Goal: Task Accomplishment & Management: Complete application form

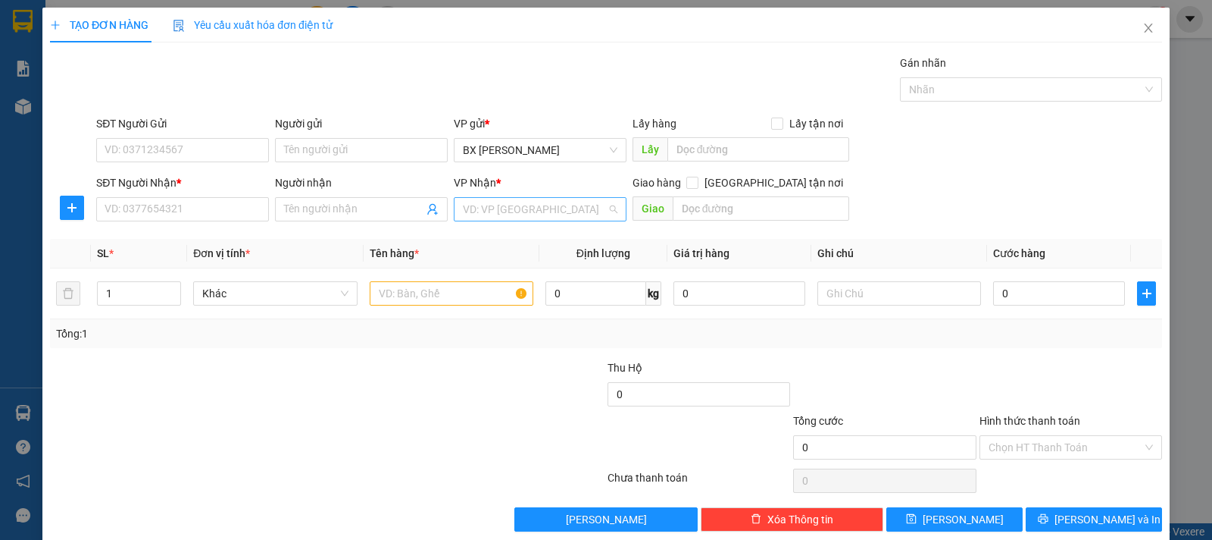
click at [540, 202] on input "search" at bounding box center [535, 209] width 144 height 23
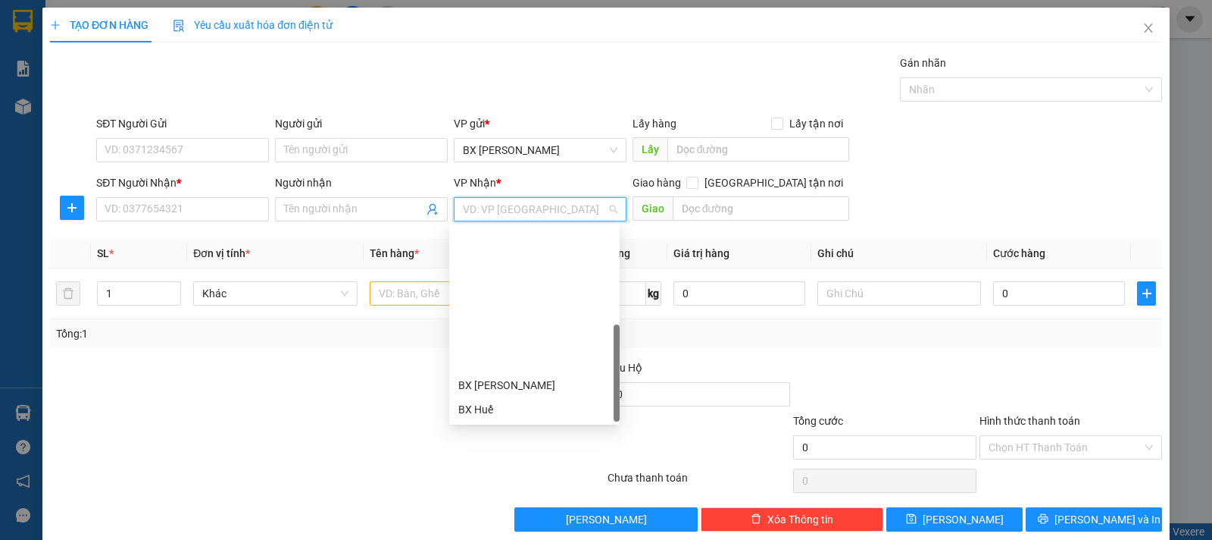
click at [536, 522] on div "BX Quãng Ngãi" at bounding box center [534, 530] width 152 height 17
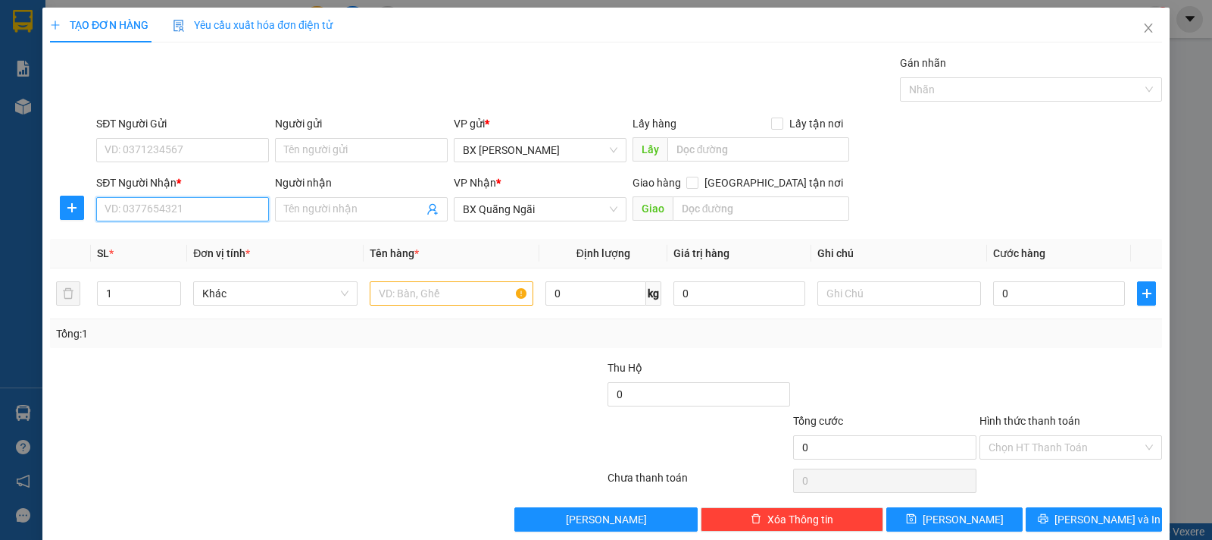
click at [241, 210] on input "SĐT Người Nhận *" at bounding box center [182, 209] width 173 height 24
type input "0984281846"
click at [246, 238] on div "0984281846" at bounding box center [181, 239] width 152 height 17
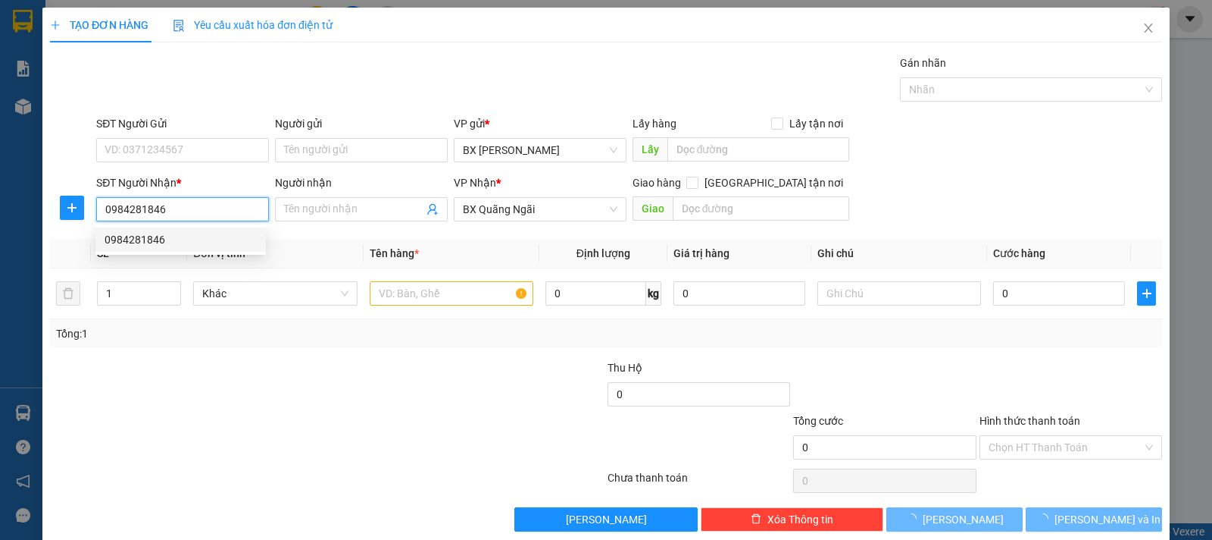
type input "30.000"
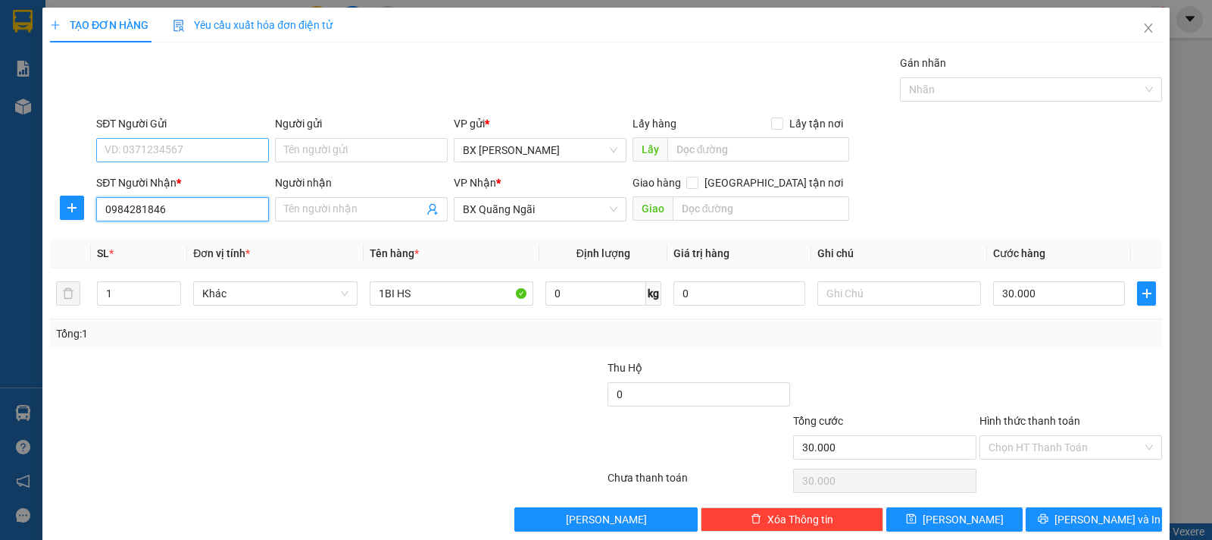
type input "0984281846"
click at [211, 148] on input "SĐT Người Gửi" at bounding box center [182, 150] width 173 height 24
click at [1018, 447] on input "Hình thức thanh toán" at bounding box center [1066, 447] width 154 height 23
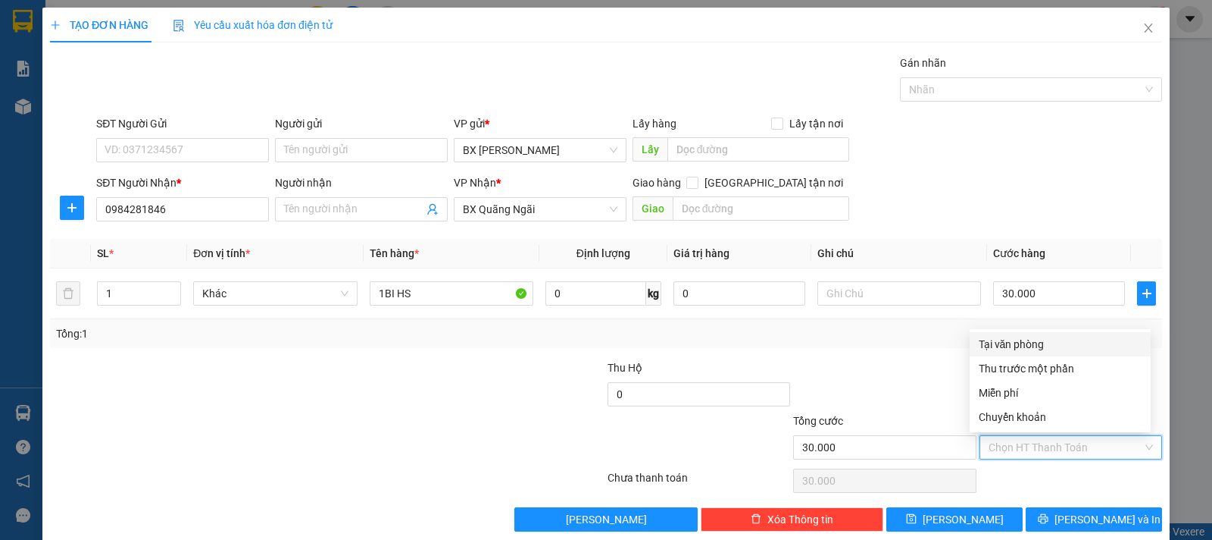
click at [1029, 340] on div "Tại văn phòng" at bounding box center [1060, 344] width 163 height 17
type input "0"
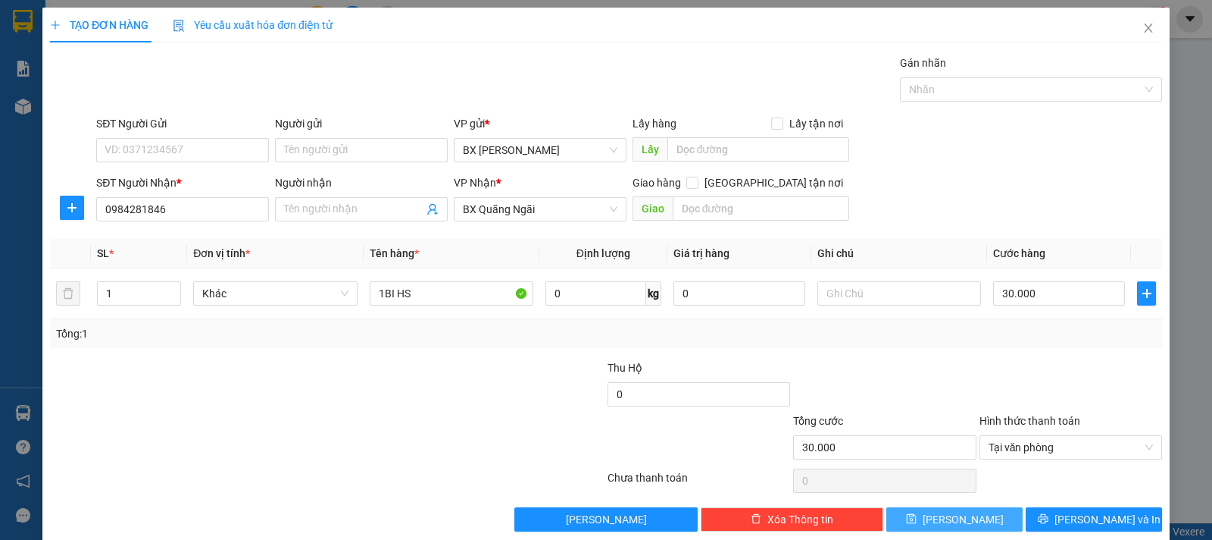
click at [961, 518] on span "[PERSON_NAME]" at bounding box center [963, 519] width 81 height 17
type input "0"
click at [887, 507] on button "[PERSON_NAME]" at bounding box center [955, 519] width 136 height 24
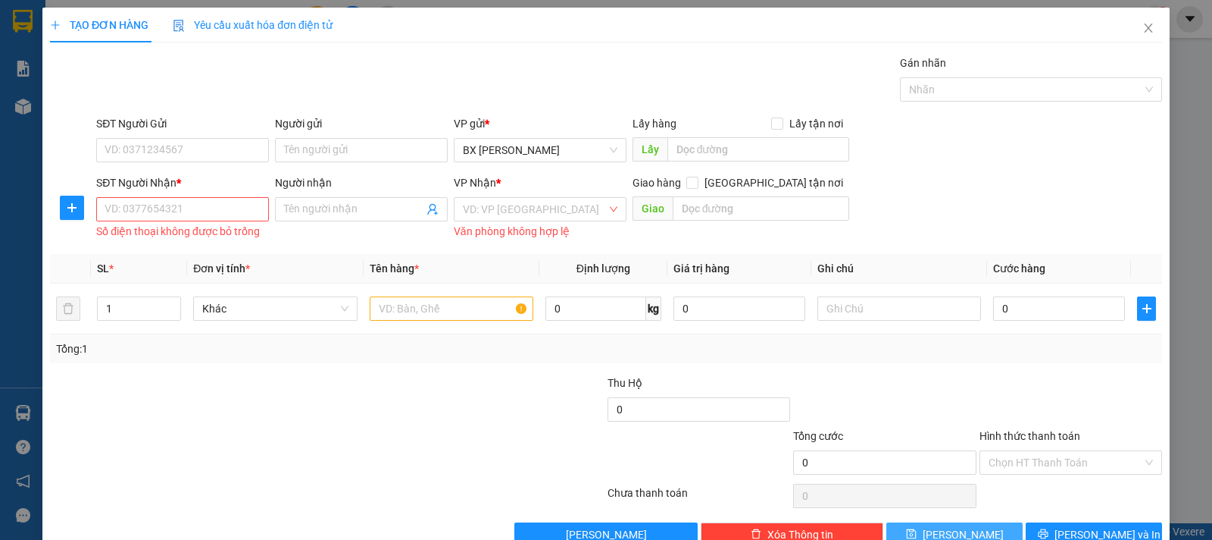
click at [887, 522] on button "[PERSON_NAME]" at bounding box center [955, 534] width 136 height 24
click at [241, 203] on input "SĐT Người Nhận *" at bounding box center [182, 209] width 173 height 24
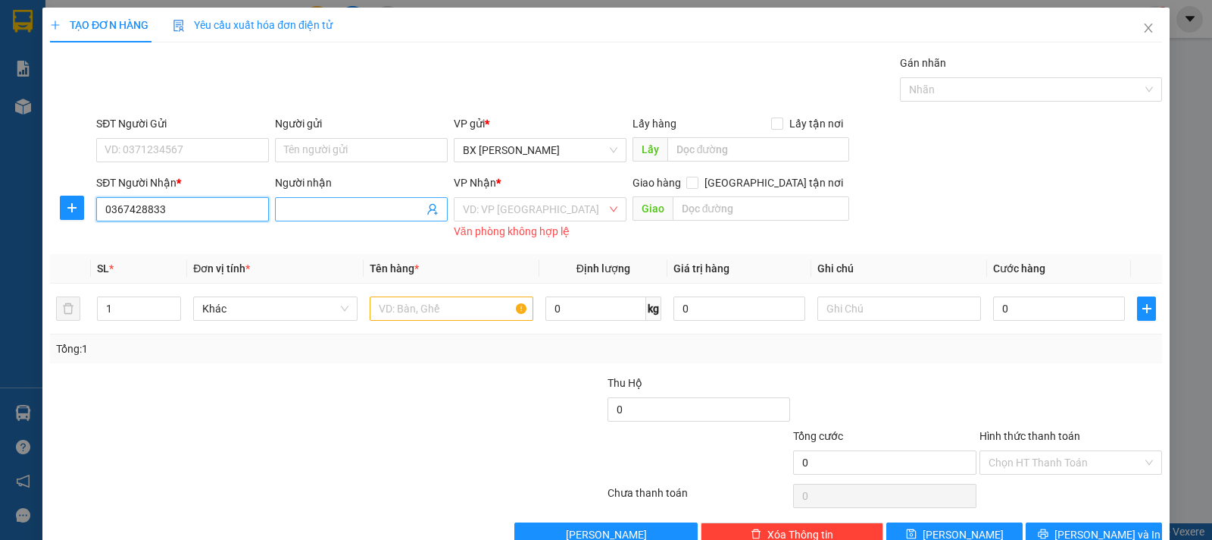
type input "0367428833"
click at [378, 216] on input "Người nhận" at bounding box center [353, 209] width 139 height 17
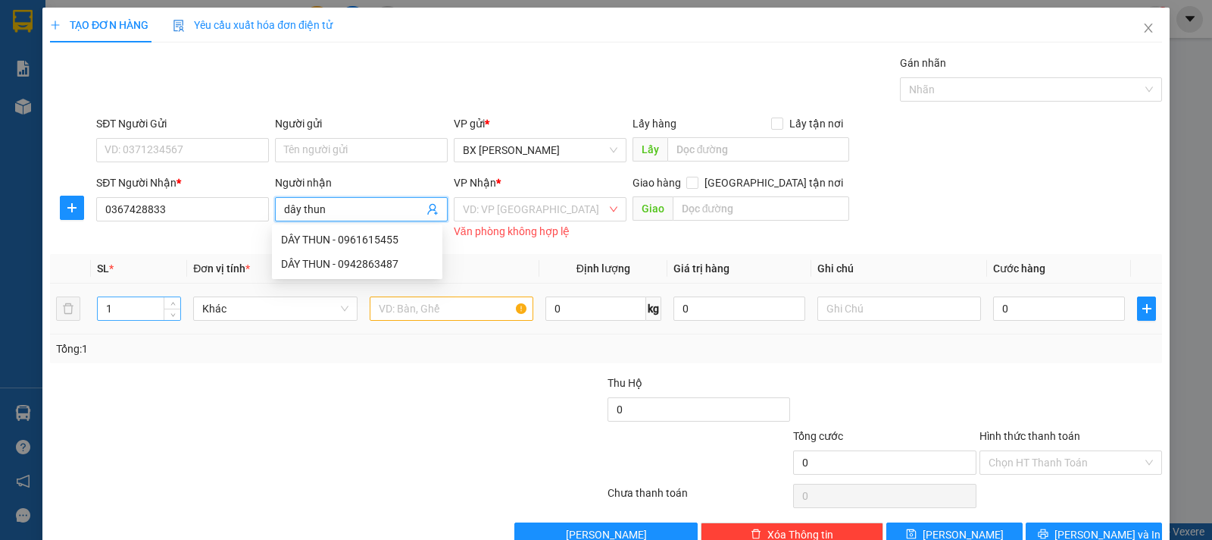
type input "dây thun"
click at [161, 311] on input "1" at bounding box center [139, 308] width 83 height 23
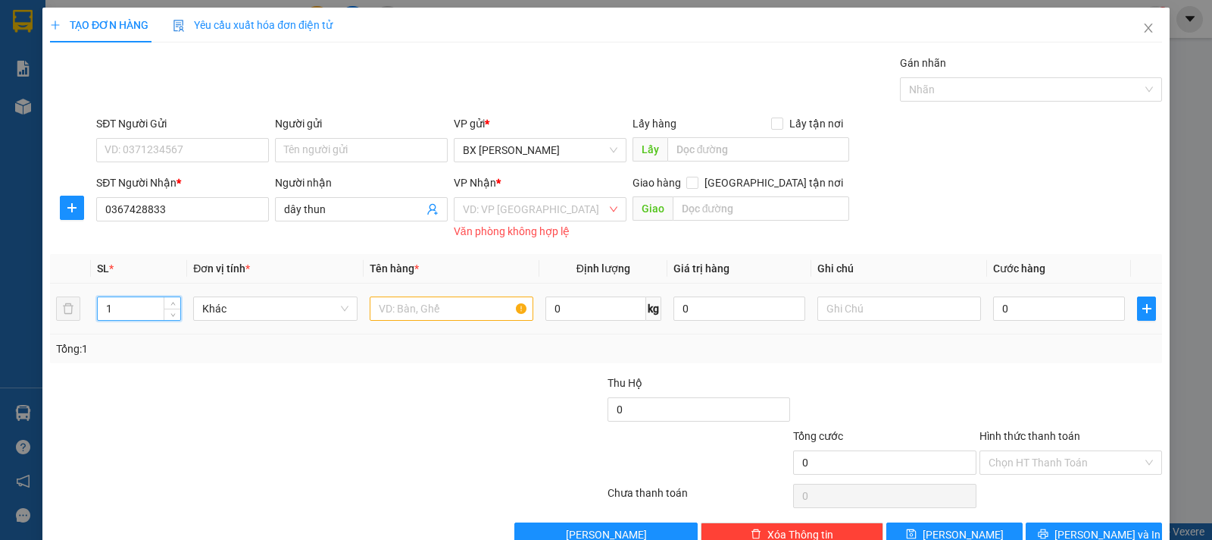
click at [114, 311] on input "1" at bounding box center [139, 308] width 83 height 23
click at [111, 308] on input "1" at bounding box center [139, 308] width 83 height 23
type input "12"
click at [525, 214] on input "search" at bounding box center [535, 209] width 144 height 23
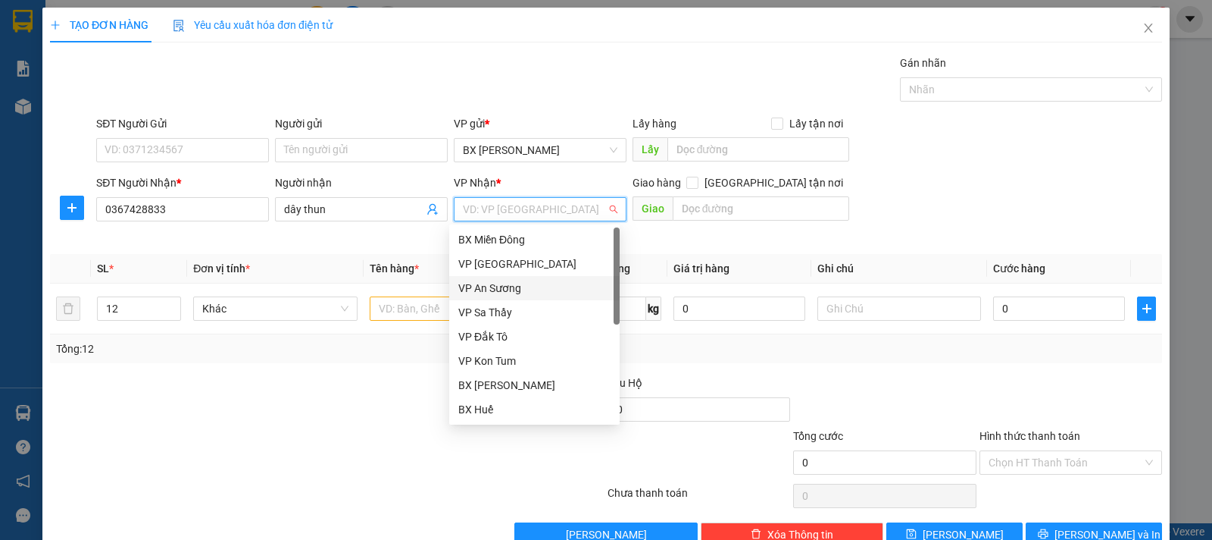
click at [518, 284] on div "VP An Sương" at bounding box center [534, 288] width 152 height 17
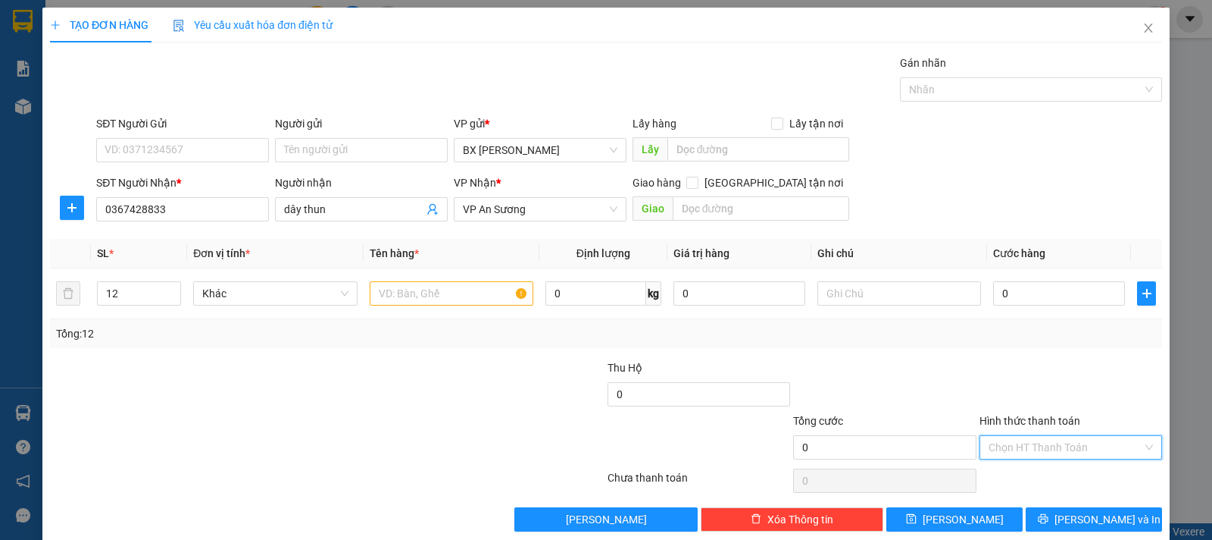
click at [1017, 443] on input "Hình thức thanh toán" at bounding box center [1066, 447] width 154 height 23
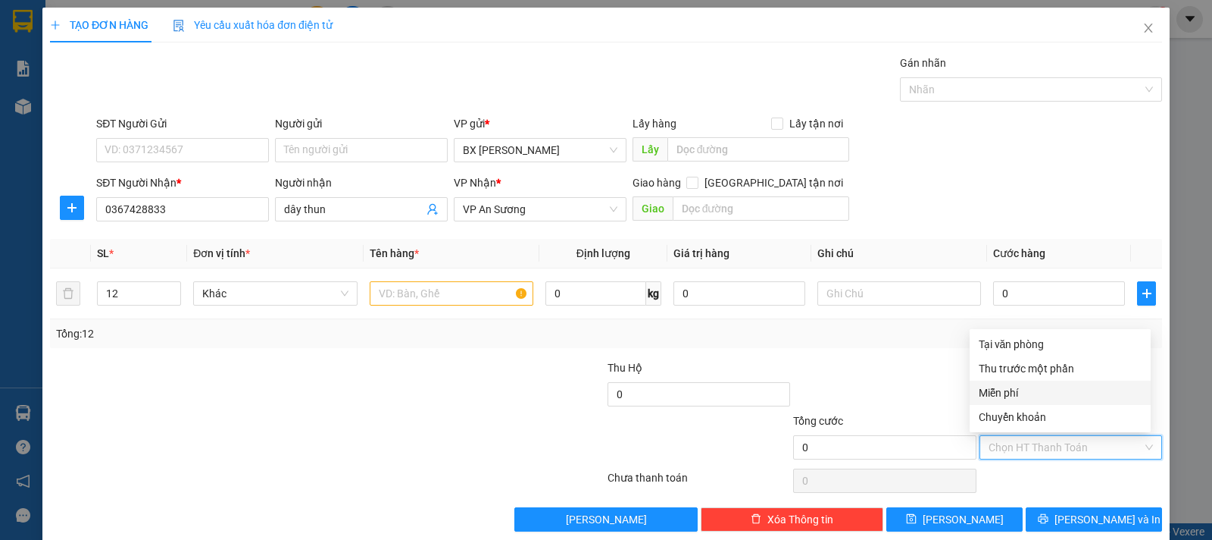
click at [1022, 389] on div "Miễn phí" at bounding box center [1060, 392] width 163 height 17
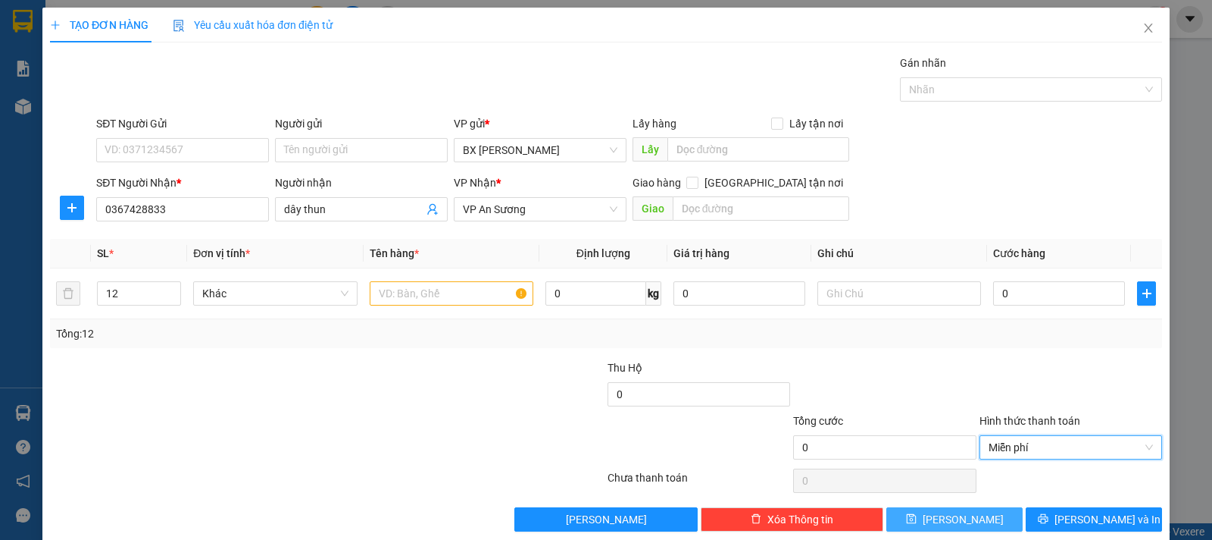
click at [974, 514] on button "[PERSON_NAME]" at bounding box center [955, 519] width 136 height 24
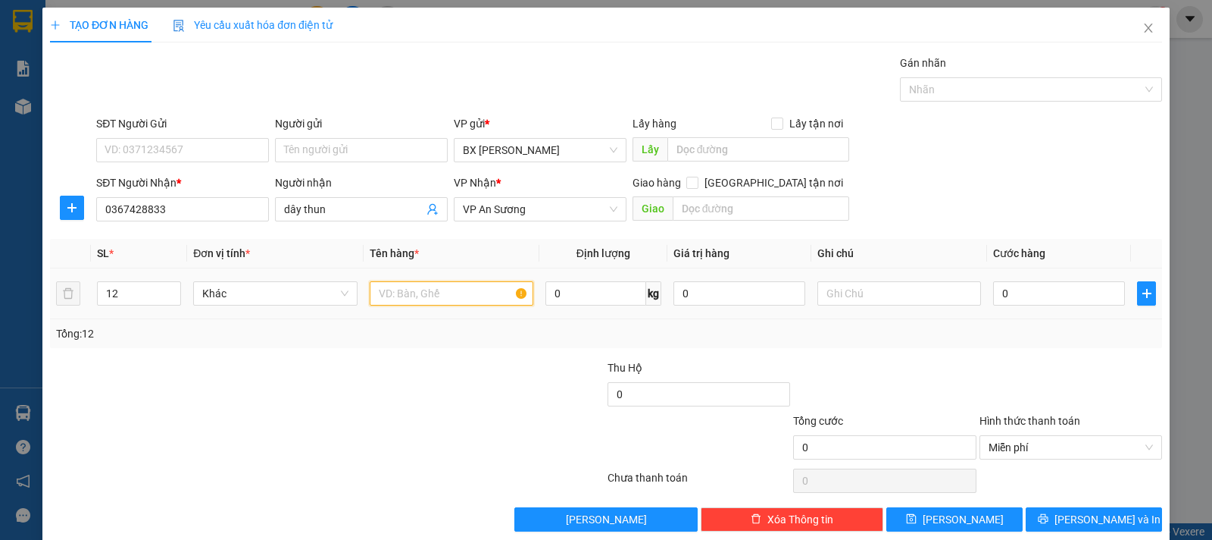
click at [409, 295] on input "text" at bounding box center [452, 293] width 164 height 24
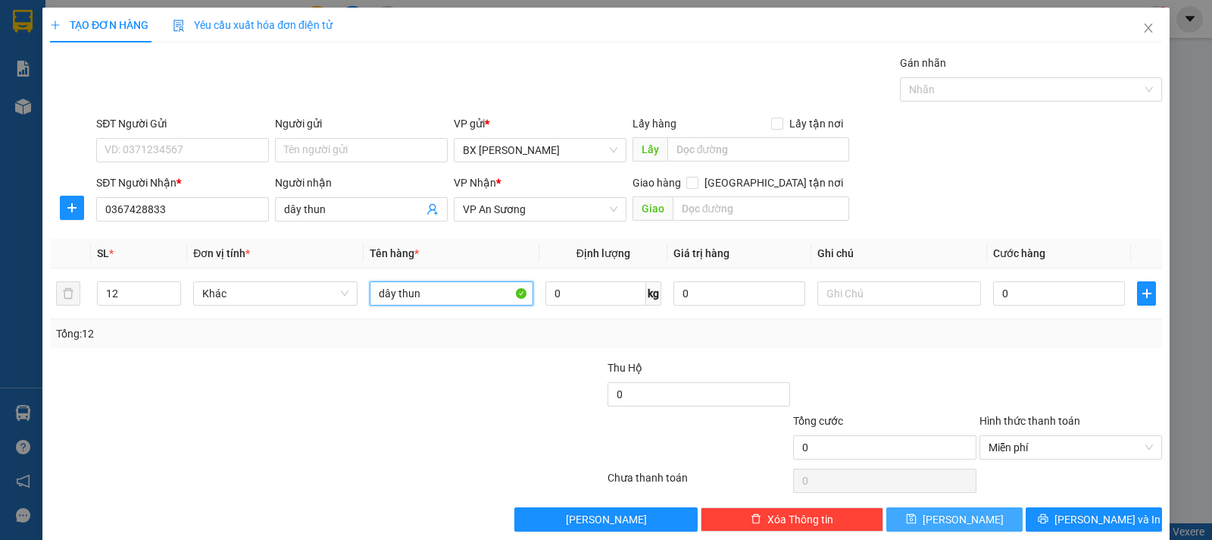
type input "dây thun"
click at [908, 518] on button "[PERSON_NAME]" at bounding box center [955, 519] width 136 height 24
type input "1"
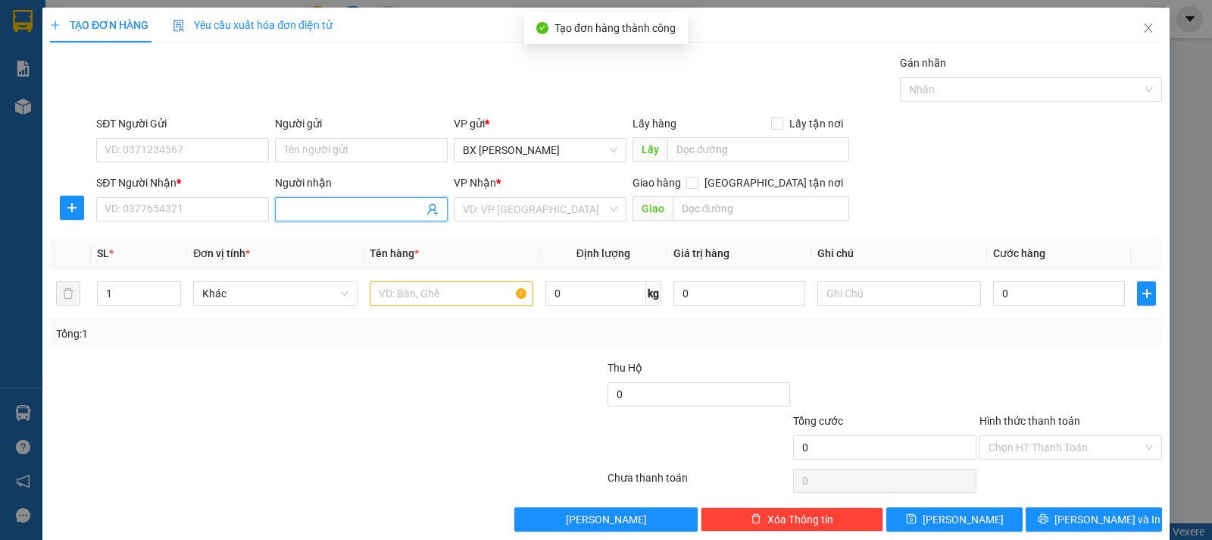
click at [367, 206] on input "Người nhận" at bounding box center [353, 209] width 139 height 17
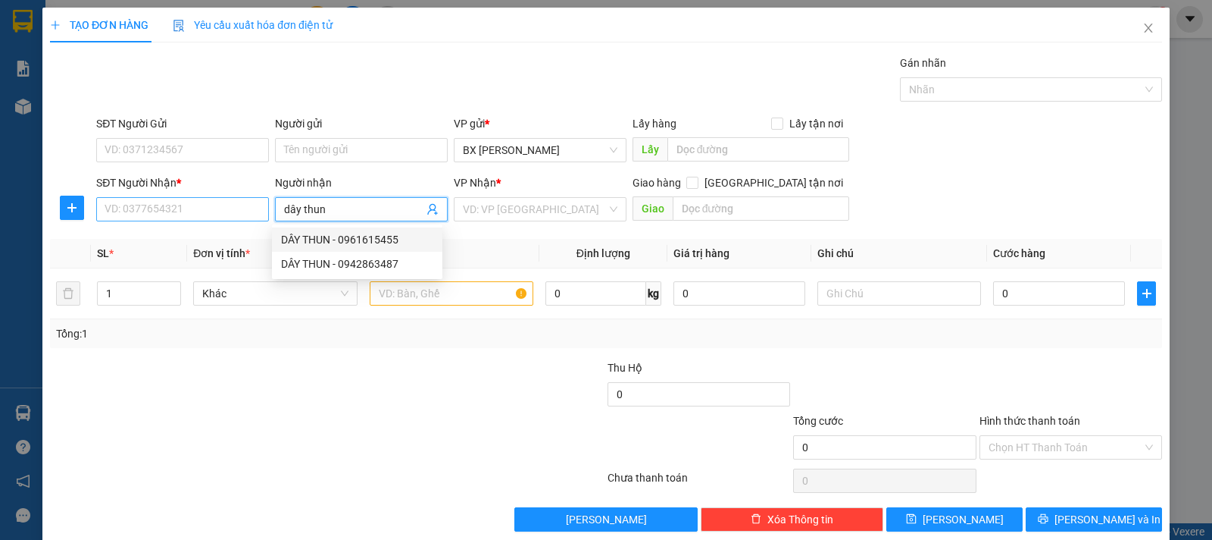
type input "dây thun"
click at [227, 208] on input "SĐT Người Nhận *" at bounding box center [182, 209] width 173 height 24
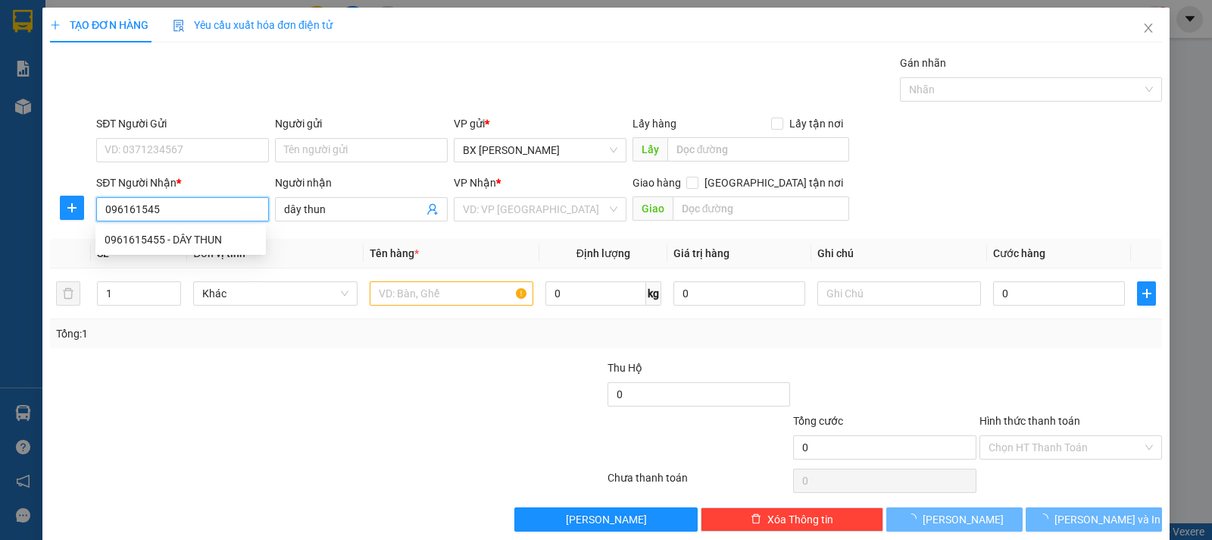
type input "0961615455"
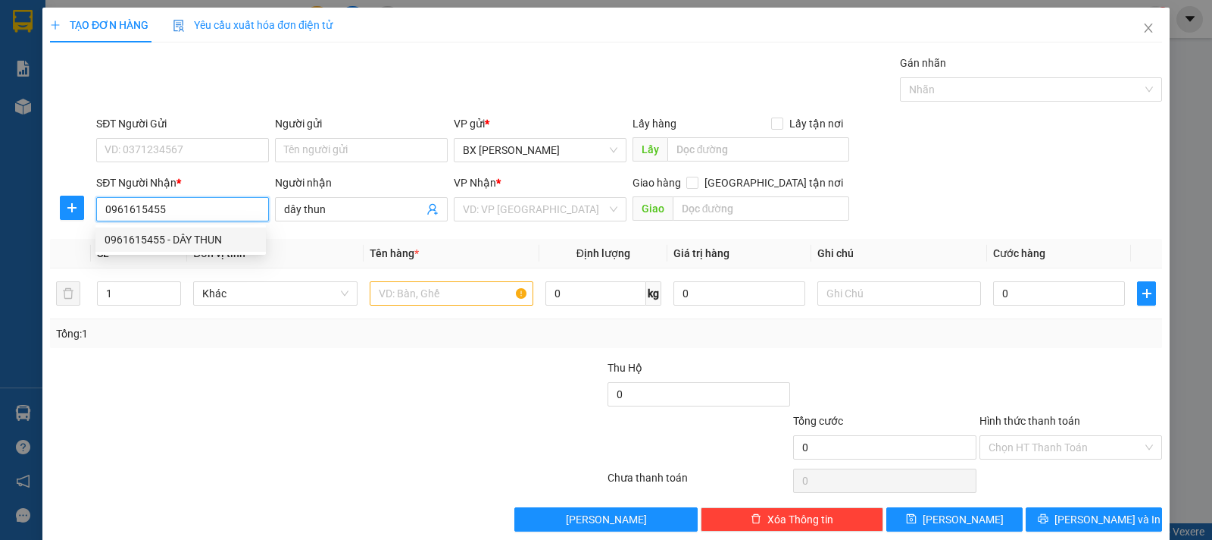
click at [250, 244] on div "0961615455 - DÂY THUN" at bounding box center [181, 239] width 152 height 17
type input "DÂY THUN"
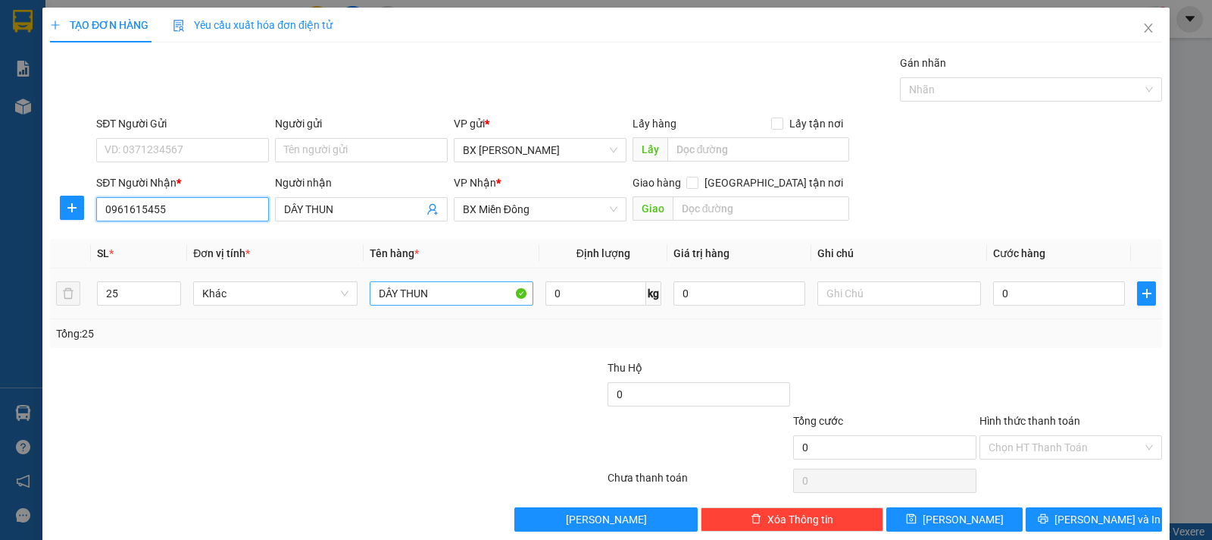
type input "0961615455"
click at [412, 296] on input "DÂY THUN" at bounding box center [452, 293] width 164 height 24
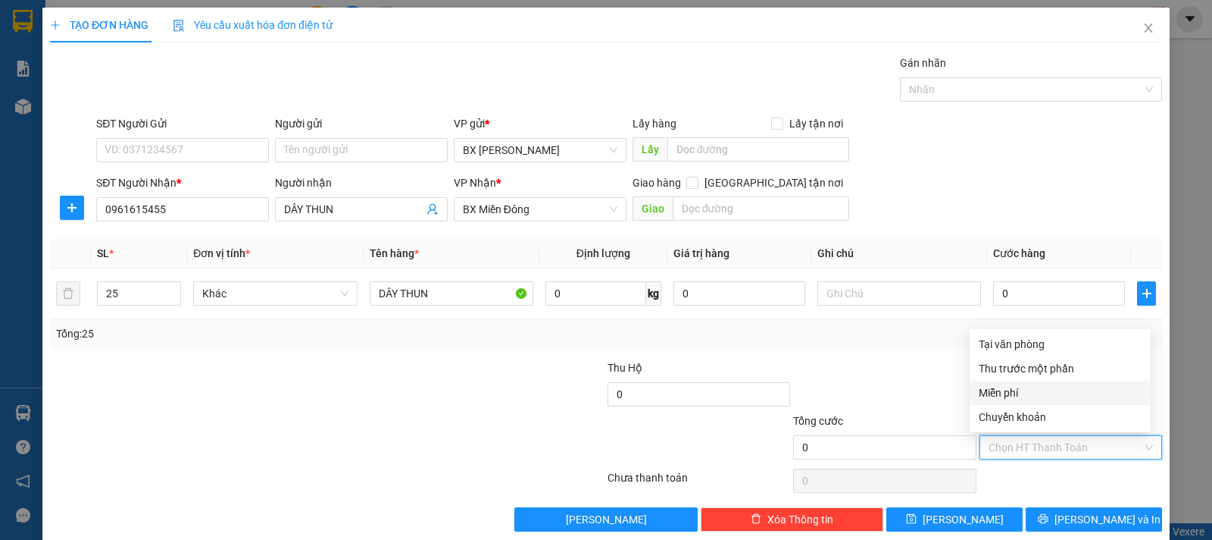
click at [1027, 452] on input "Hình thức thanh toán" at bounding box center [1066, 447] width 154 height 23
click at [1022, 394] on div "Miễn phí" at bounding box center [1060, 392] width 163 height 17
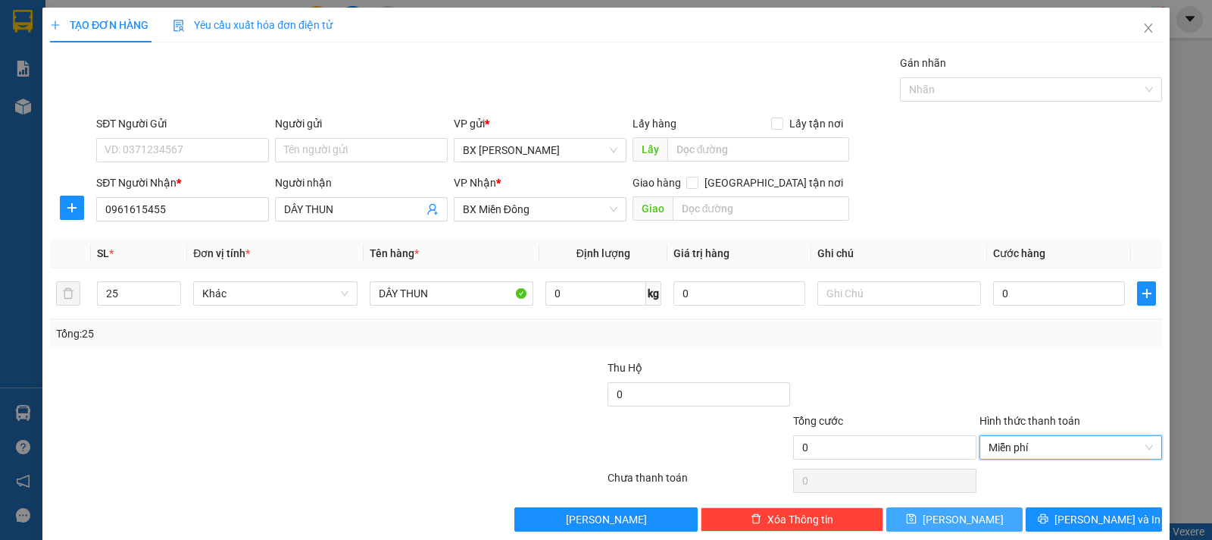
click at [971, 512] on button "[PERSON_NAME]" at bounding box center [955, 519] width 136 height 24
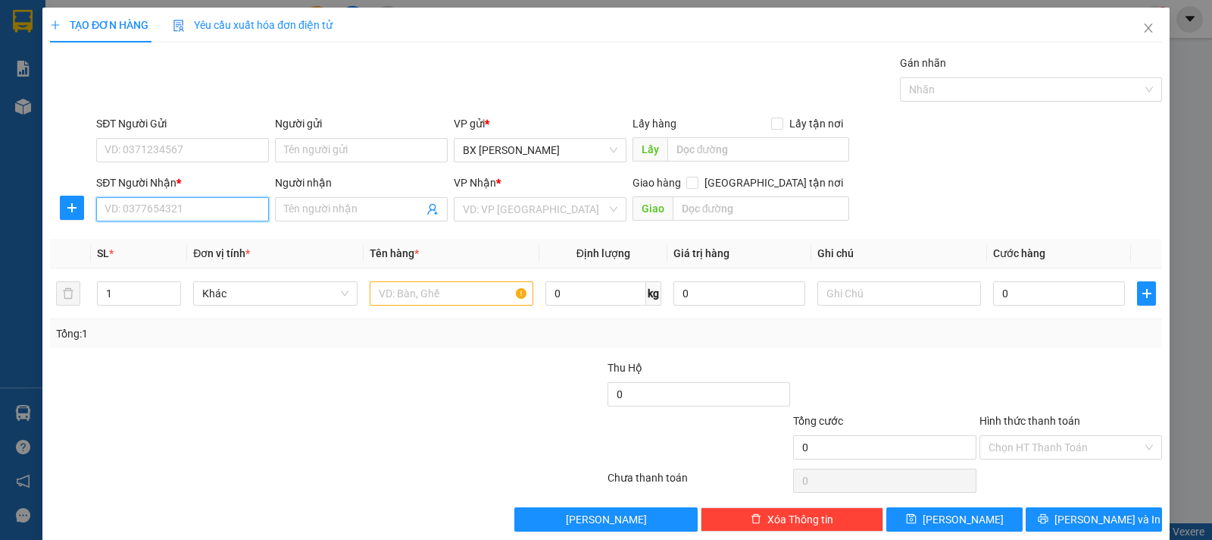
click at [214, 203] on input "SĐT Người Nhận *" at bounding box center [182, 209] width 173 height 24
type input "0989911139"
click at [219, 235] on div "0989911139" at bounding box center [181, 239] width 152 height 17
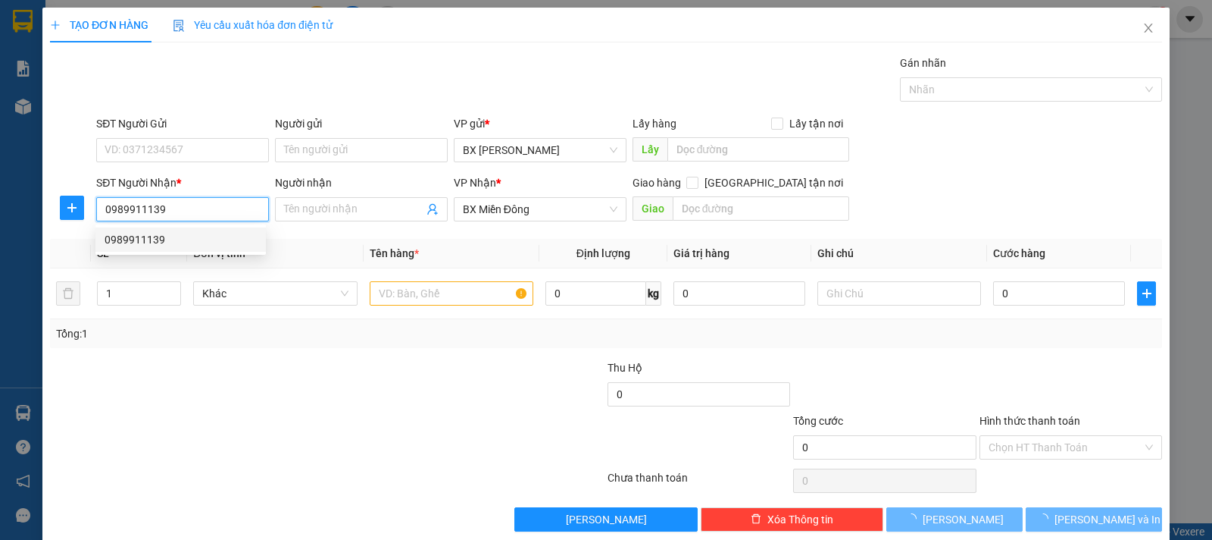
type input "50.000"
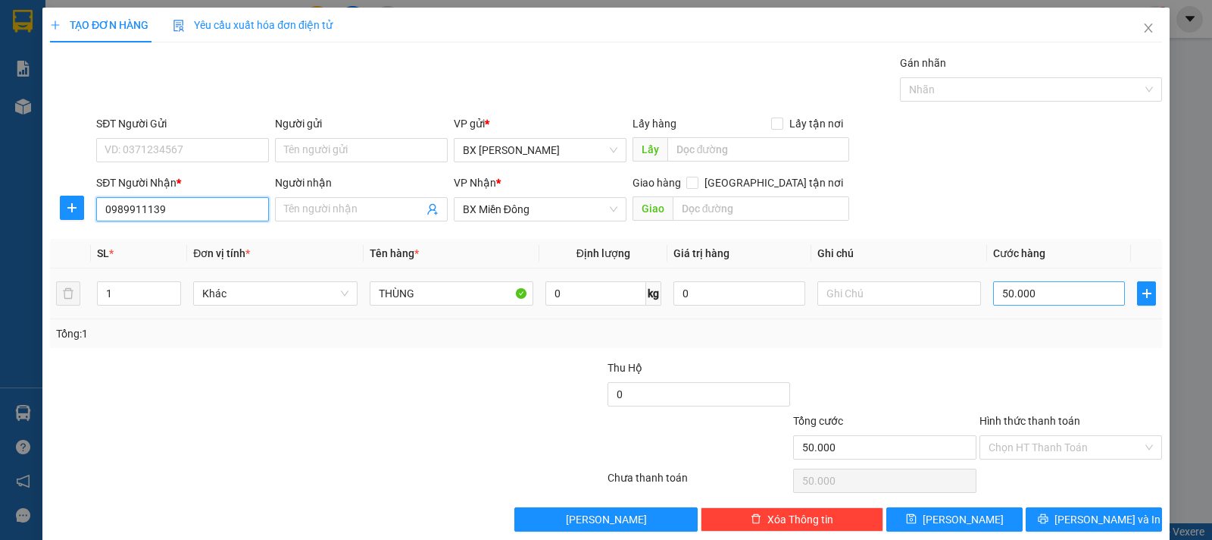
type input "0989911139"
click at [1040, 296] on input "50.000" at bounding box center [1059, 293] width 132 height 24
type input "8"
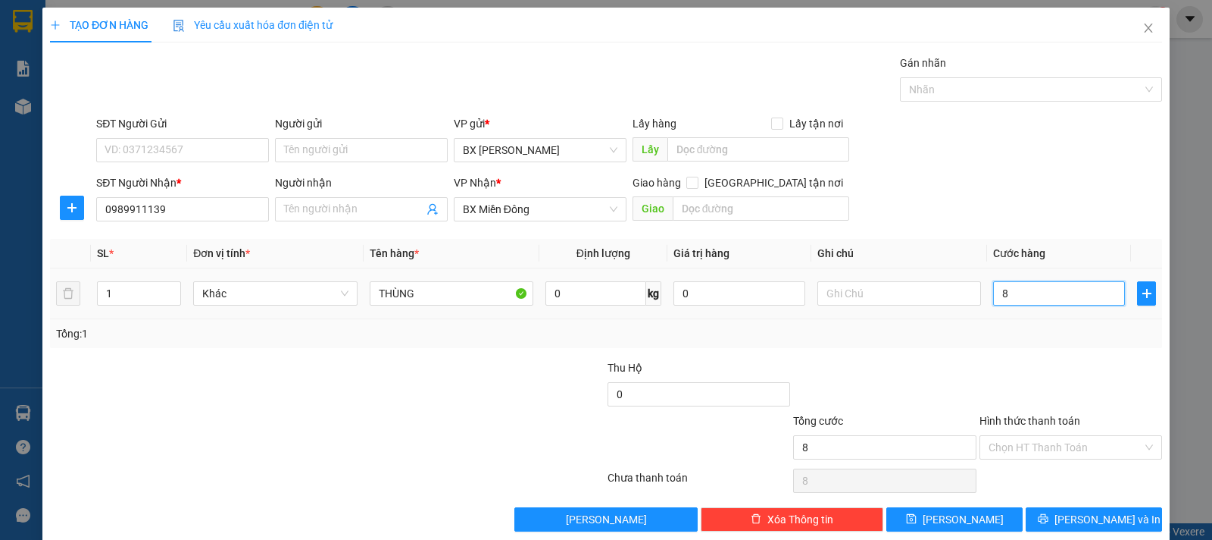
type input "80"
type input "80.000"
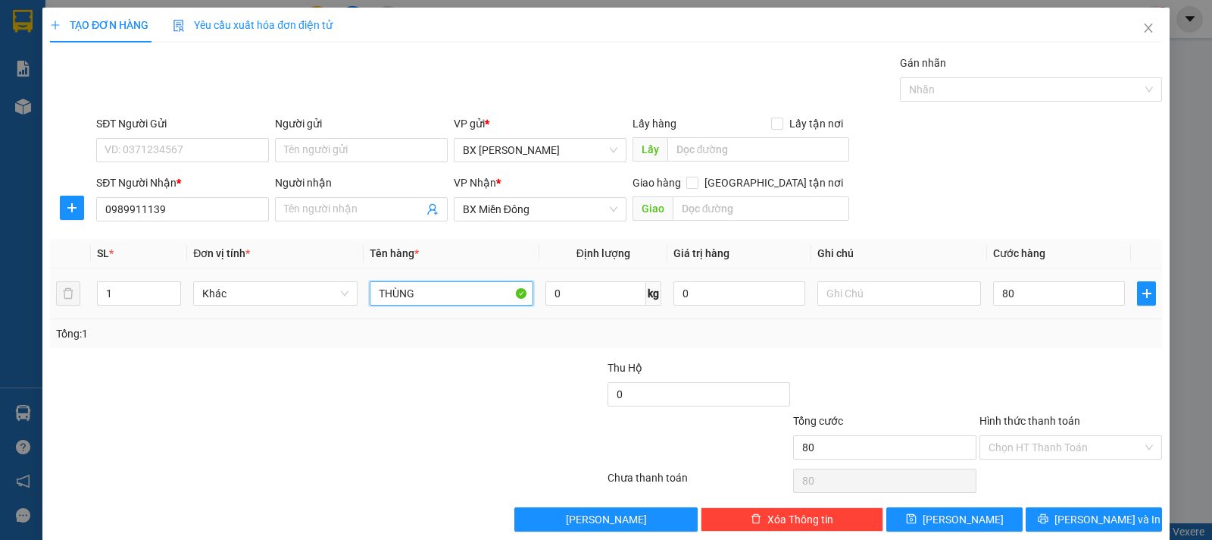
type input "80.000"
click at [488, 290] on input "THÙNG" at bounding box center [452, 293] width 164 height 24
type input "bao"
click at [393, 212] on input "Người nhận" at bounding box center [353, 209] width 139 height 17
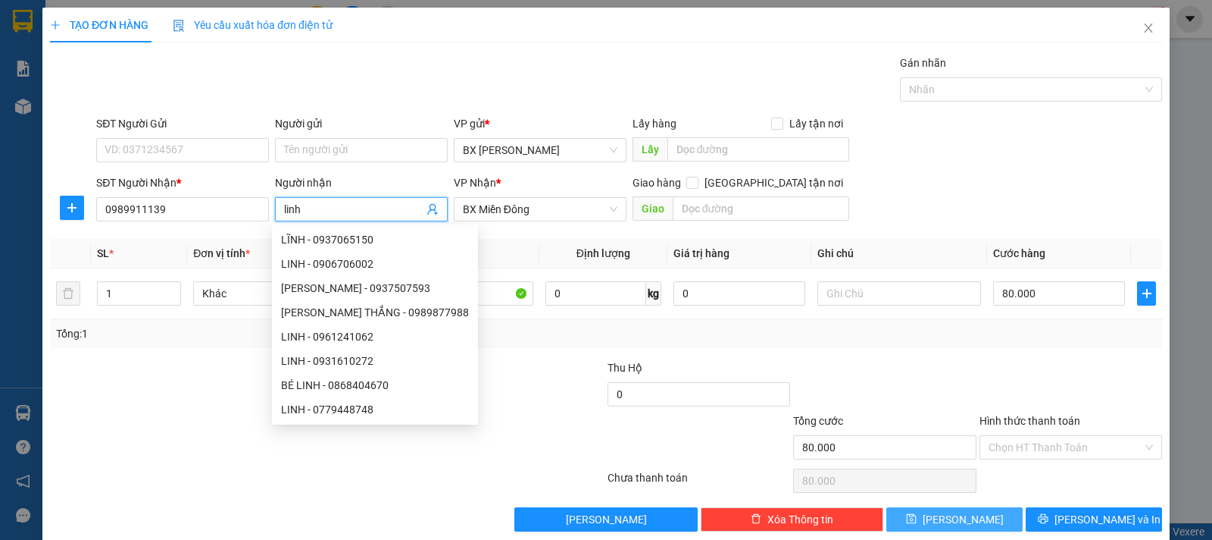
type input "linh"
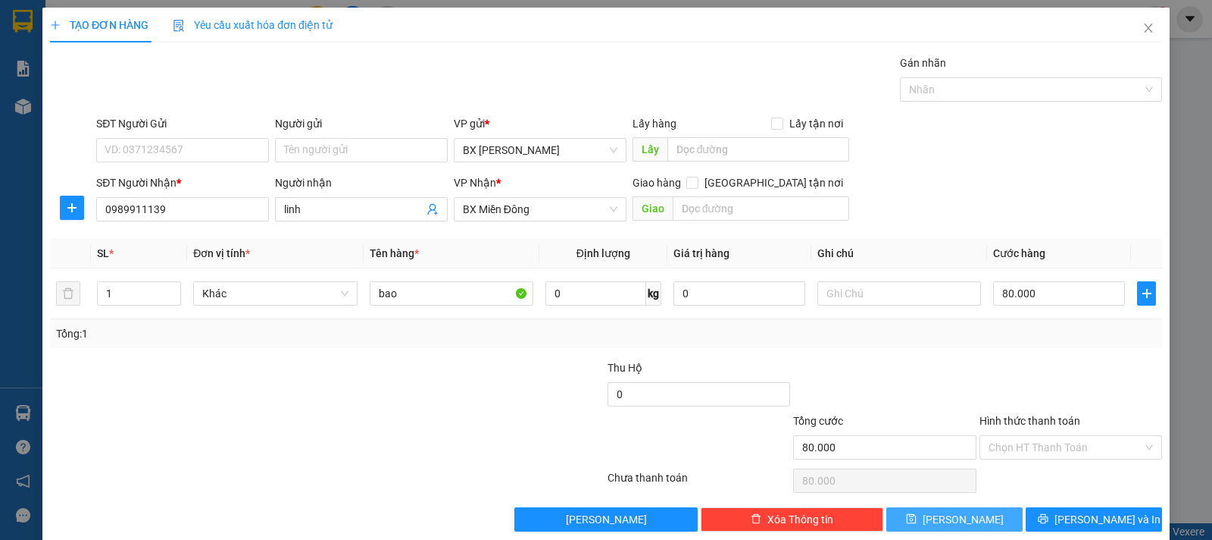
click at [990, 518] on button "[PERSON_NAME]" at bounding box center [955, 519] width 136 height 24
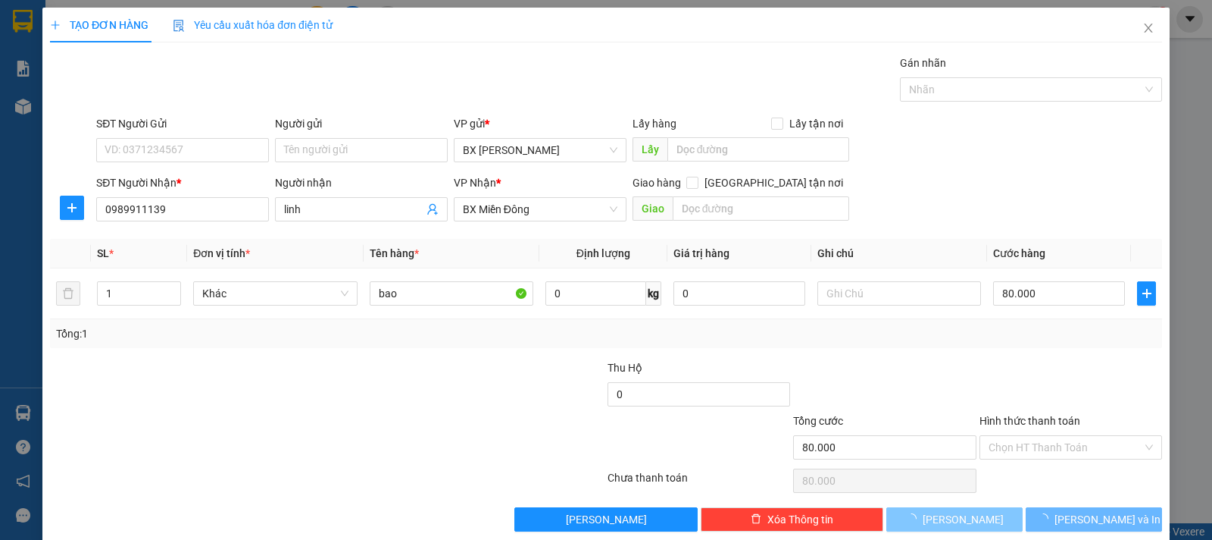
type input "0"
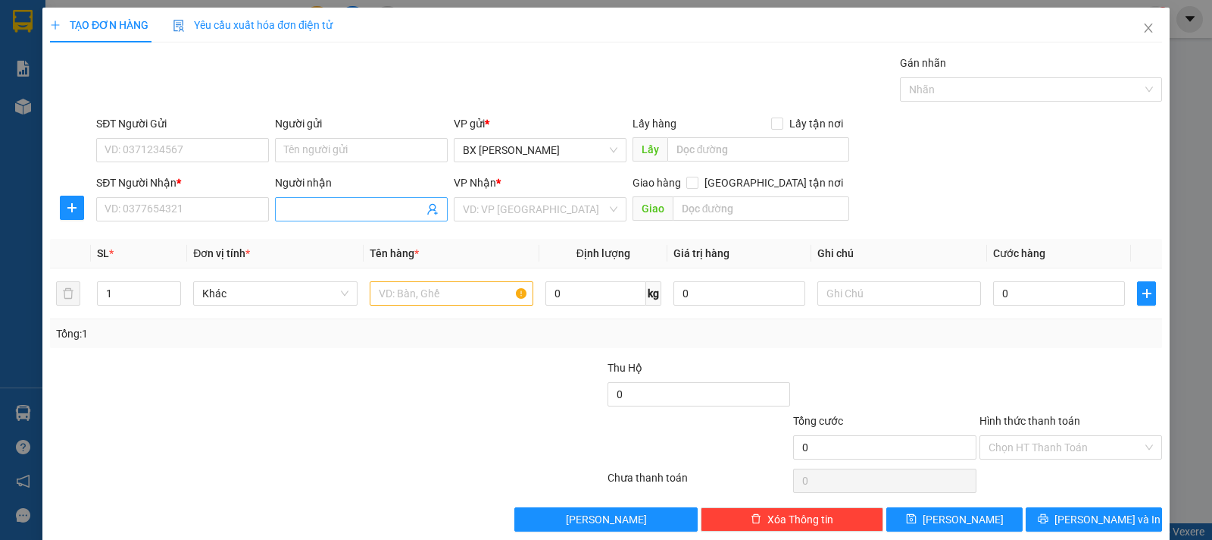
click at [289, 208] on input "Người nhận" at bounding box center [353, 209] width 139 height 17
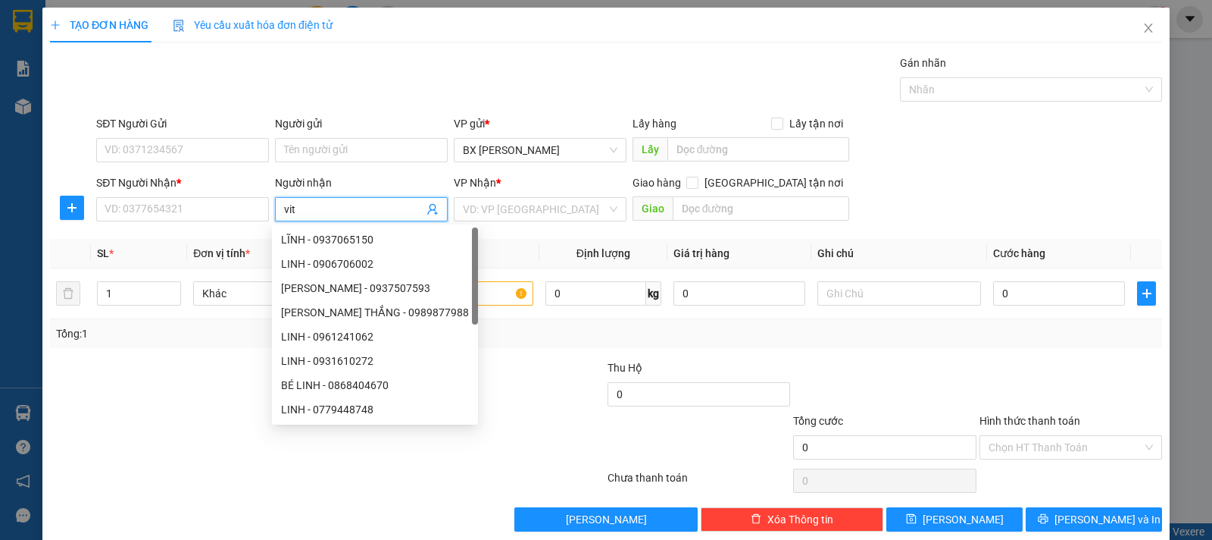
type input "vita"
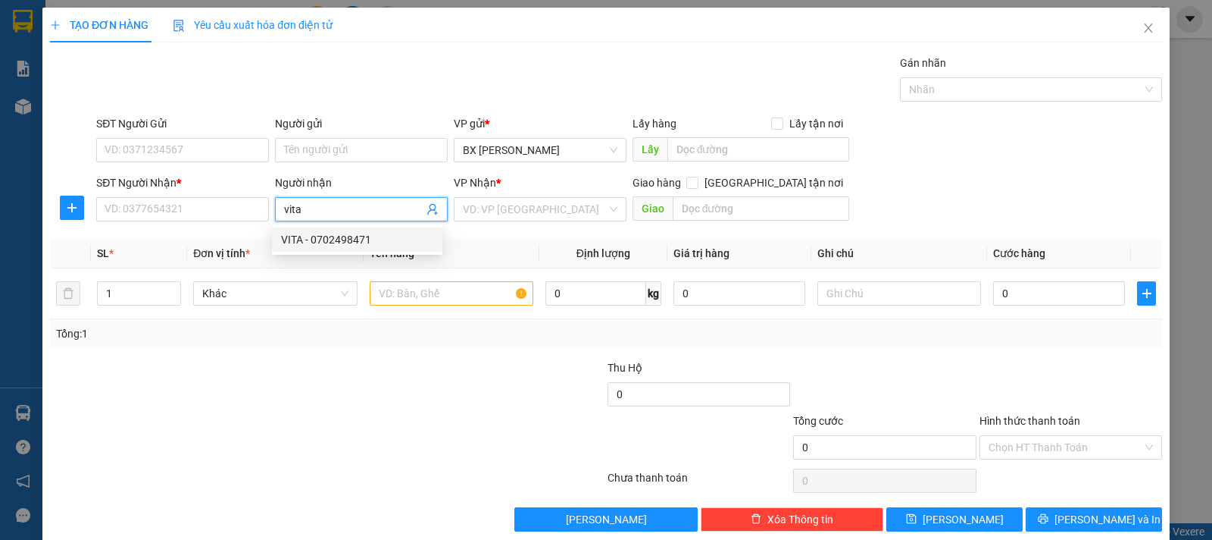
click at [321, 239] on div "VITA - 0702498471" at bounding box center [357, 239] width 152 height 17
type input "0702498471"
type input "VITA"
click at [518, 215] on input "search" at bounding box center [535, 209] width 144 height 23
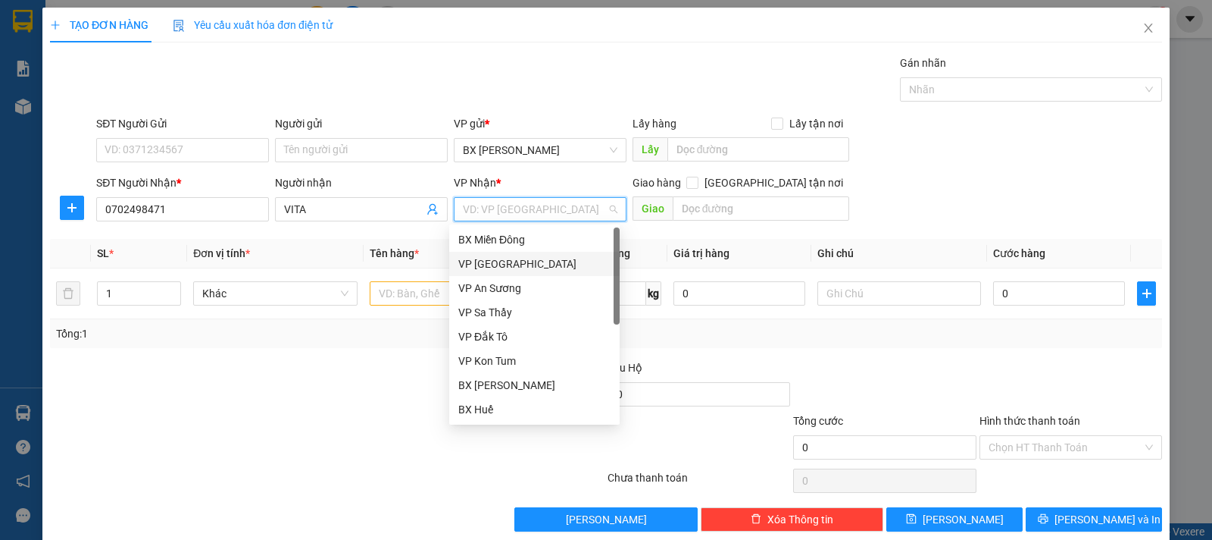
click at [517, 263] on div "VP [GEOGRAPHIC_DATA]" at bounding box center [534, 263] width 152 height 17
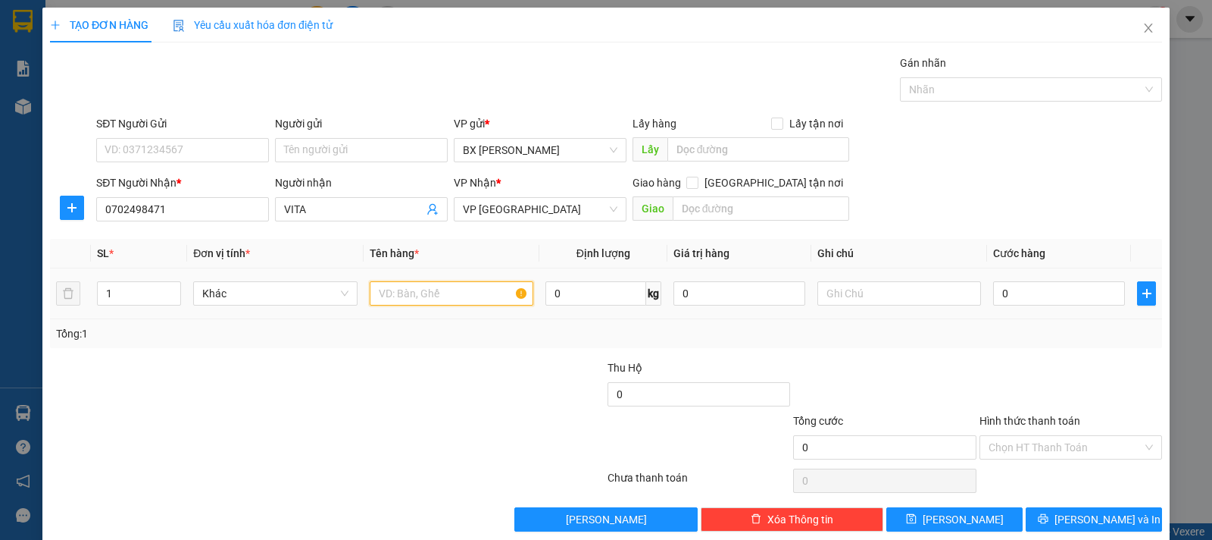
click at [421, 297] on input "text" at bounding box center [452, 293] width 164 height 24
type input "thùng"
click at [1014, 301] on input "0" at bounding box center [1059, 293] width 132 height 24
type input "8"
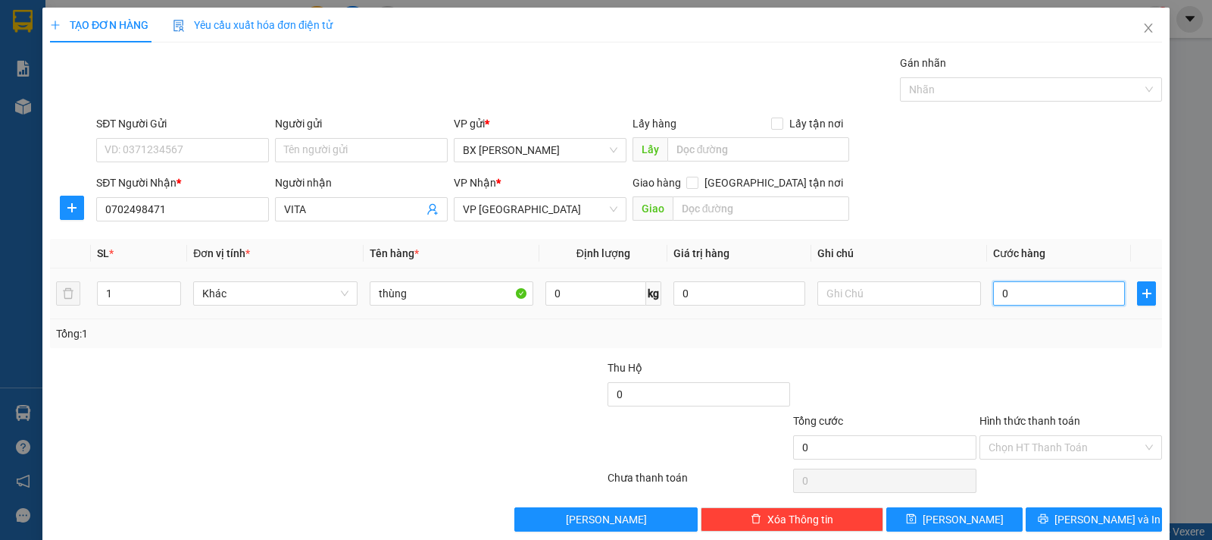
type input "8"
type input "80"
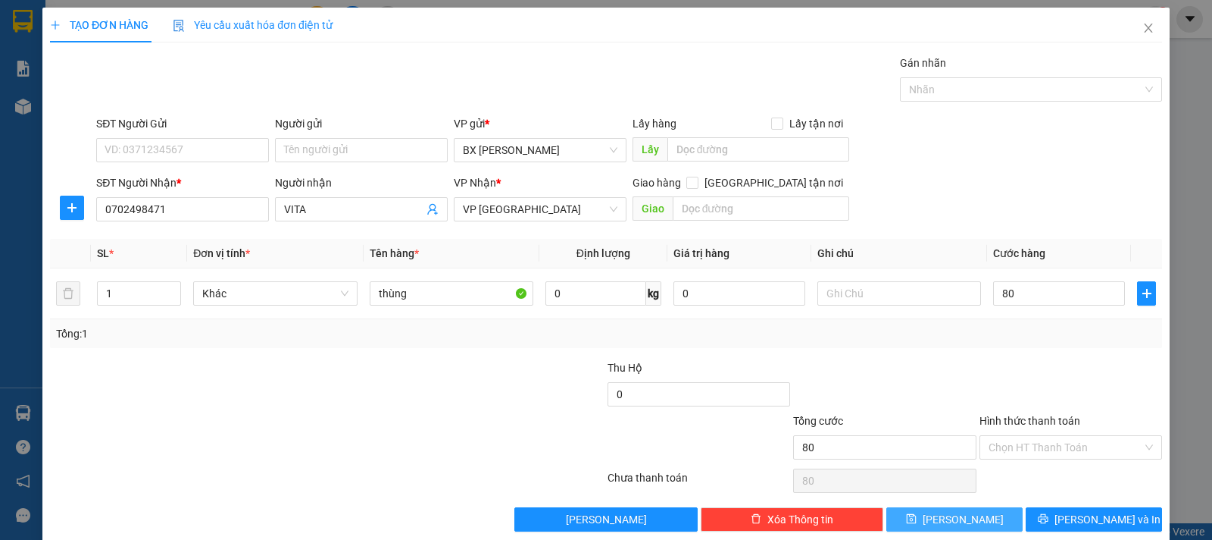
type input "80.000"
click at [917, 522] on icon "save" at bounding box center [911, 518] width 11 height 11
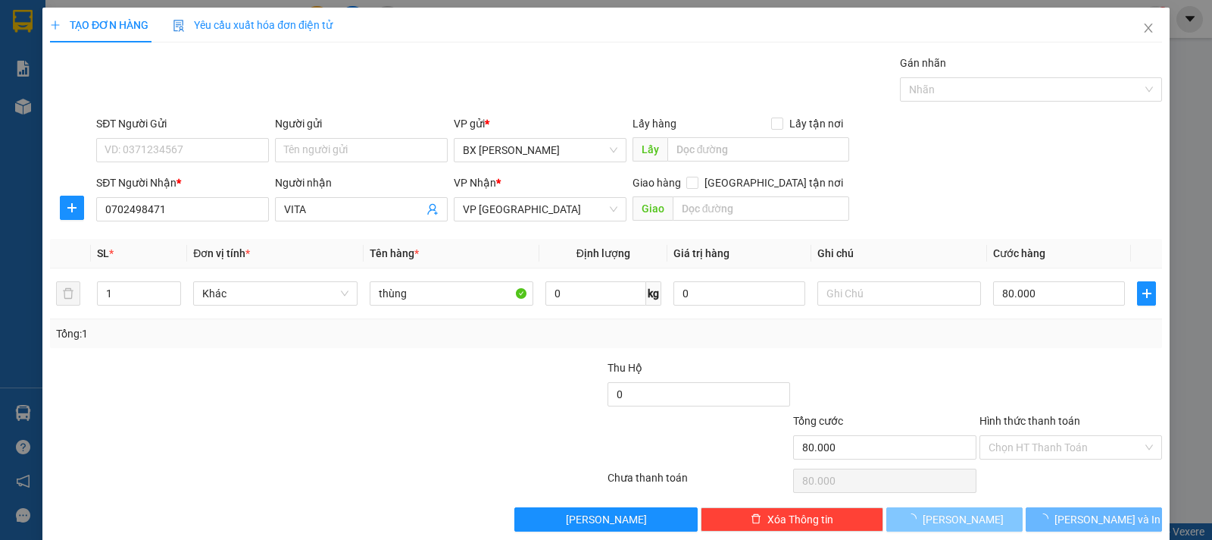
type input "0"
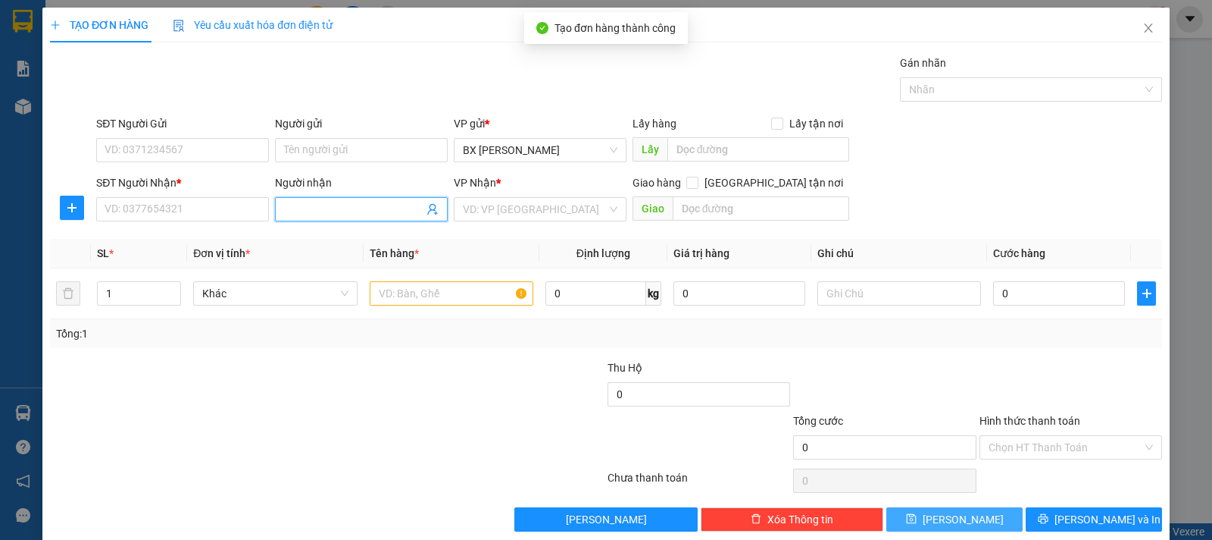
click at [350, 209] on input "Người nhận" at bounding box center [353, 209] width 139 height 17
type input "ti hon"
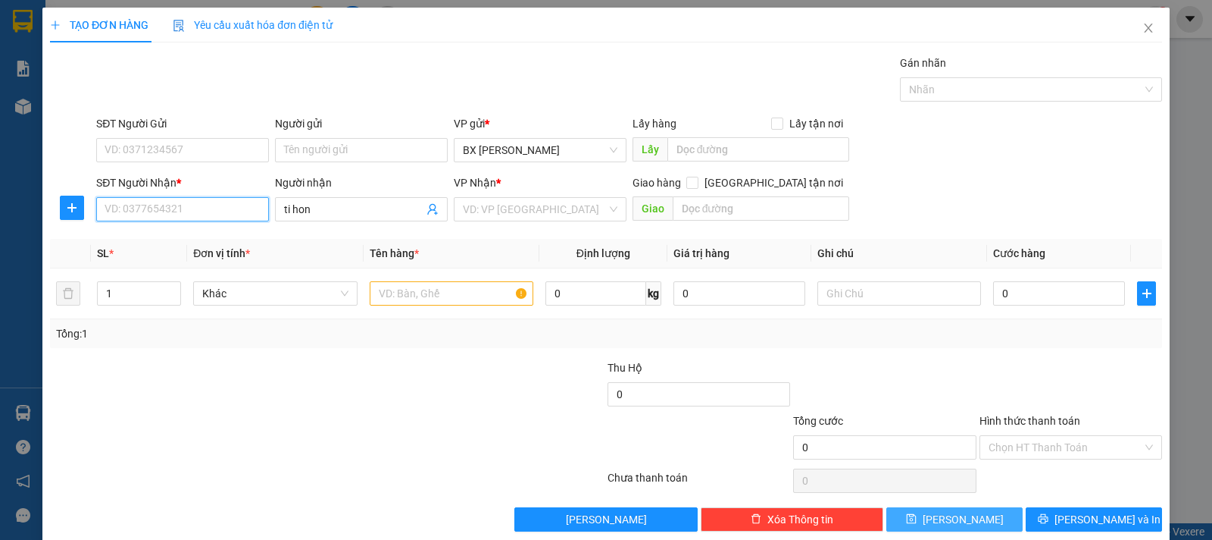
click at [234, 208] on input "SĐT Người Nhận *" at bounding box center [182, 209] width 173 height 24
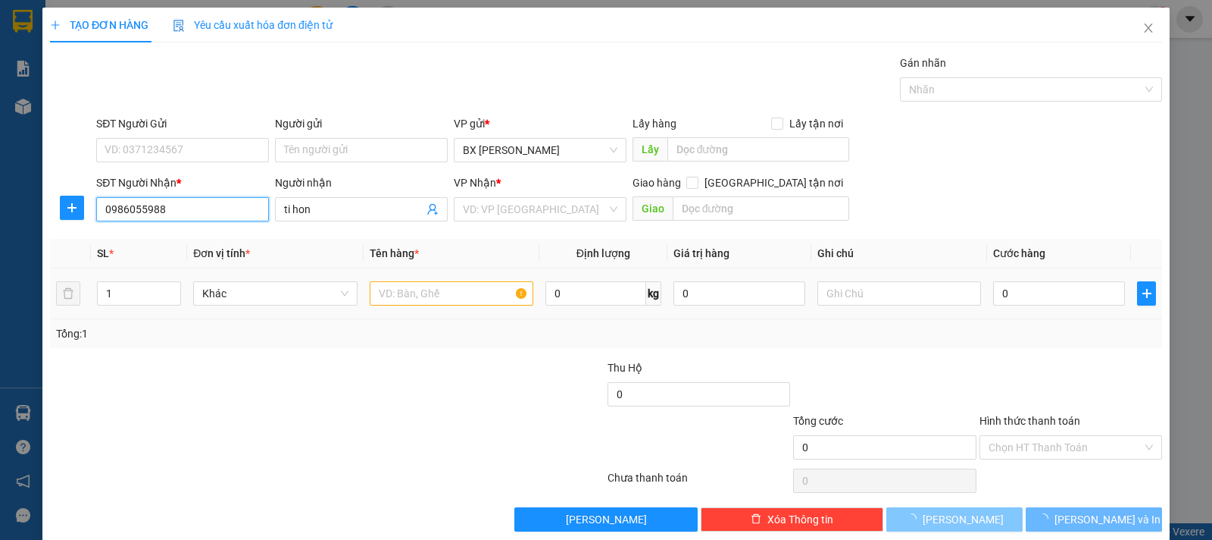
type input "0986055988"
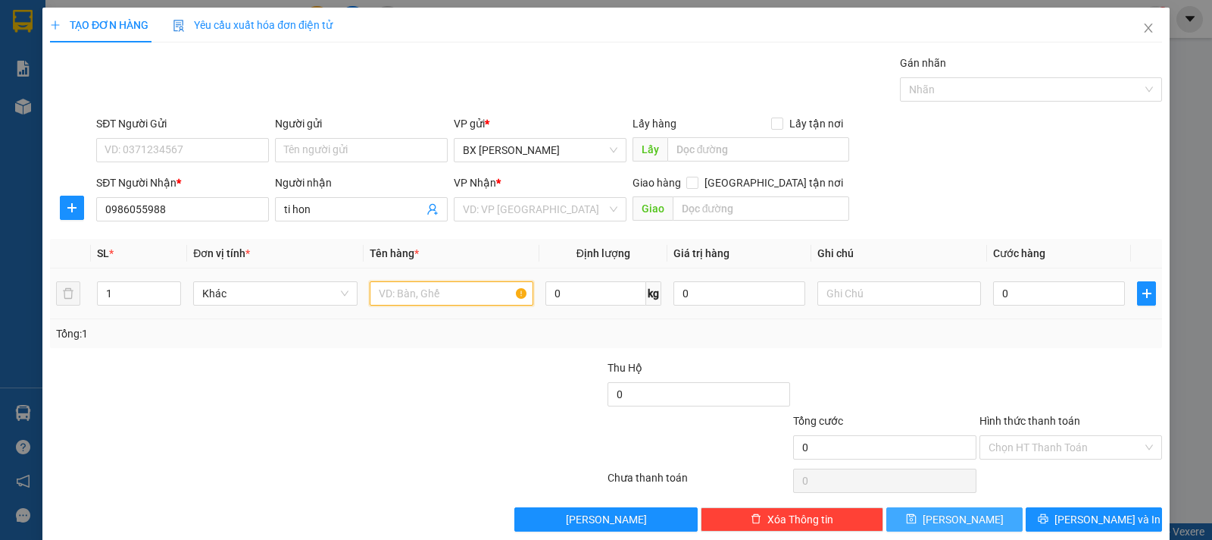
click at [475, 304] on input "text" at bounding box center [452, 293] width 164 height 24
type input "thùng"
click at [512, 208] on input "search" at bounding box center [535, 209] width 144 height 23
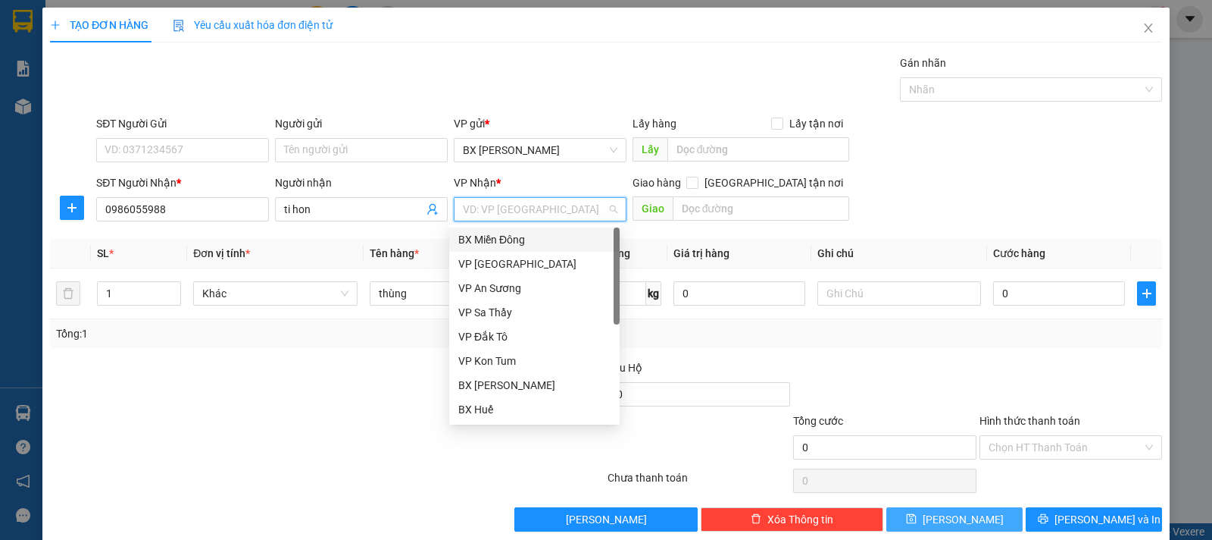
click at [516, 237] on div "BX Miền Đông" at bounding box center [534, 239] width 152 height 17
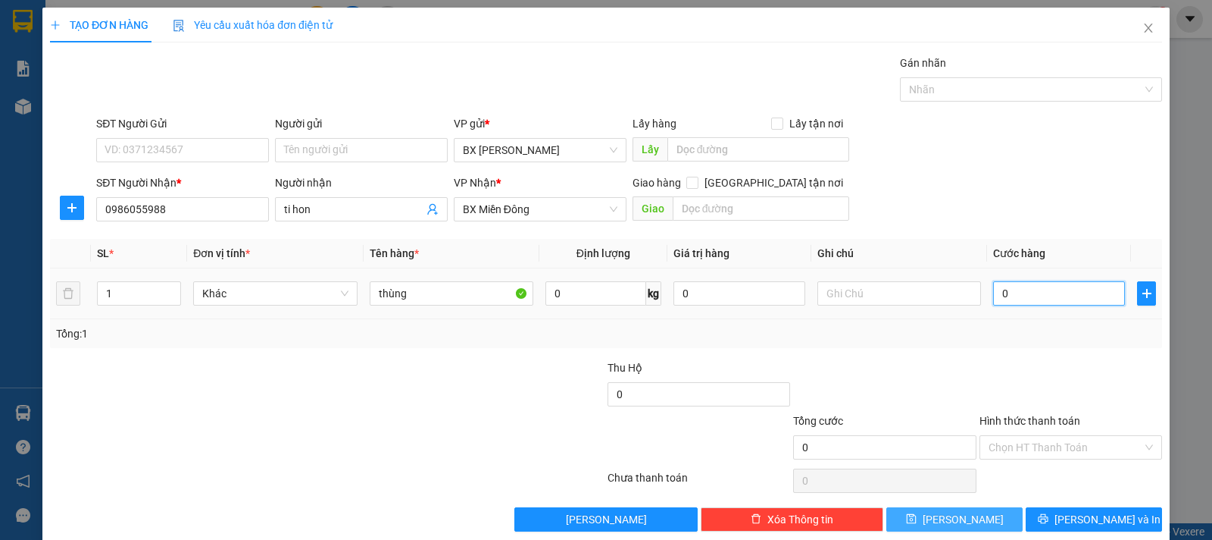
click at [993, 296] on input "0" at bounding box center [1059, 293] width 132 height 24
type input "1"
type input "15"
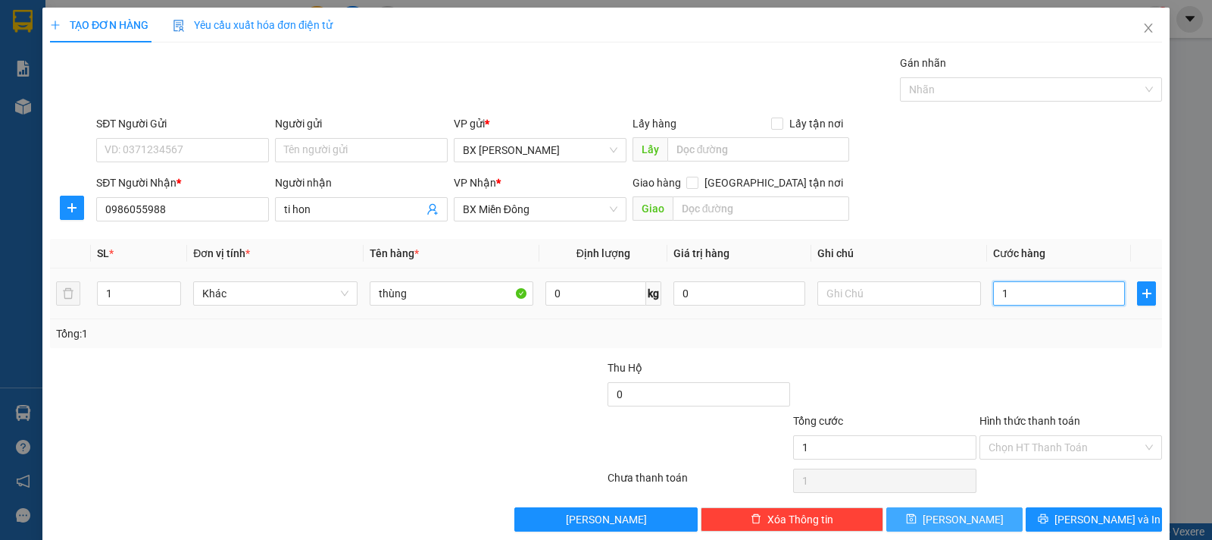
type input "15"
type input "150"
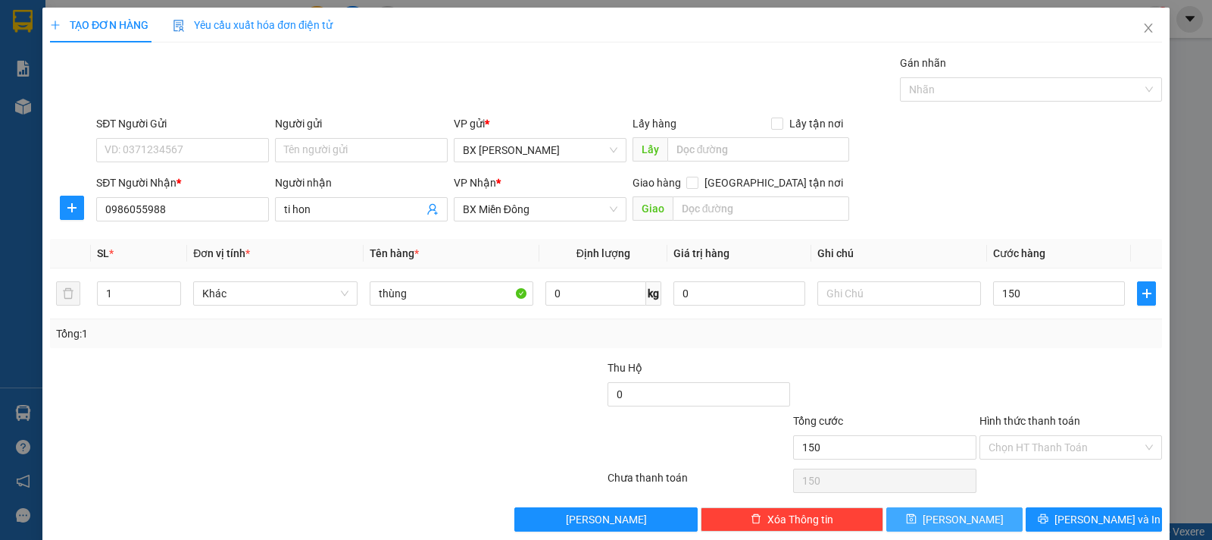
type input "150.000"
click at [976, 516] on button "[PERSON_NAME]" at bounding box center [955, 519] width 136 height 24
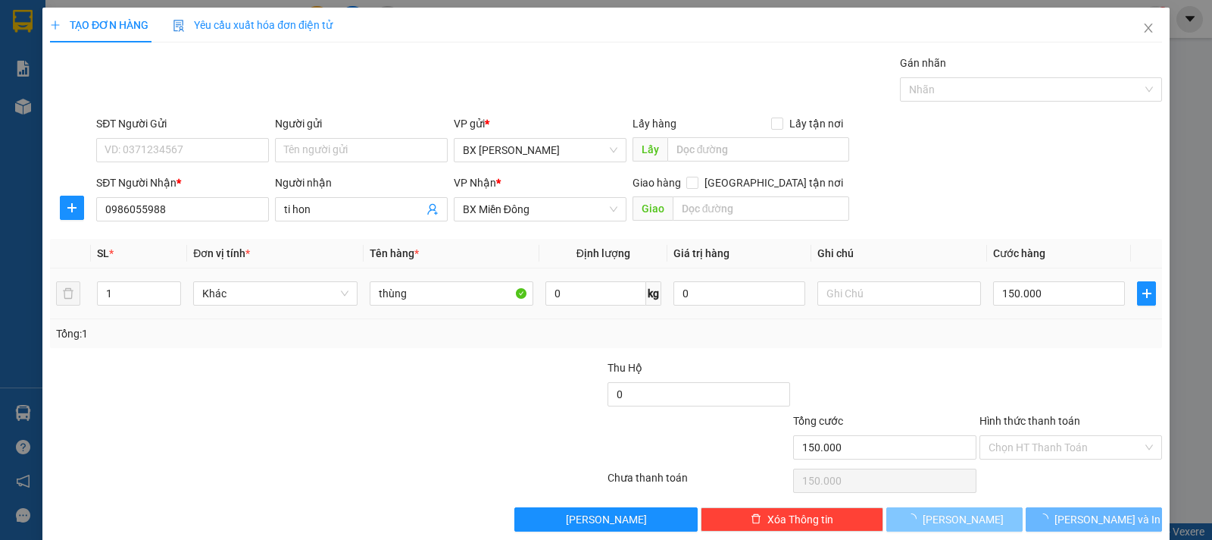
type input "0"
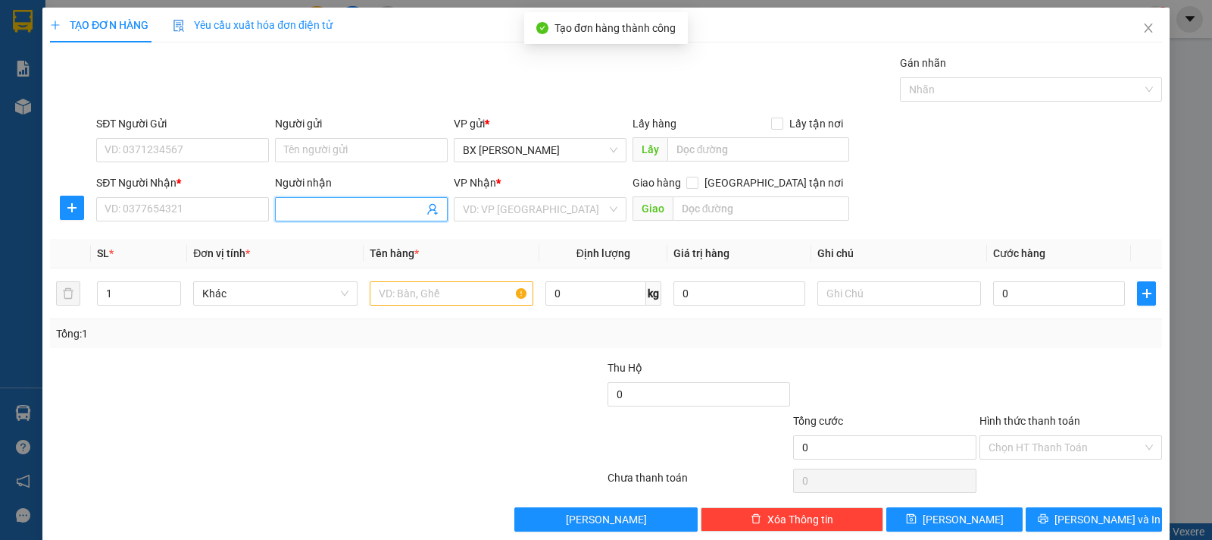
click at [339, 206] on input "Người nhận" at bounding box center [353, 209] width 139 height 17
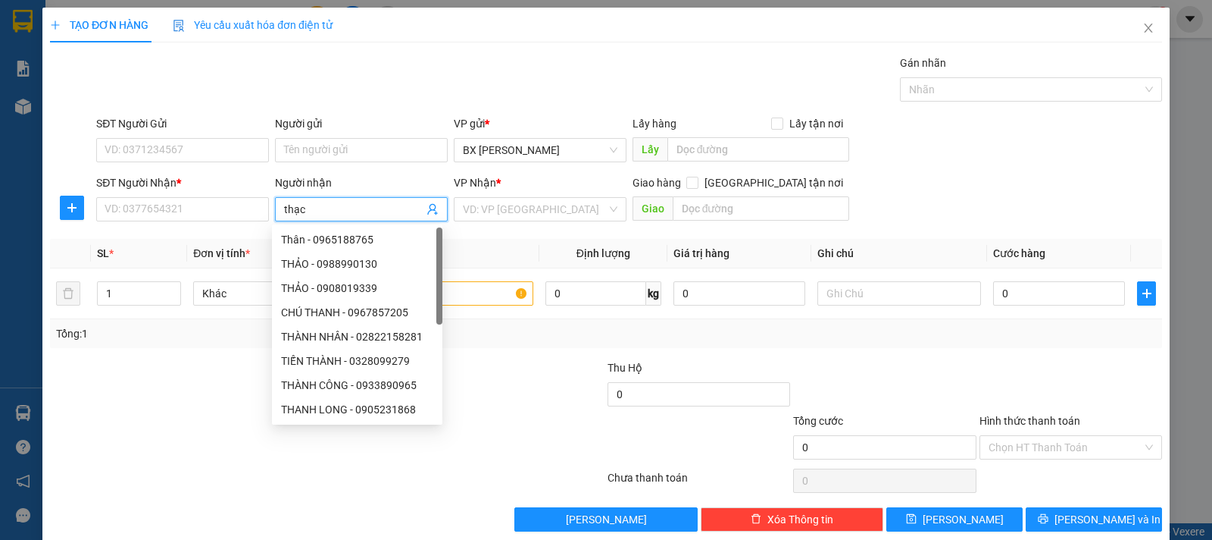
type input "thạch"
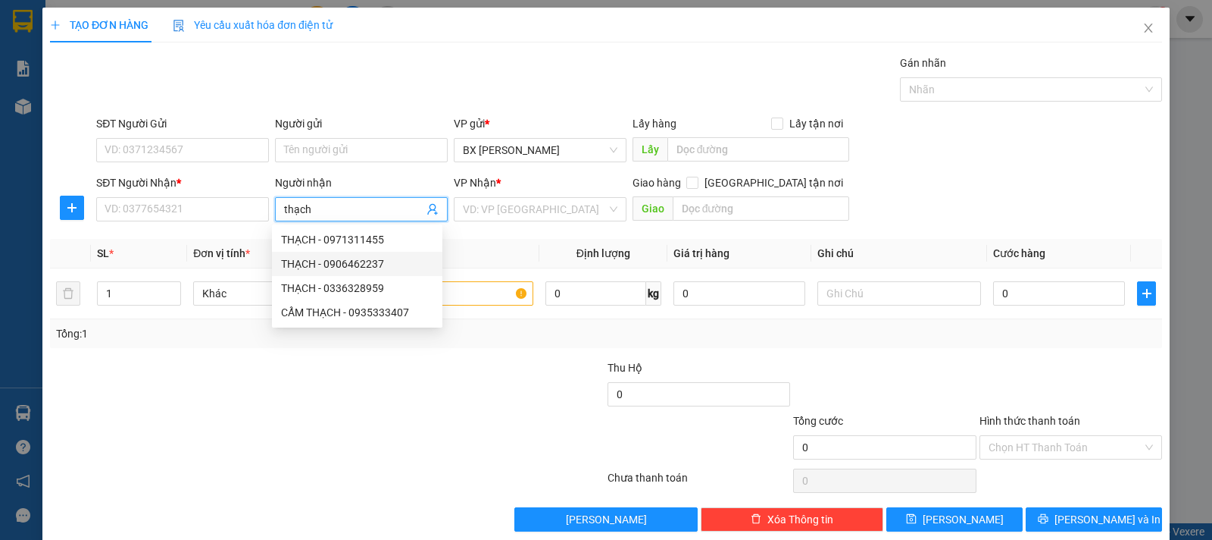
click at [393, 264] on div "THẠCH - 0906462237" at bounding box center [357, 263] width 152 height 17
type input "0906462237"
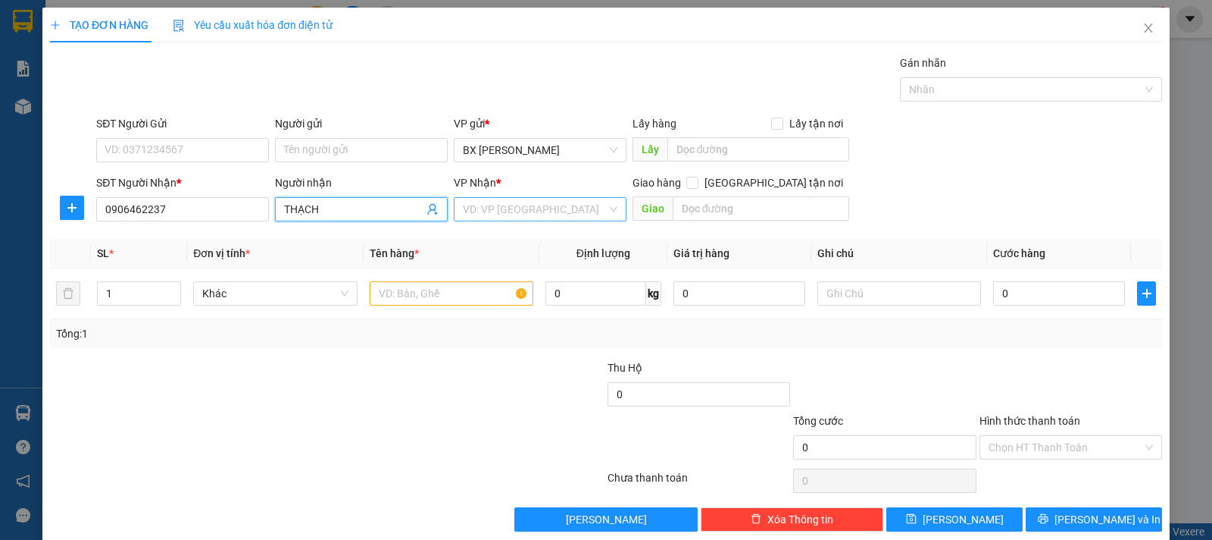
type input "THẠCH"
click at [542, 206] on input "search" at bounding box center [535, 209] width 144 height 23
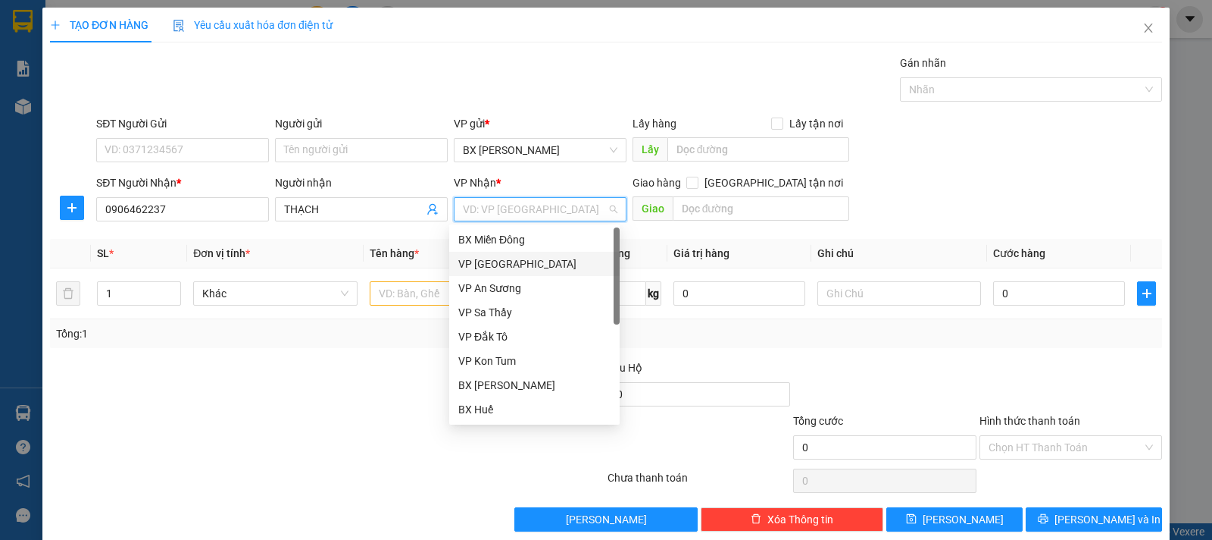
click at [509, 261] on div "VP [GEOGRAPHIC_DATA]" at bounding box center [534, 263] width 152 height 17
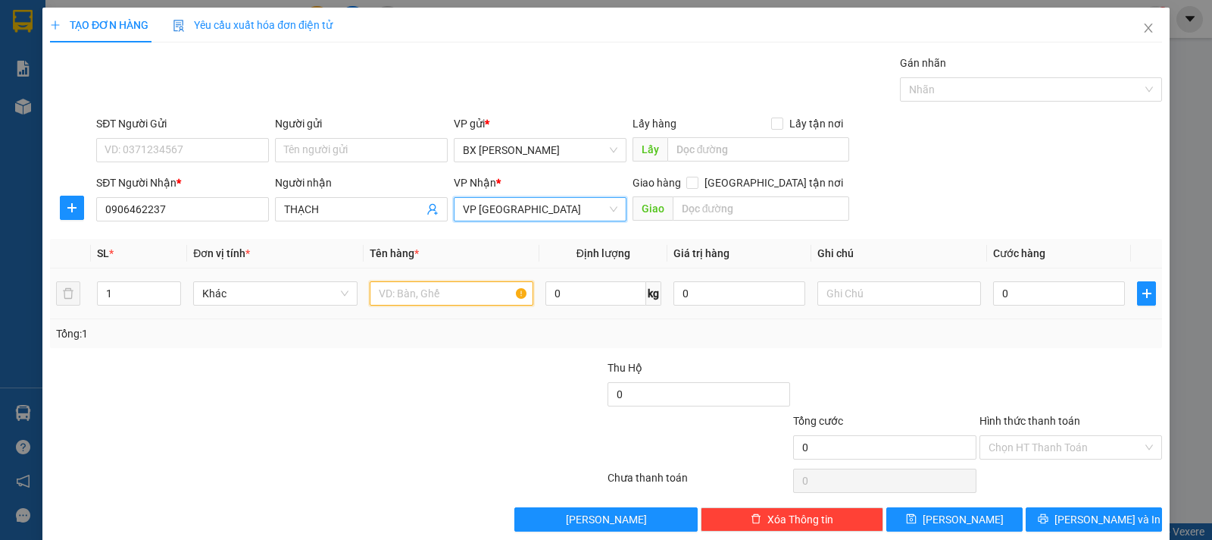
click at [461, 291] on input "text" at bounding box center [452, 293] width 164 height 24
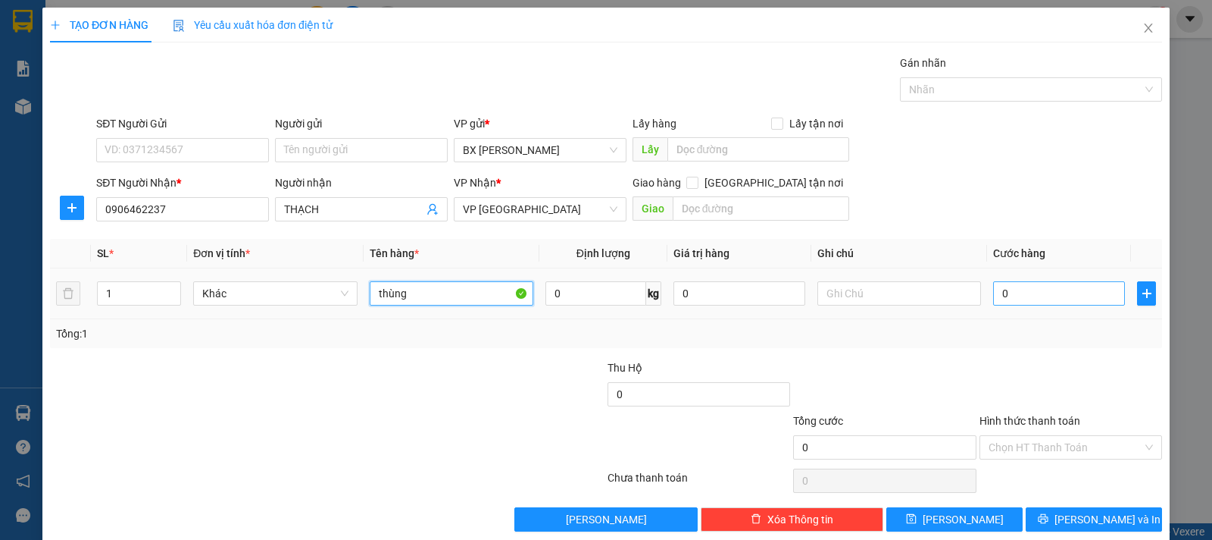
type input "thùng"
click at [1016, 297] on input "0" at bounding box center [1059, 293] width 132 height 24
type input "5"
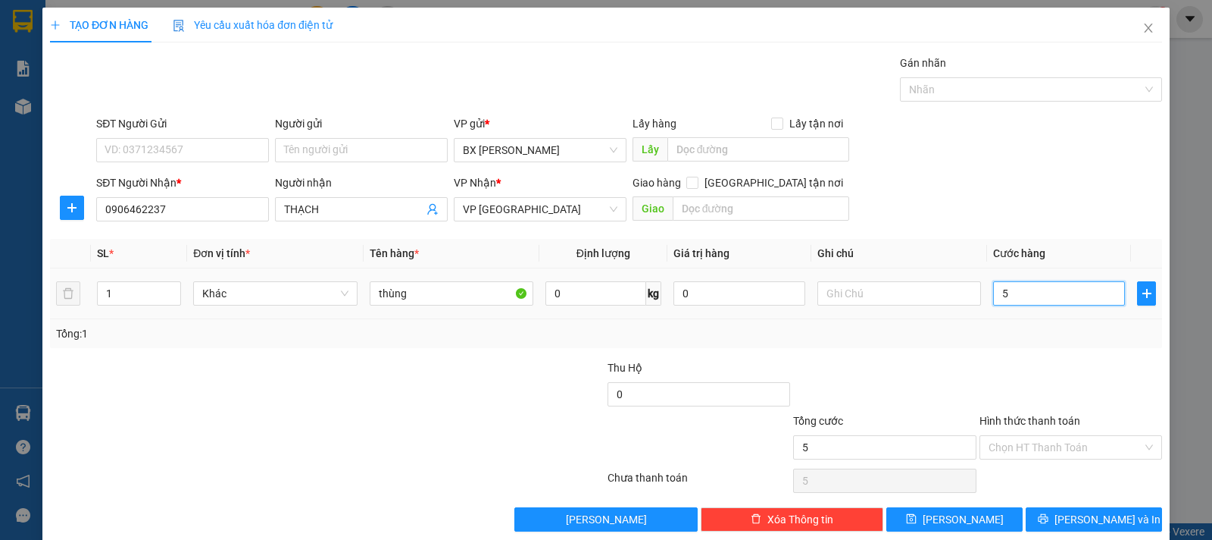
type input "50"
click at [1015, 293] on input "50" at bounding box center [1059, 293] width 132 height 24
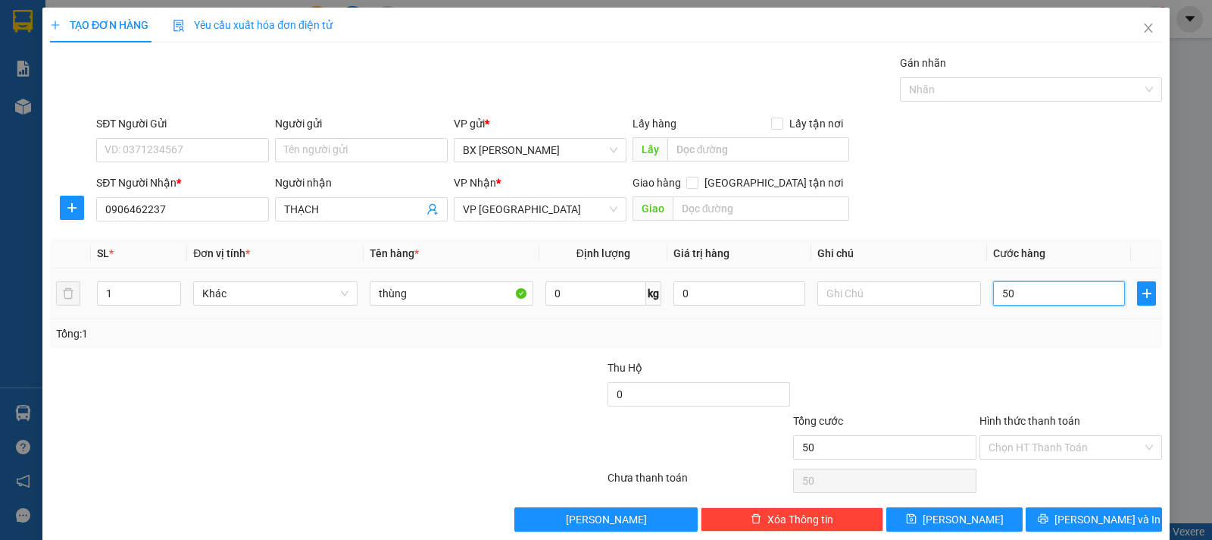
type input "4"
type input "40"
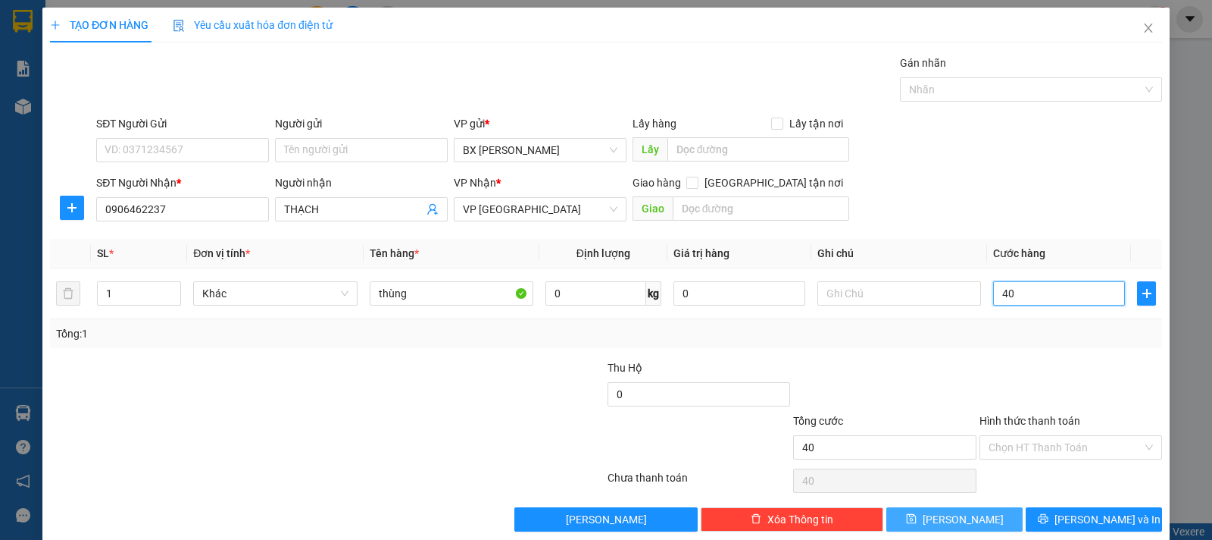
type input "40"
type input "40.000"
click at [960, 520] on button "[PERSON_NAME]" at bounding box center [955, 519] width 136 height 24
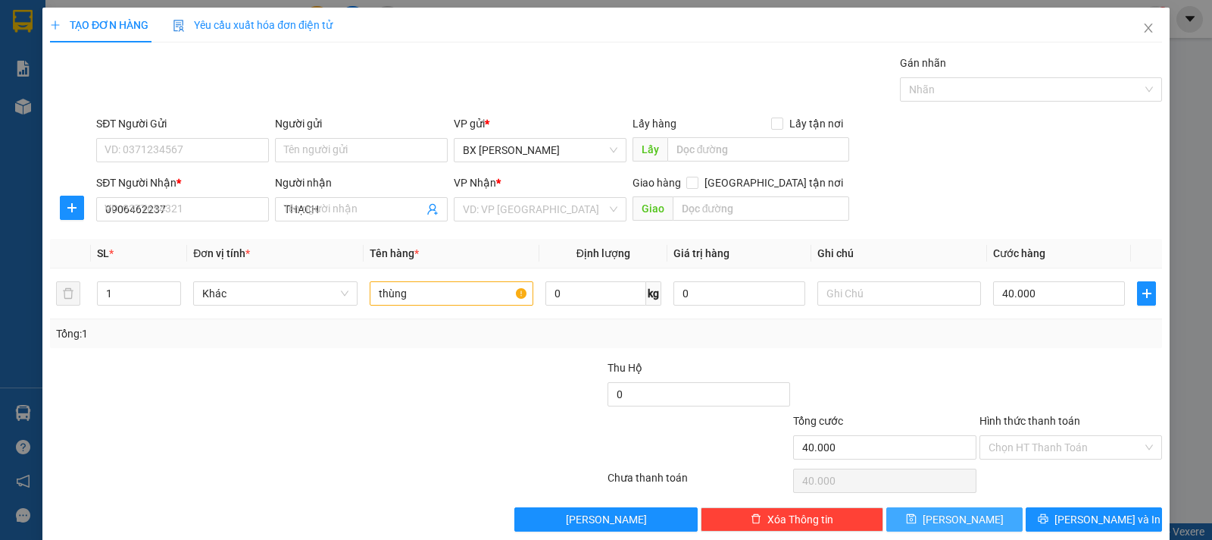
type input "0"
click at [374, 211] on input "Người nhận" at bounding box center [353, 209] width 139 height 17
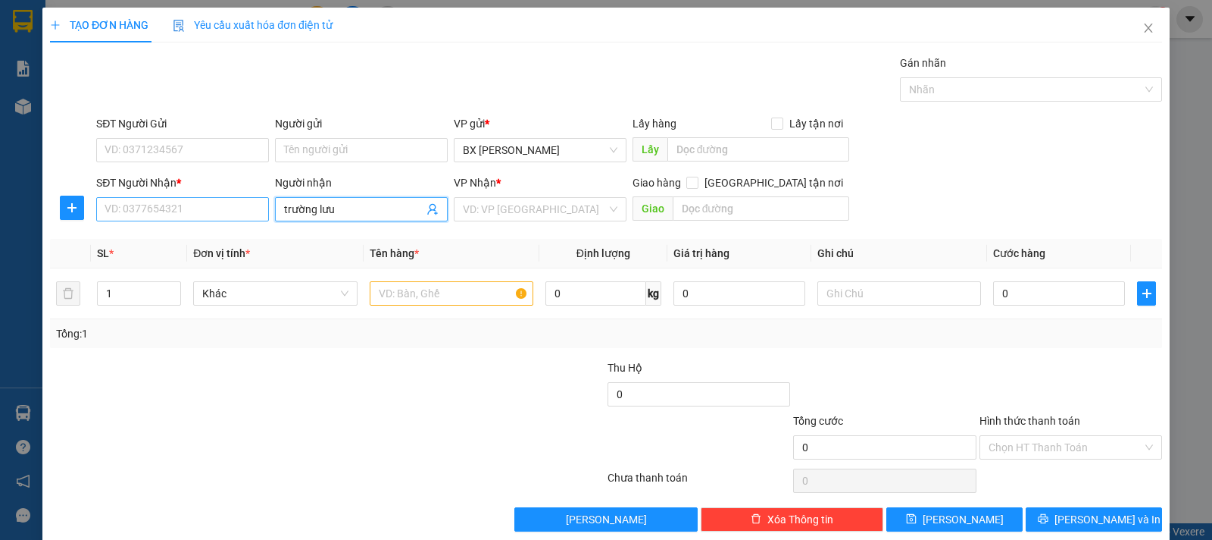
type input "trường lưu"
click at [207, 216] on input "SĐT Người Nhận *" at bounding box center [182, 209] width 173 height 24
type input "0969541301"
click at [413, 295] on input "text" at bounding box center [452, 293] width 164 height 24
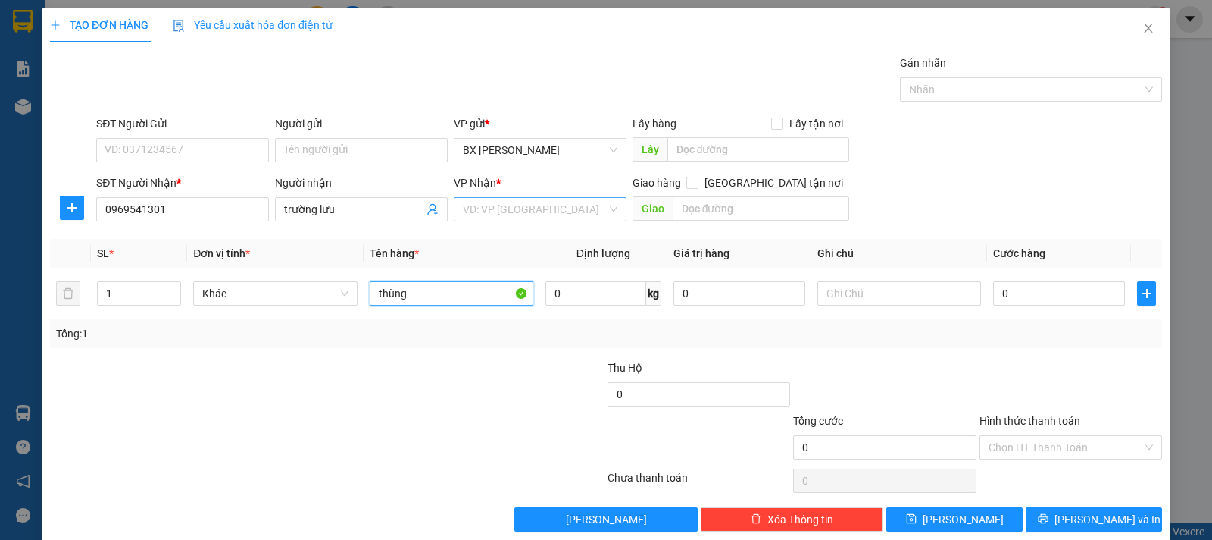
type input "thùng"
click at [557, 209] on input "search" at bounding box center [535, 209] width 144 height 23
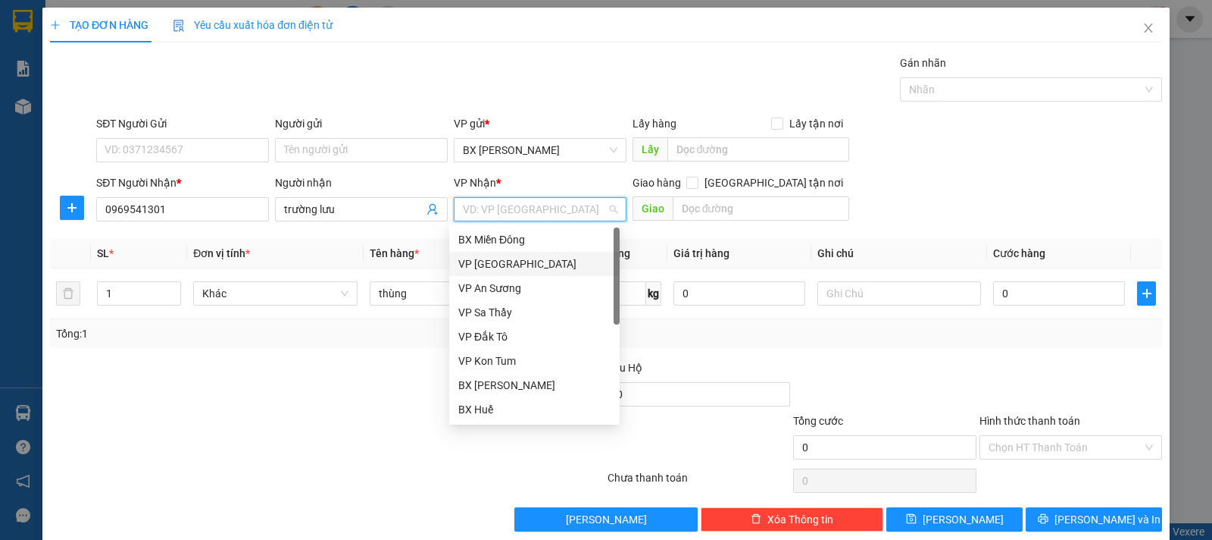
click at [513, 261] on div "VP [GEOGRAPHIC_DATA]" at bounding box center [534, 263] width 152 height 17
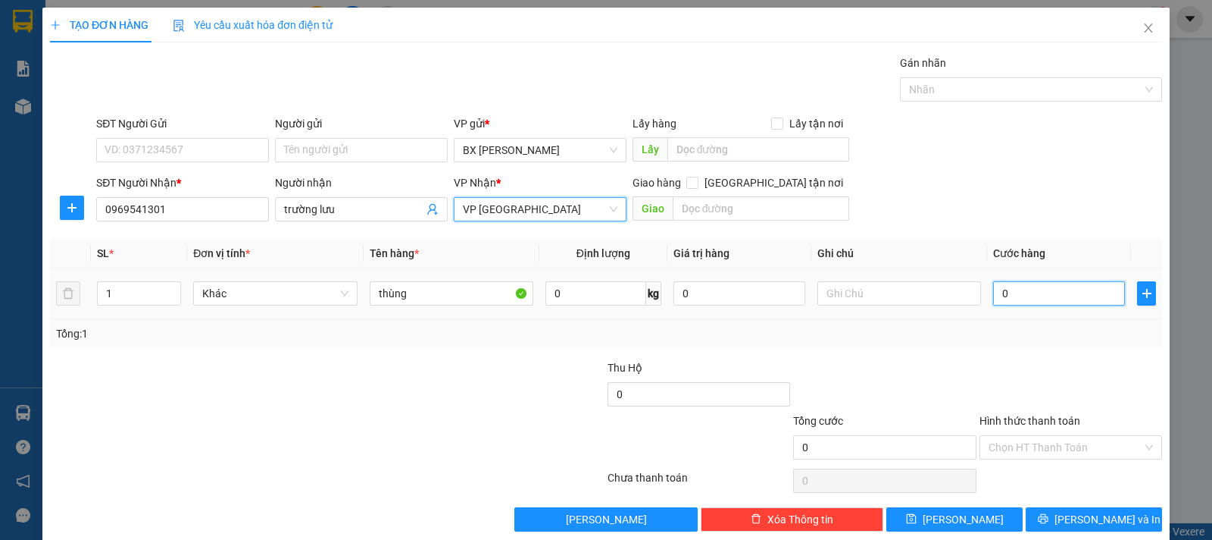
click at [998, 290] on input "0" at bounding box center [1059, 293] width 132 height 24
type input "8"
type input "80"
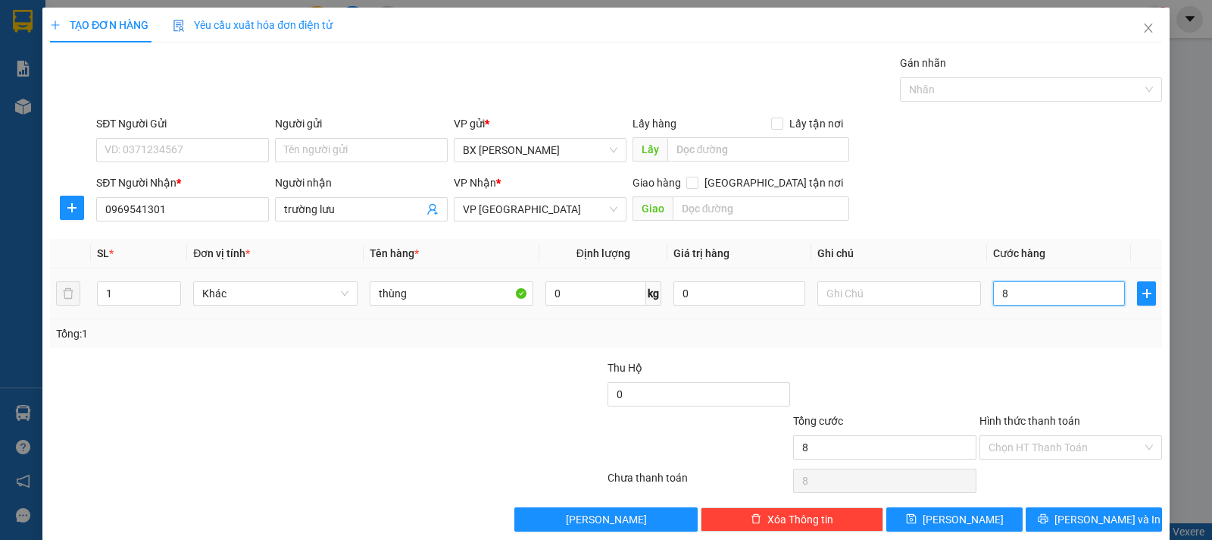
type input "80"
type input "80.000"
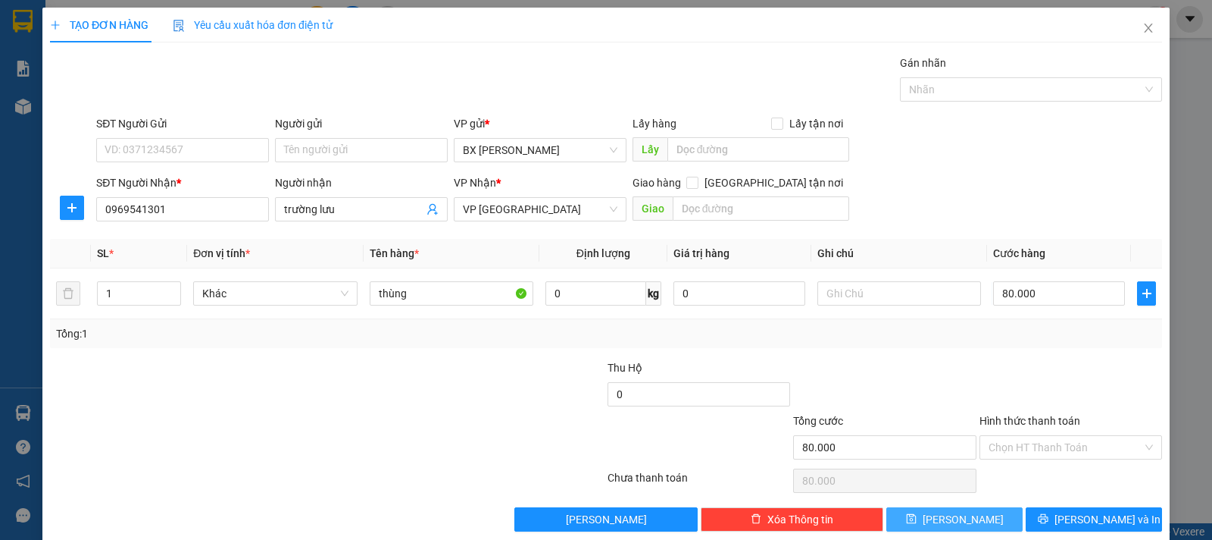
click at [943, 508] on button "[PERSON_NAME]" at bounding box center [955, 519] width 136 height 24
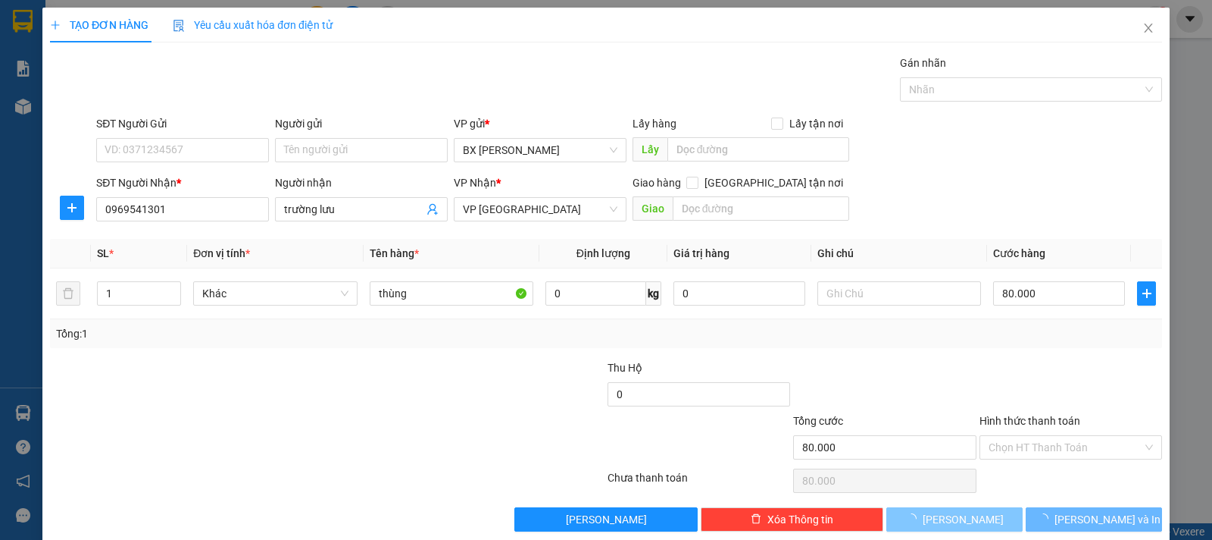
type input "0"
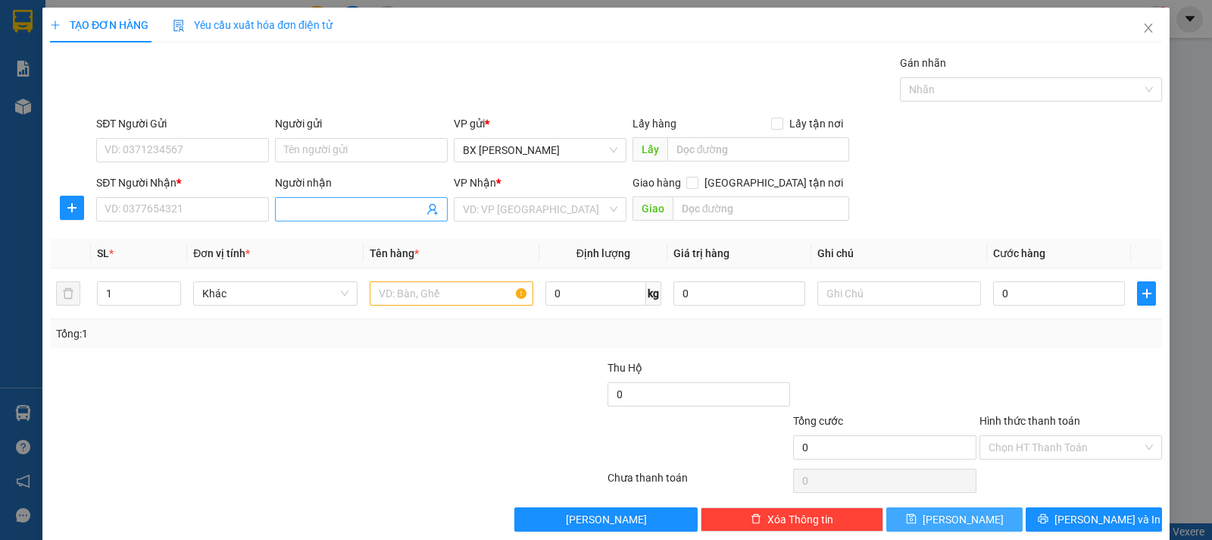
click at [887, 507] on button "[PERSON_NAME]" at bounding box center [955, 519] width 136 height 24
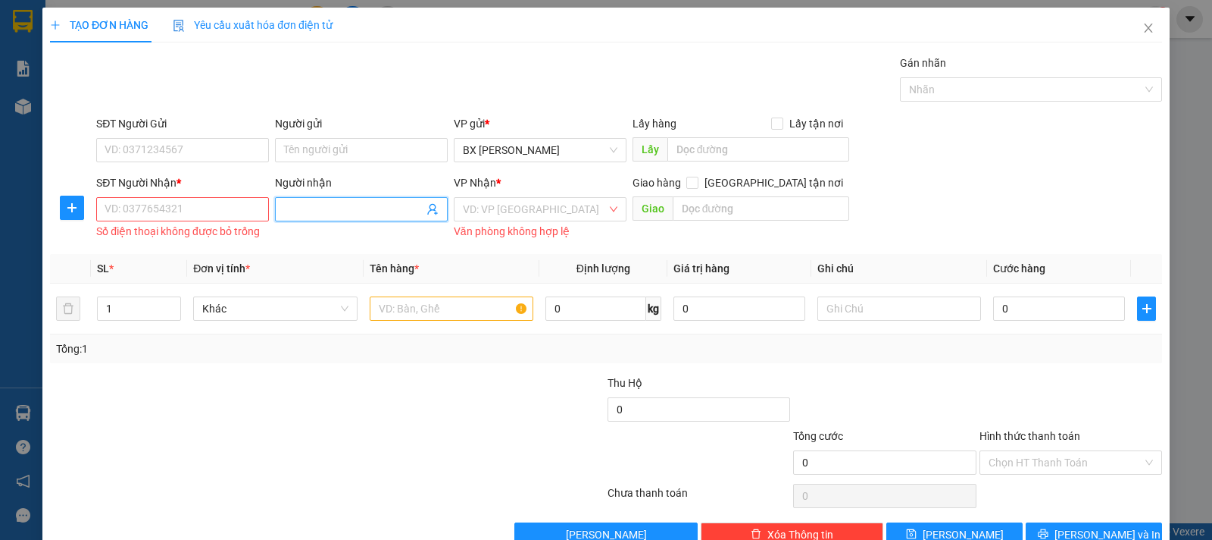
click at [329, 212] on input "Người nhận" at bounding box center [353, 209] width 139 height 17
type input "[PERSON_NAME]"
click at [155, 217] on input "SĐT Người Nhận *" at bounding box center [182, 209] width 173 height 24
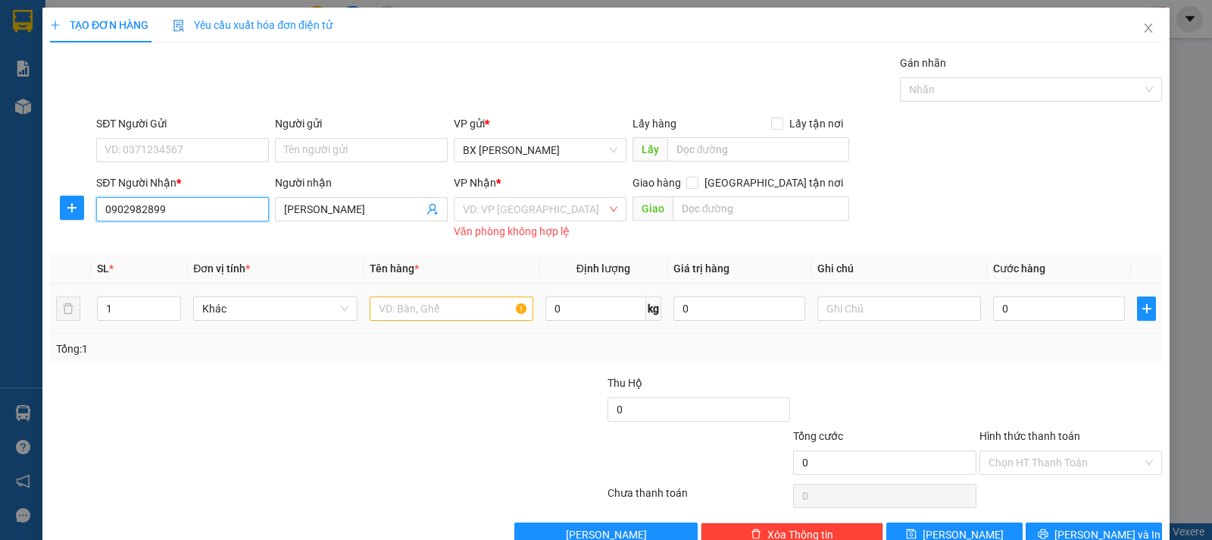
type input "0902982899"
click at [411, 306] on input "text" at bounding box center [452, 308] width 164 height 24
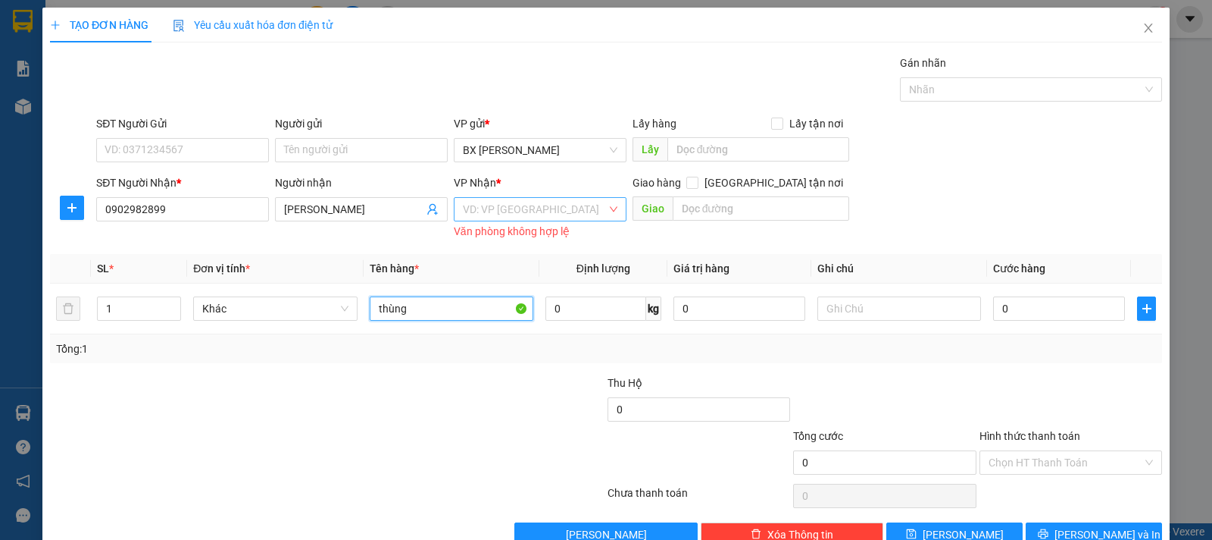
type input "thùng"
click at [538, 213] on input "search" at bounding box center [535, 209] width 144 height 23
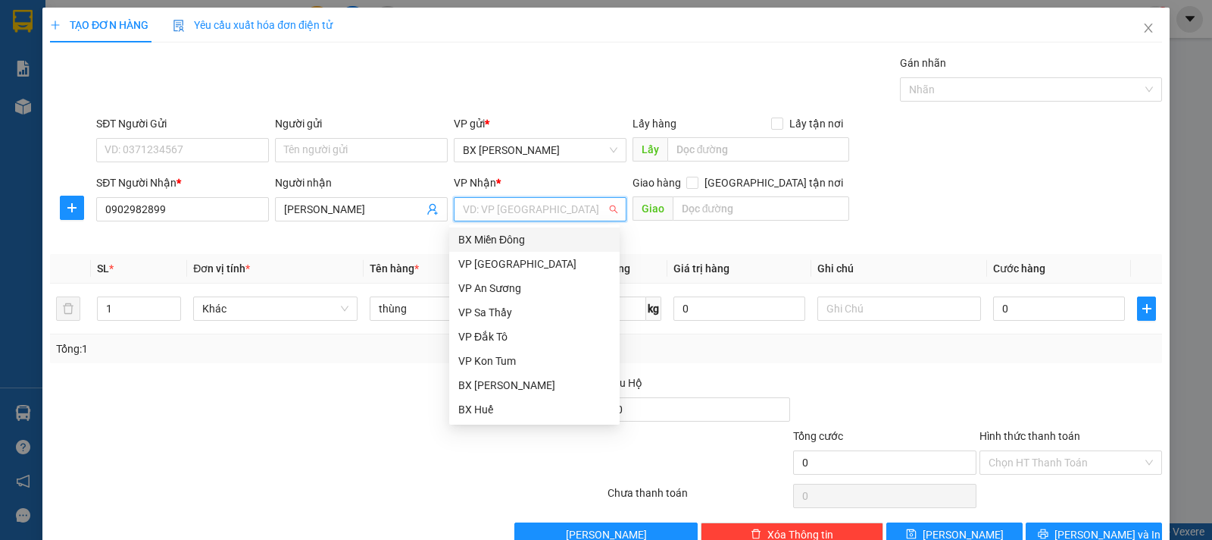
click at [577, 239] on div "BX Miền Đông" at bounding box center [534, 239] width 152 height 17
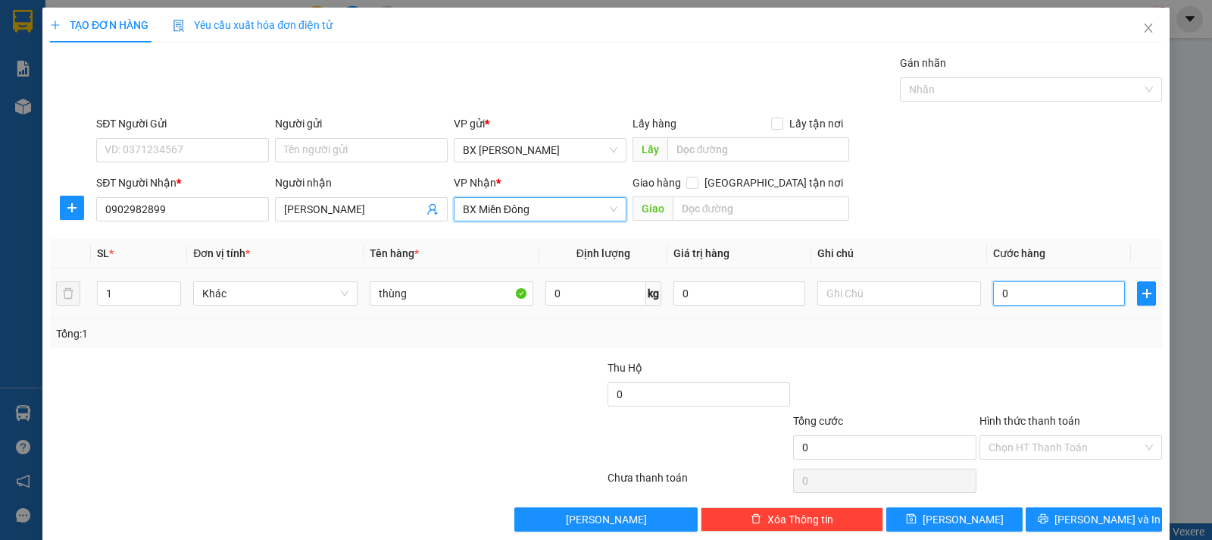
click at [1003, 297] on input "0" at bounding box center [1059, 293] width 132 height 24
type input "5"
type input "50"
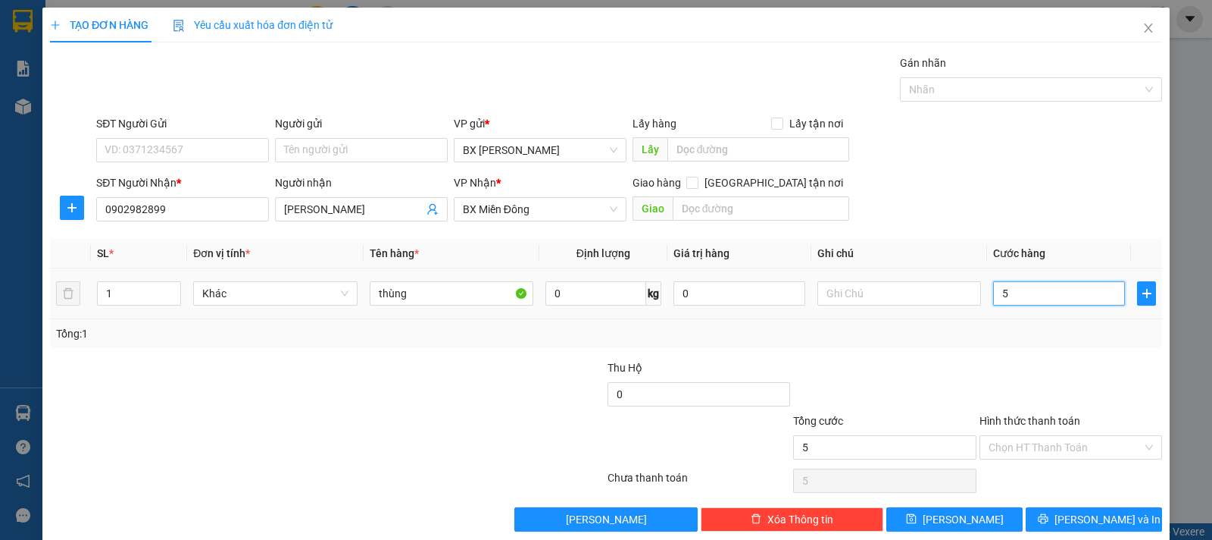
type input "50"
type input "50.000"
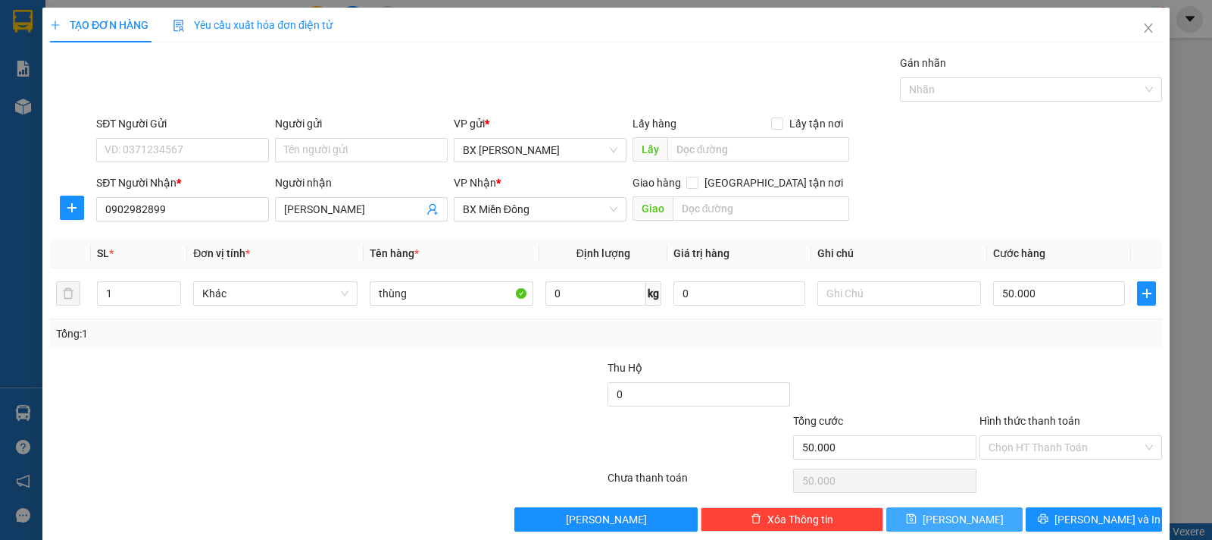
click at [951, 525] on span "[PERSON_NAME]" at bounding box center [963, 519] width 81 height 17
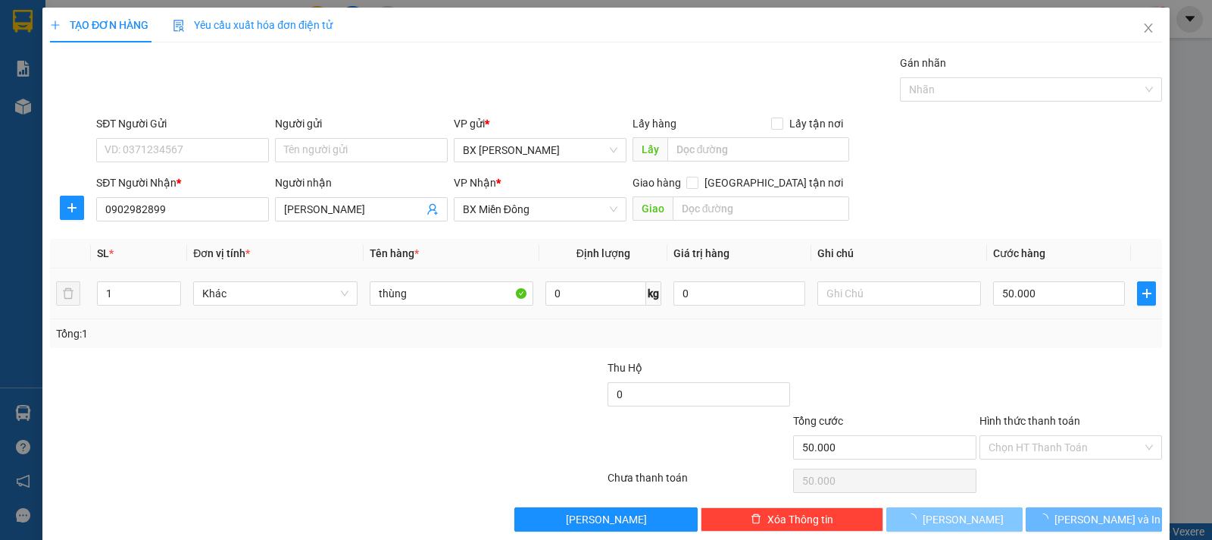
type input "0"
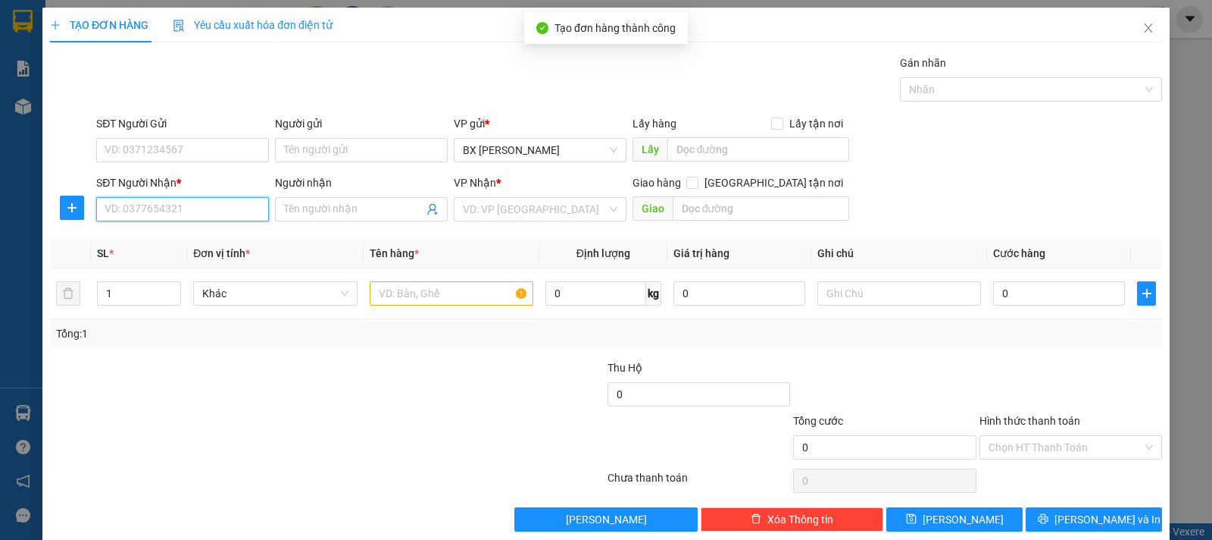
click at [242, 217] on input "SĐT Người Nhận *" at bounding box center [182, 209] width 173 height 24
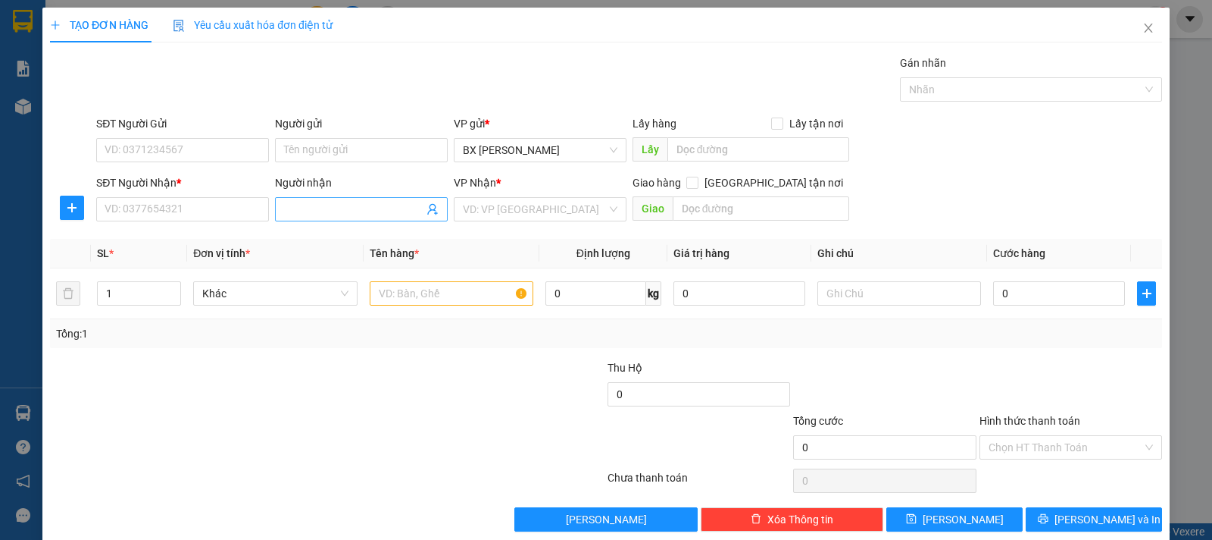
click at [293, 211] on input "Người nhận" at bounding box center [353, 209] width 139 height 17
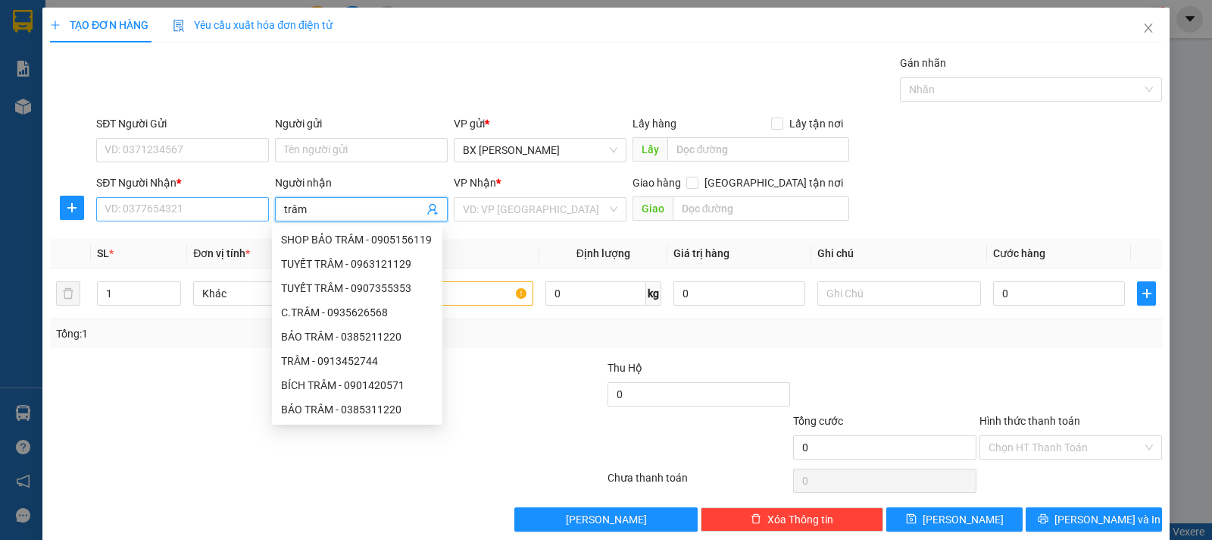
type input "trâm"
click at [202, 205] on input "SĐT Người Nhận *" at bounding box center [182, 209] width 173 height 24
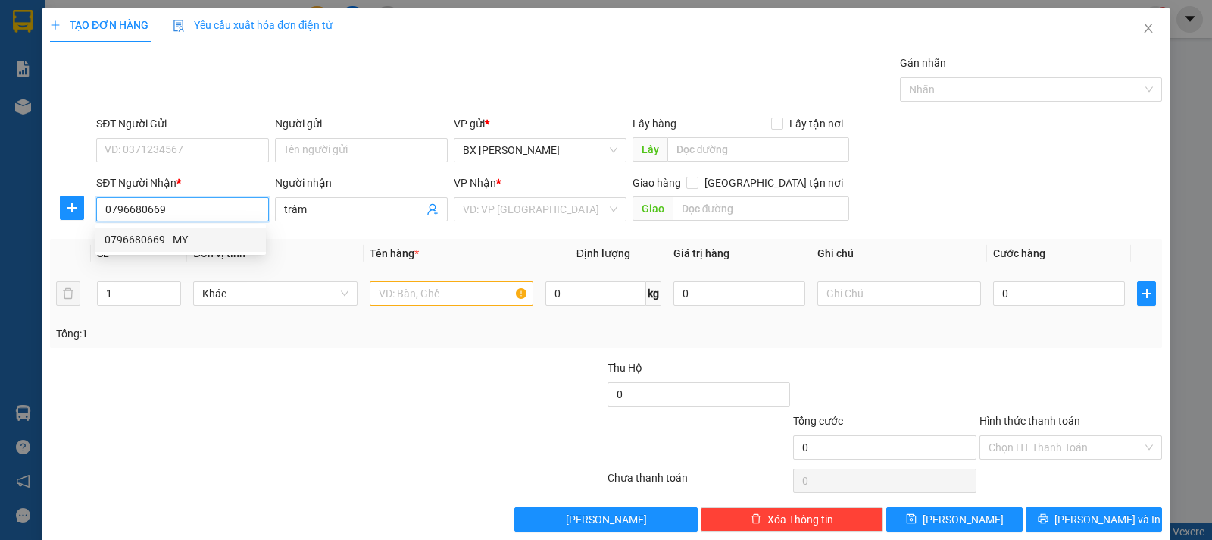
type input "0796680669"
click at [474, 299] on input "text" at bounding box center [452, 293] width 164 height 24
type input "y"
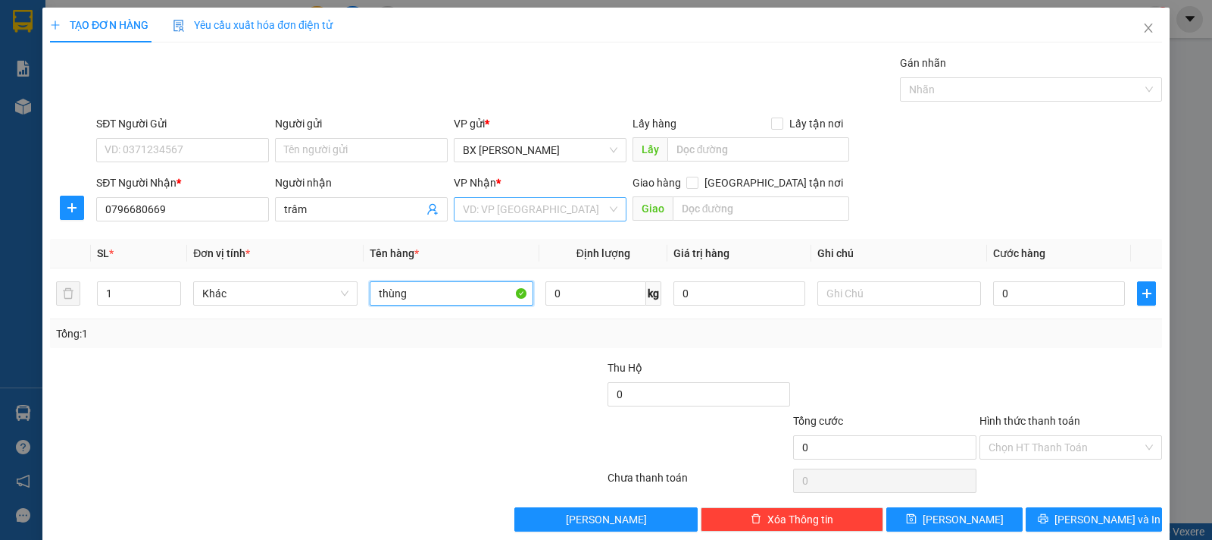
type input "thùng"
click at [523, 211] on input "search" at bounding box center [535, 209] width 144 height 23
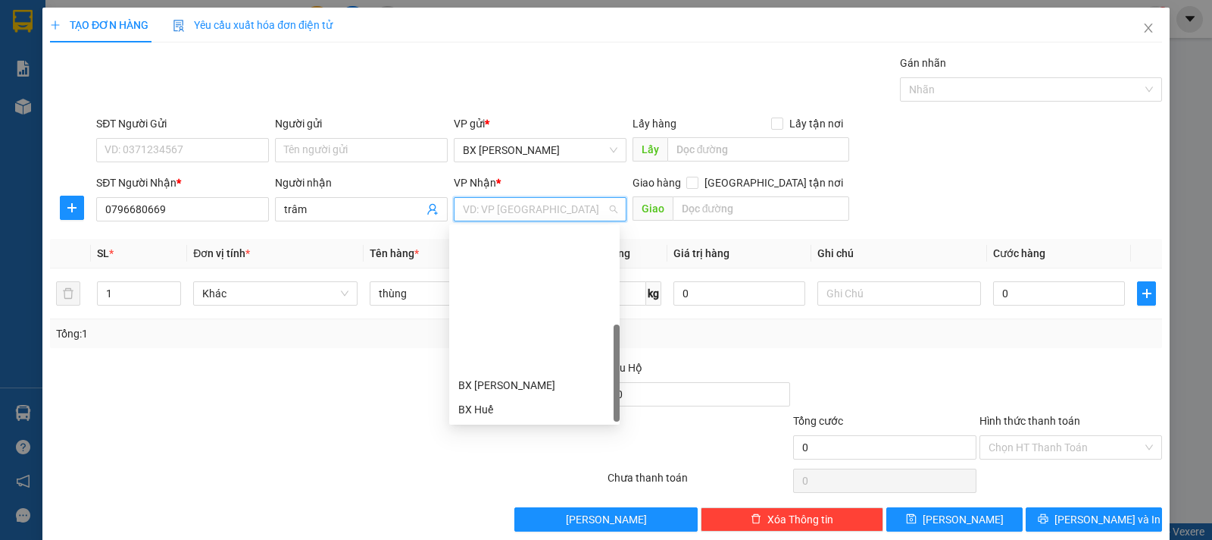
scroll to position [170, 0]
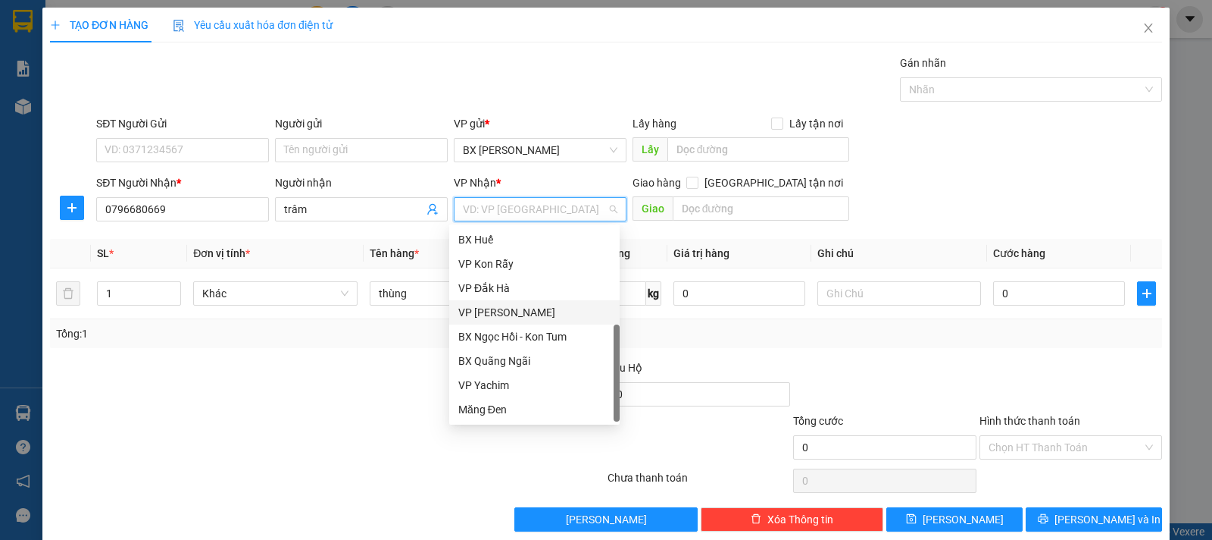
click at [521, 308] on div "VP [PERSON_NAME]" at bounding box center [534, 312] width 152 height 17
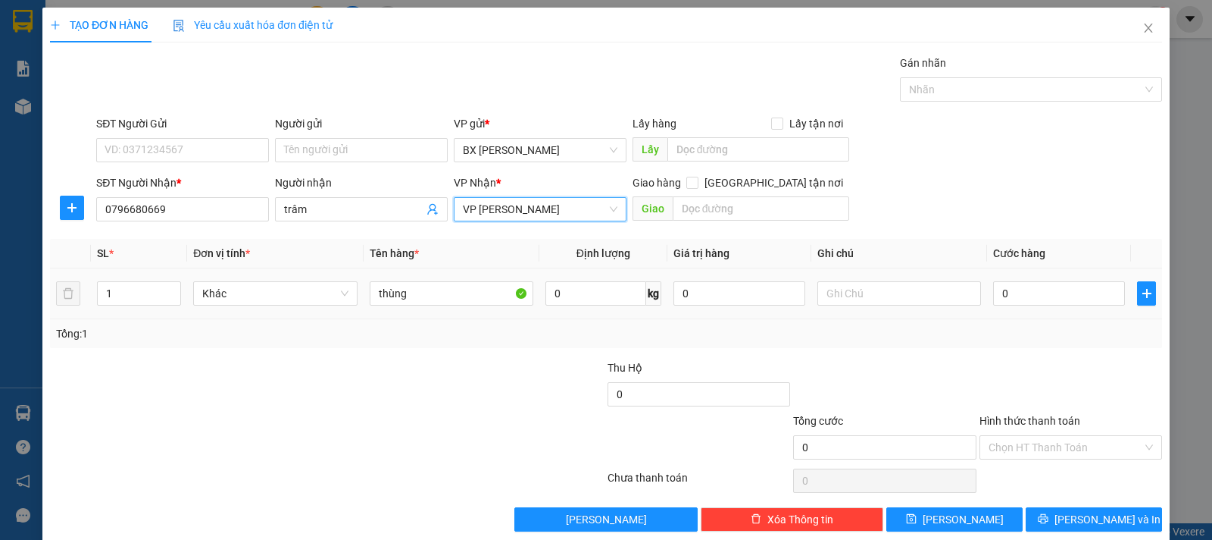
click at [1041, 305] on div "0" at bounding box center [1059, 293] width 132 height 30
click at [1041, 298] on input "0" at bounding box center [1059, 293] width 132 height 24
click at [1040, 289] on input "0" at bounding box center [1059, 293] width 132 height 24
type input "1"
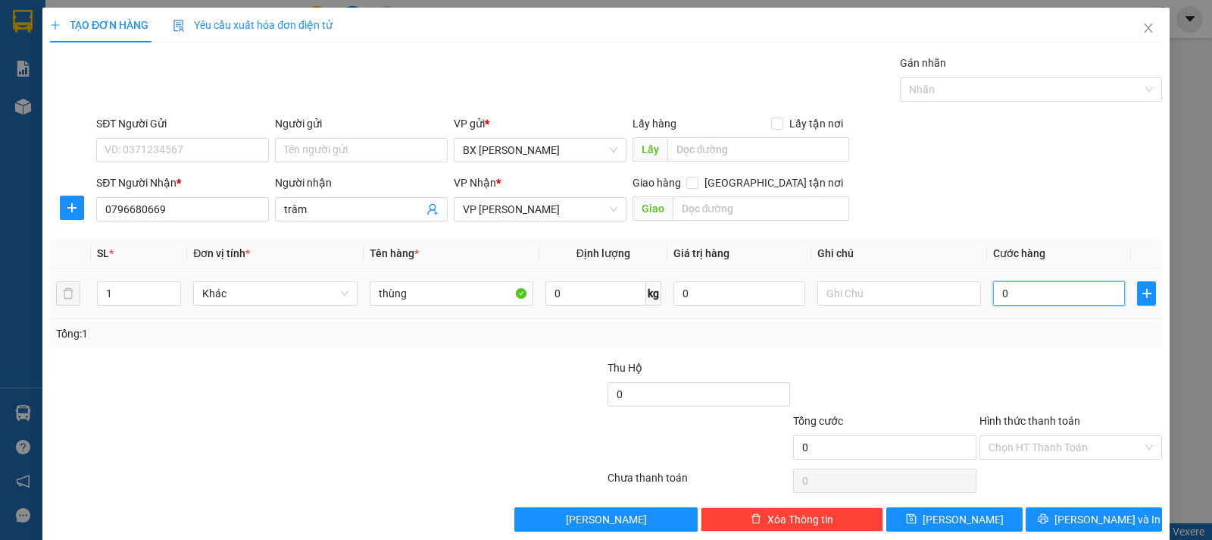
type input "01"
type input "10"
type input "010"
type input "100"
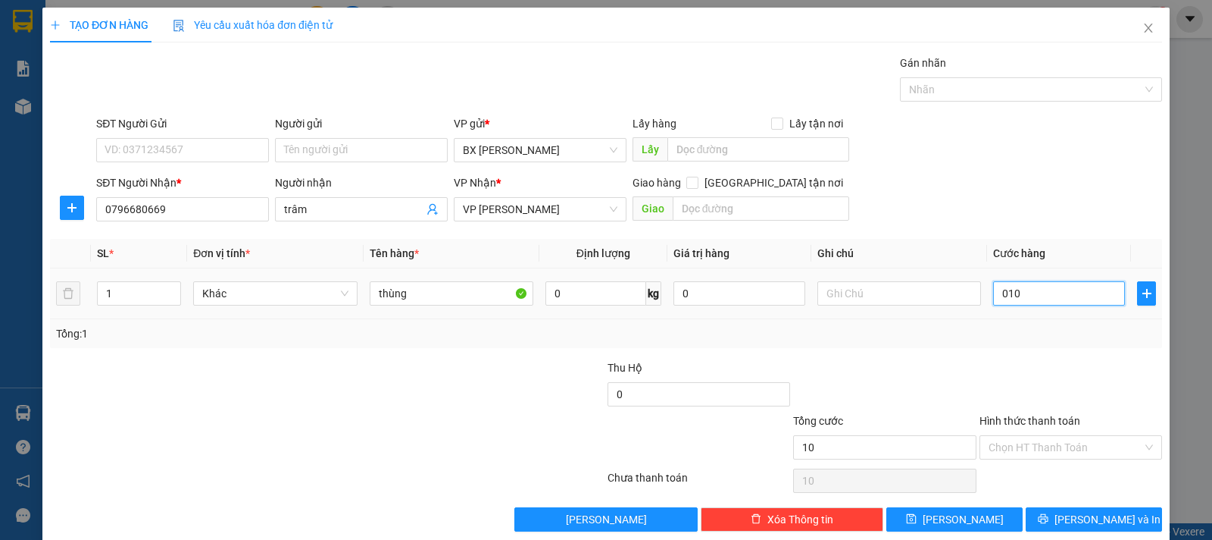
type input "100"
type input "0.100"
click at [1012, 291] on input "0.100" at bounding box center [1059, 293] width 132 height 24
click at [1011, 291] on input "0.100" at bounding box center [1059, 293] width 132 height 24
click at [1010, 292] on input "0.100" at bounding box center [1059, 293] width 132 height 24
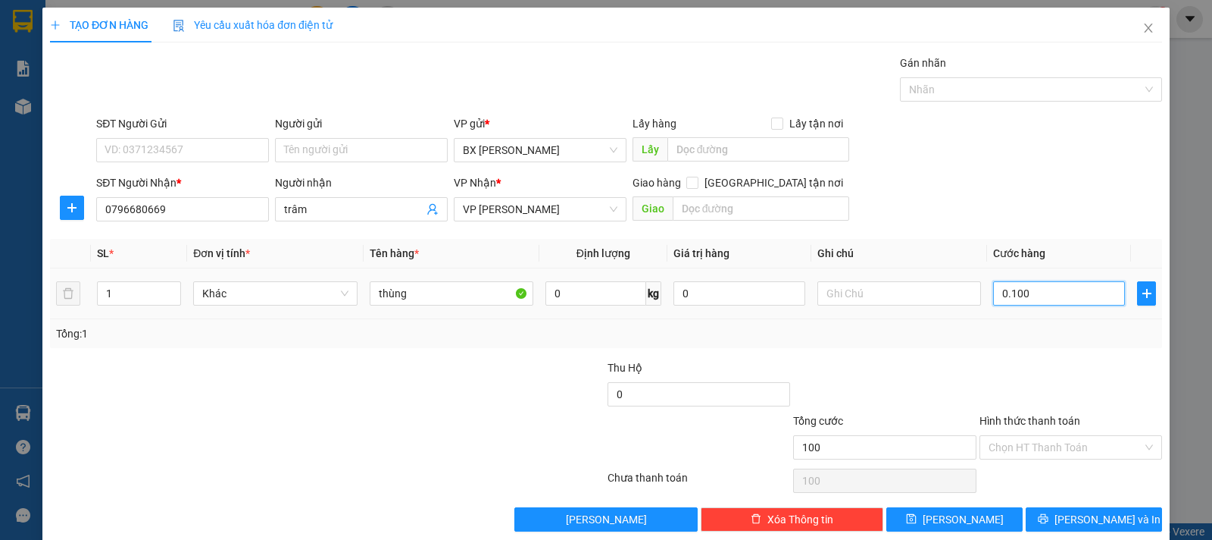
click at [1010, 292] on input "0.100" at bounding box center [1059, 293] width 132 height 24
type input "1"
type input "10"
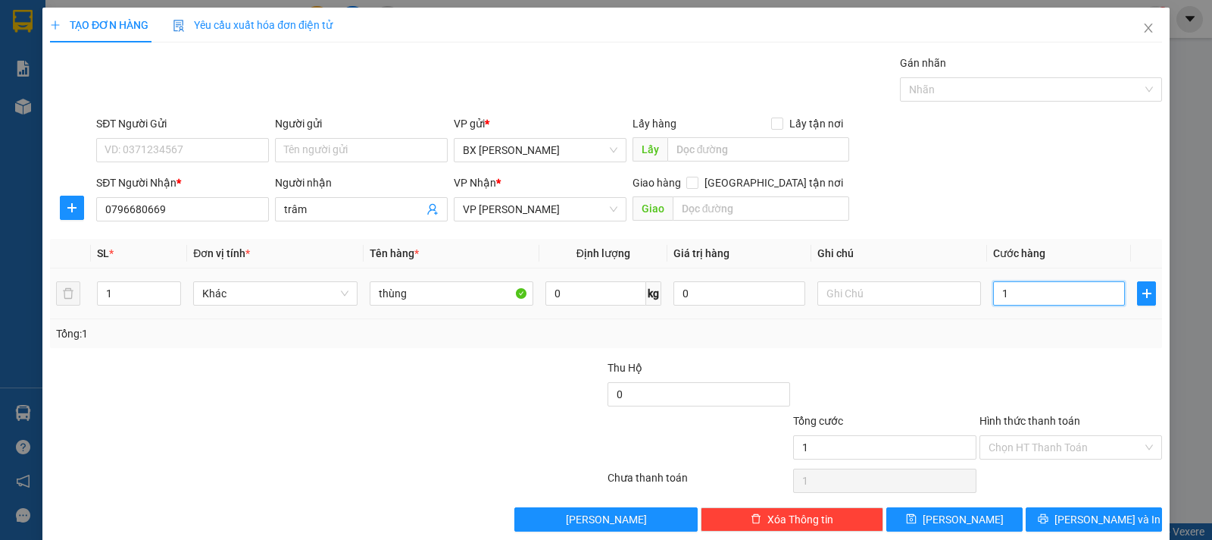
type input "10"
type input "100"
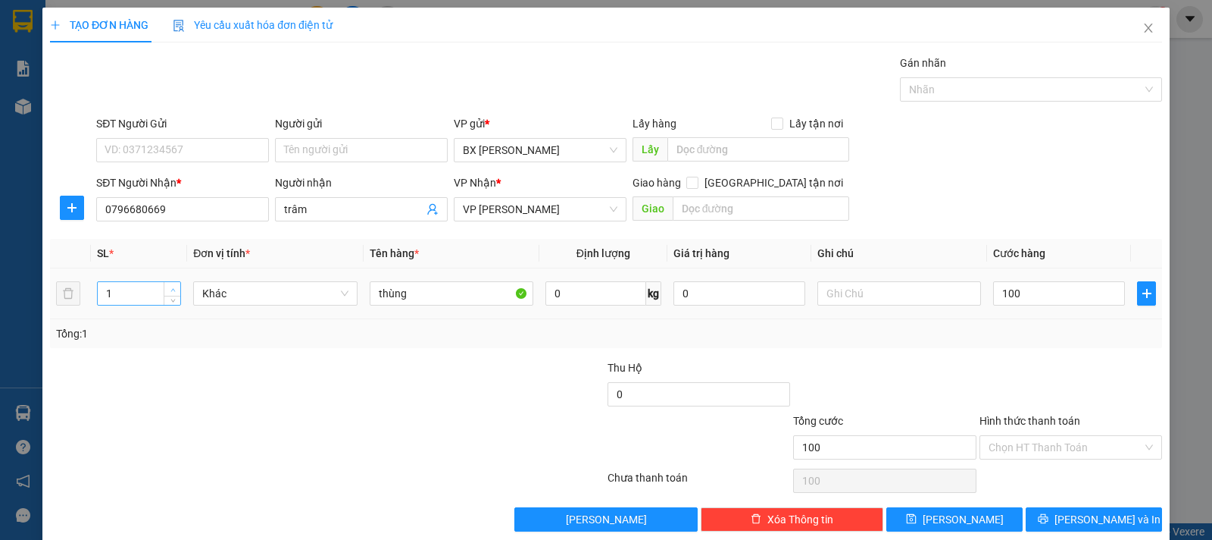
type input "100.000"
click at [170, 289] on icon "up" at bounding box center [172, 289] width 5 height 3
type input "2"
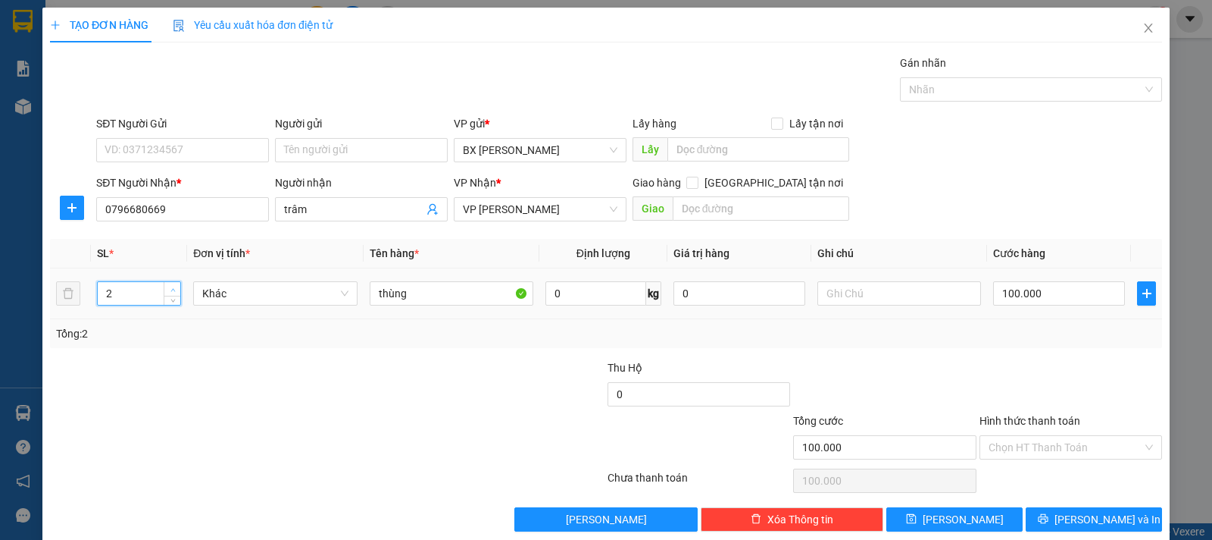
click at [176, 289] on span "up" at bounding box center [172, 289] width 9 height 9
click at [907, 514] on button "[PERSON_NAME]" at bounding box center [955, 519] width 136 height 24
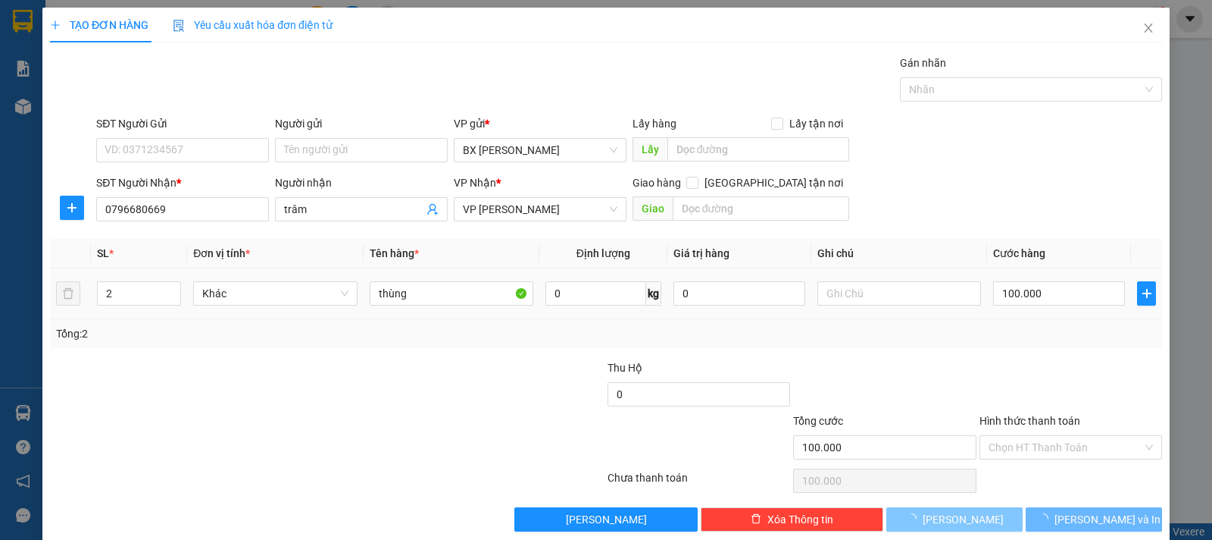
type input "0"
type input "1"
type input "0"
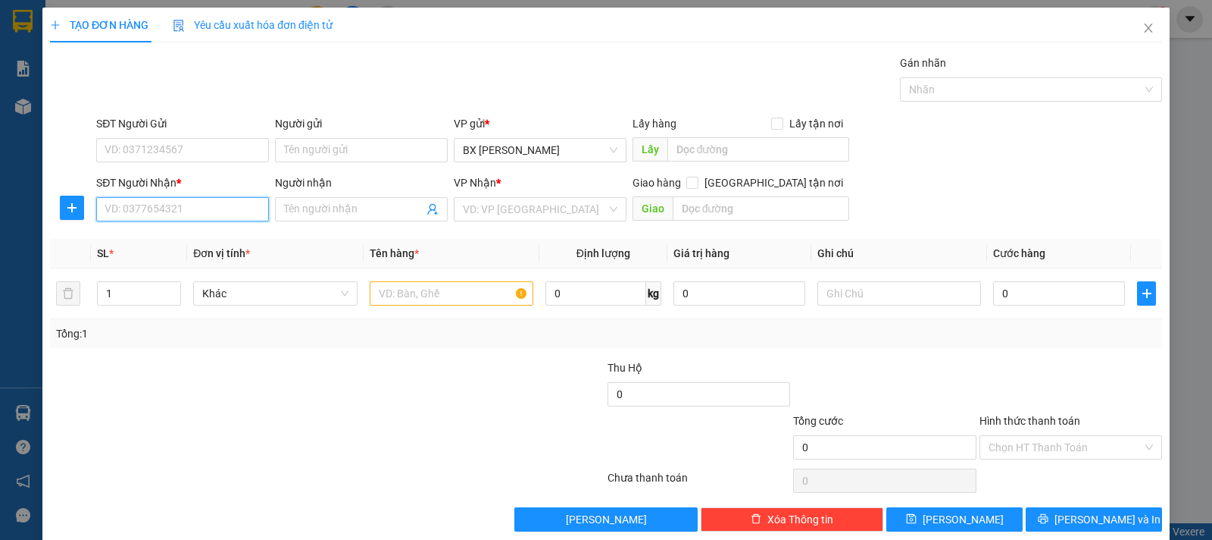
click at [158, 204] on input "SĐT Người Nhận *" at bounding box center [182, 209] width 173 height 24
type input "0987198291"
click at [467, 289] on input "text" at bounding box center [452, 293] width 164 height 24
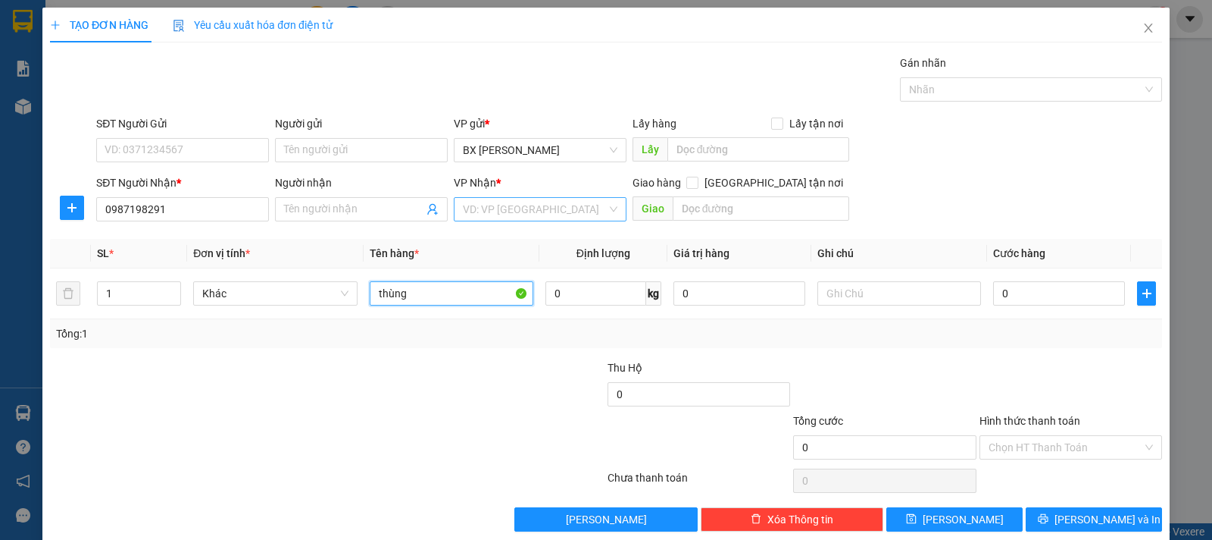
type input "thùng"
click at [528, 217] on input "search" at bounding box center [535, 209] width 144 height 23
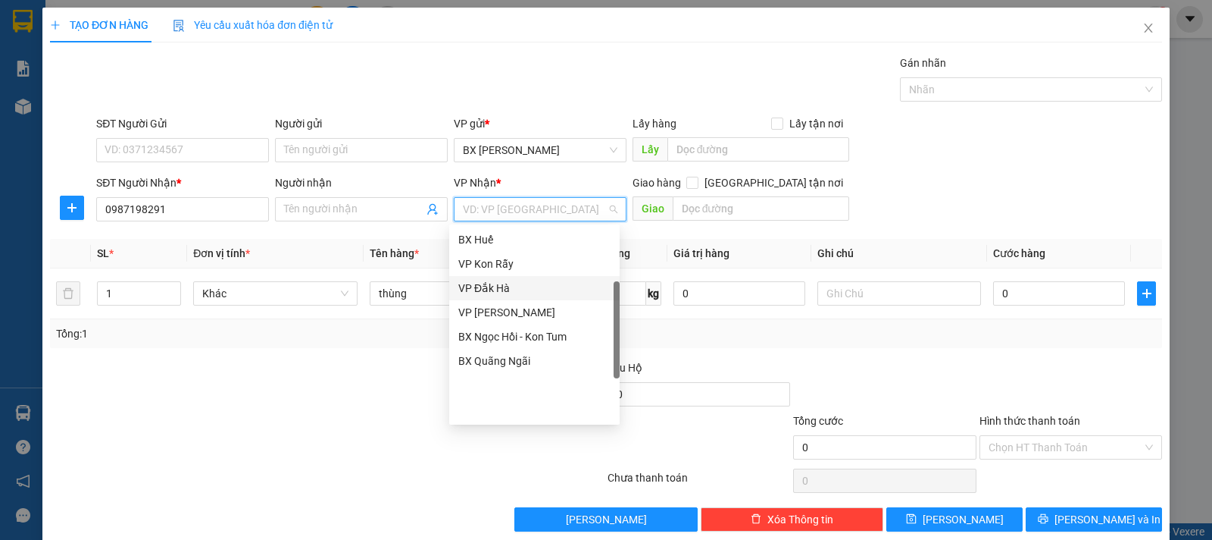
scroll to position [0, 0]
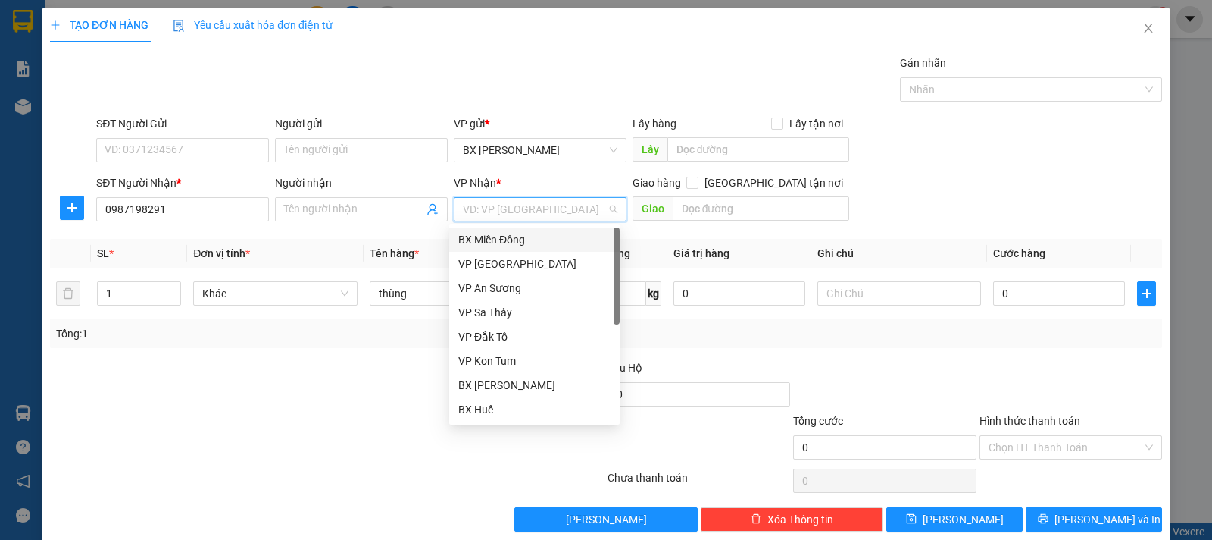
click at [521, 239] on div "BX Miền Đông" at bounding box center [534, 239] width 152 height 17
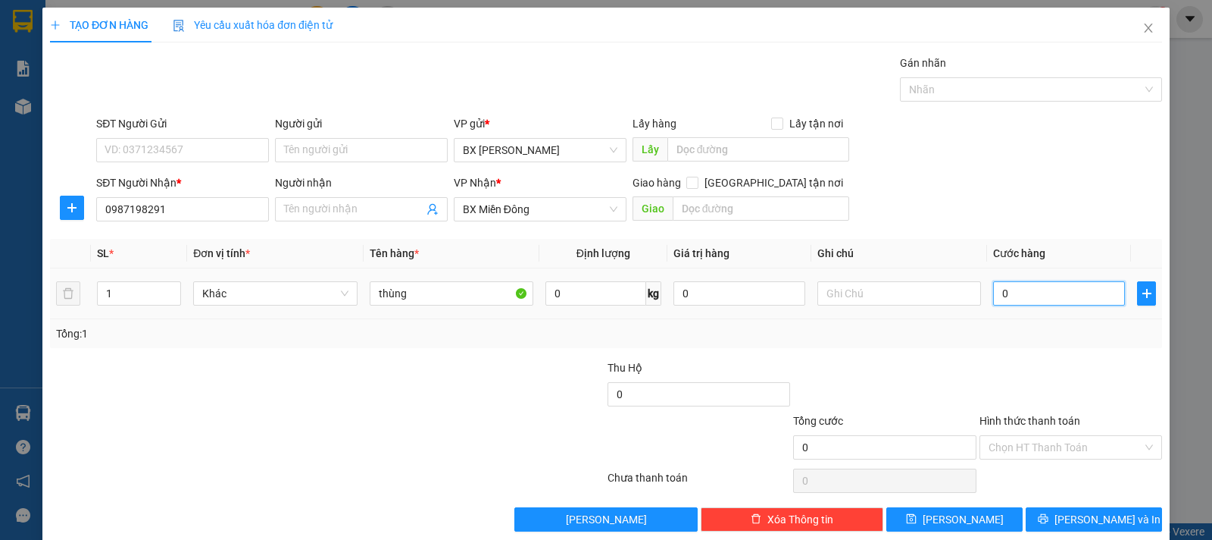
click at [997, 291] on input "0" at bounding box center [1059, 293] width 132 height 24
type input "1"
type input "10"
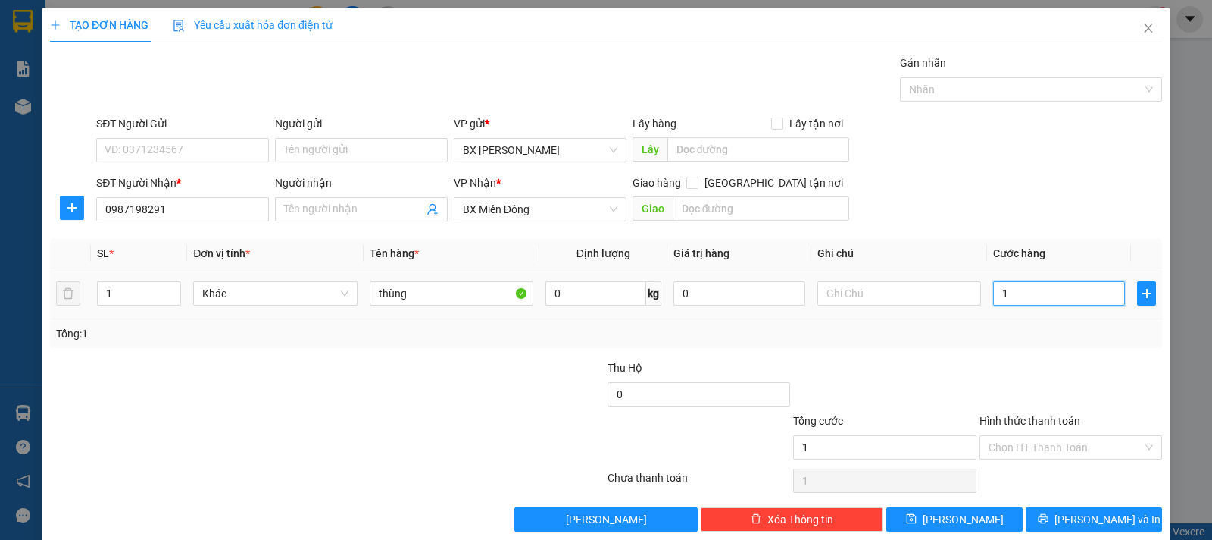
type input "10"
type input "100"
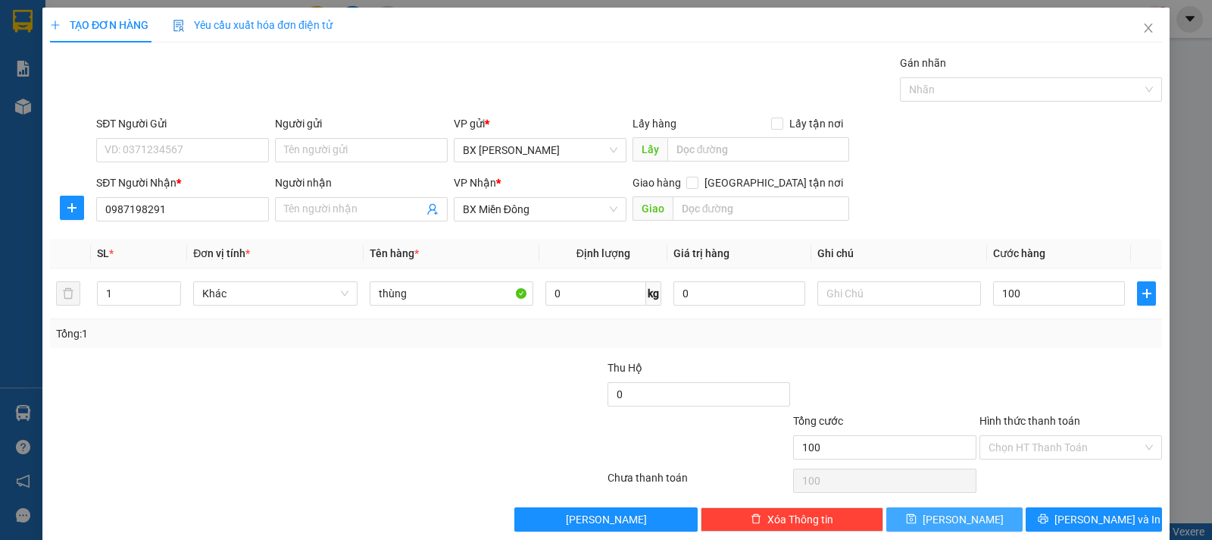
type input "100.000"
click at [942, 517] on button "[PERSON_NAME]" at bounding box center [955, 519] width 136 height 24
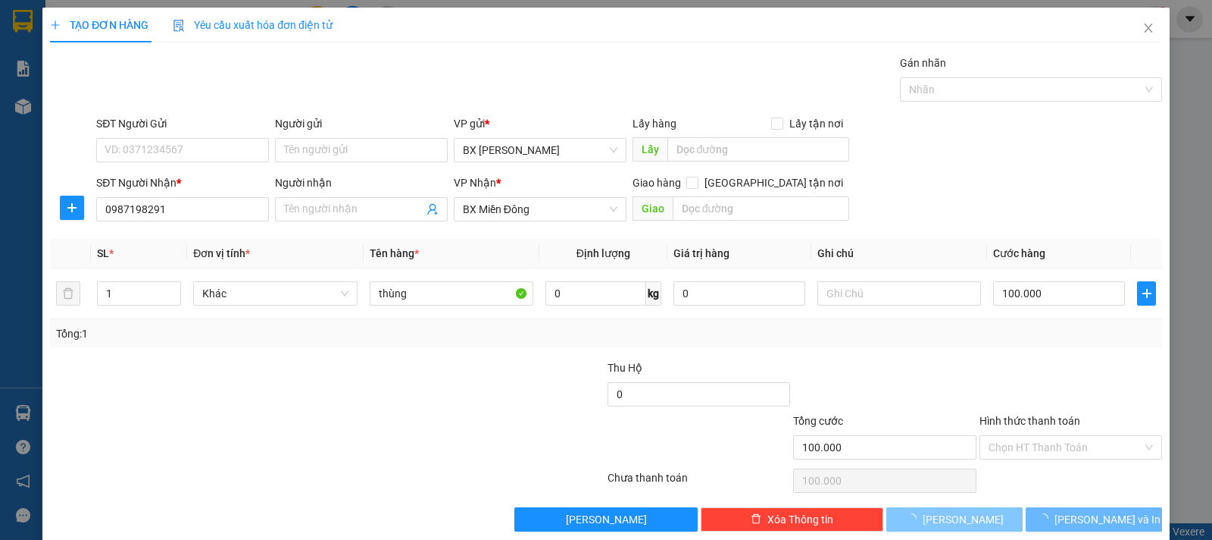
type input "0"
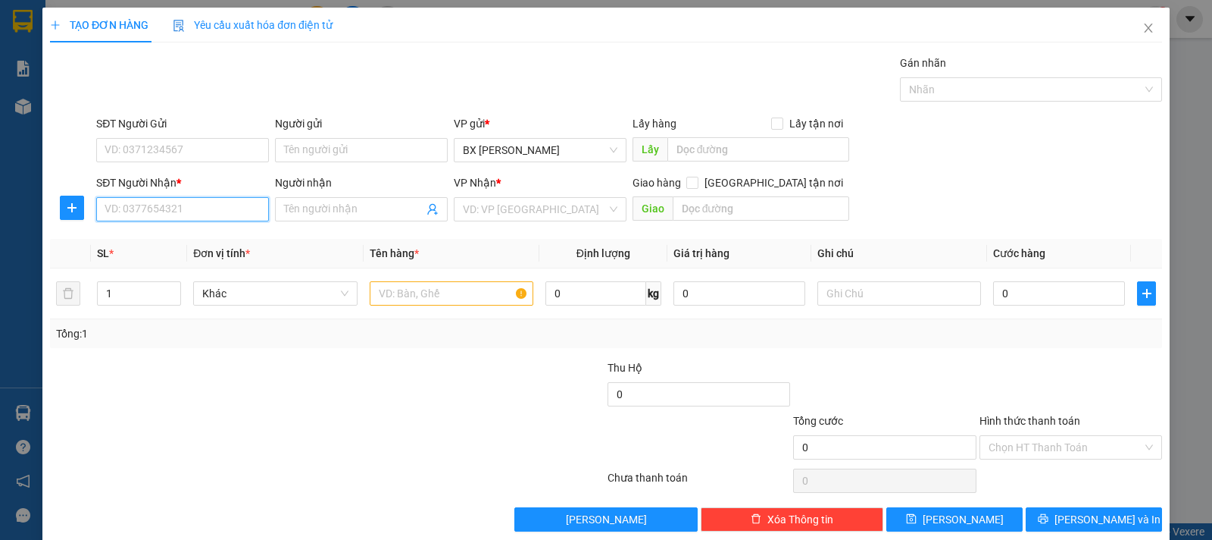
click at [242, 216] on input "SĐT Người Nhận *" at bounding box center [182, 209] width 173 height 24
type input "0931161299"
click at [493, 202] on input "search" at bounding box center [535, 209] width 144 height 23
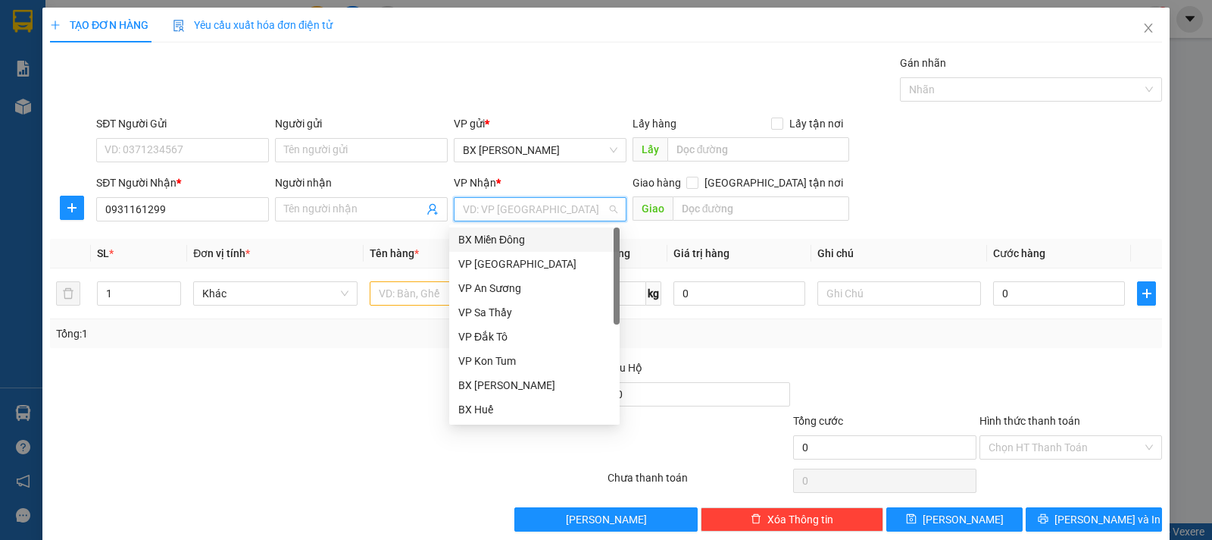
click at [507, 241] on div "BX Miền Đông" at bounding box center [534, 239] width 152 height 17
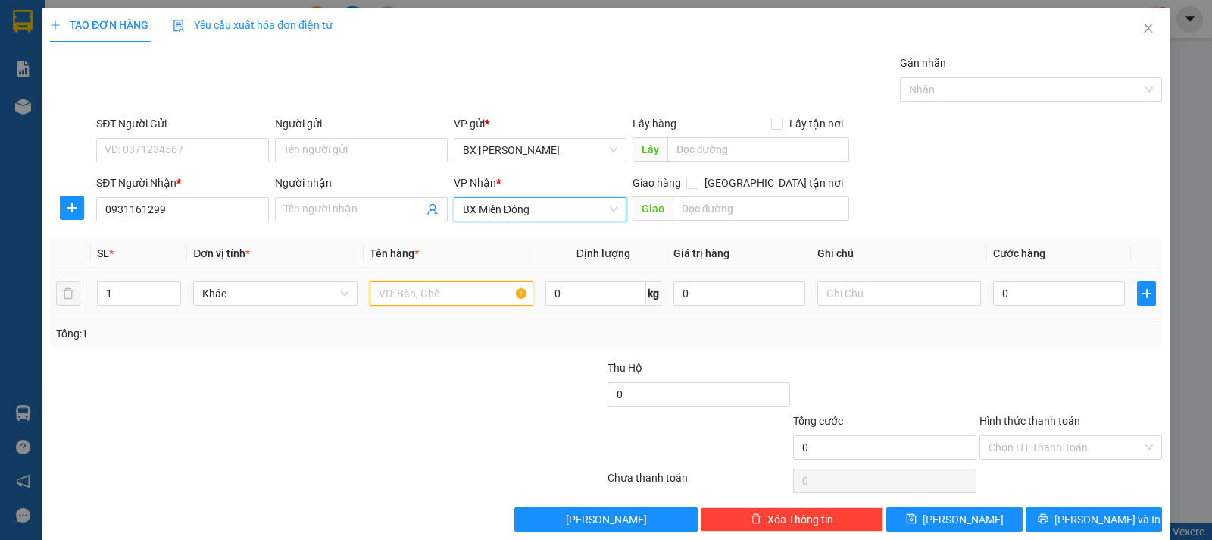
click at [440, 286] on input "text" at bounding box center [452, 293] width 164 height 24
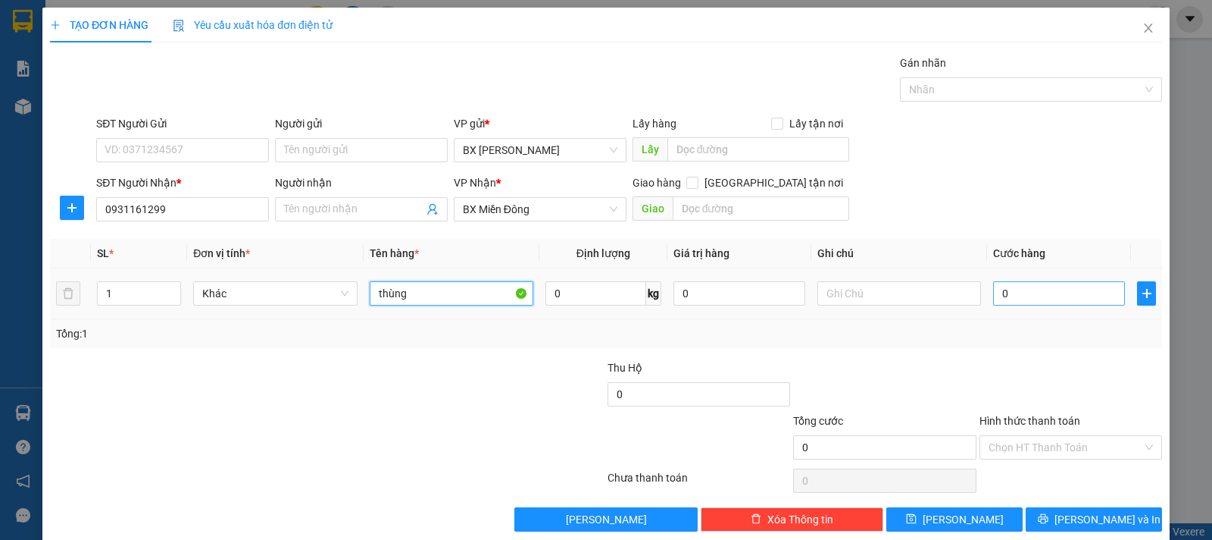
type input "thùng"
click at [1010, 301] on input "0" at bounding box center [1059, 293] width 132 height 24
type input "5"
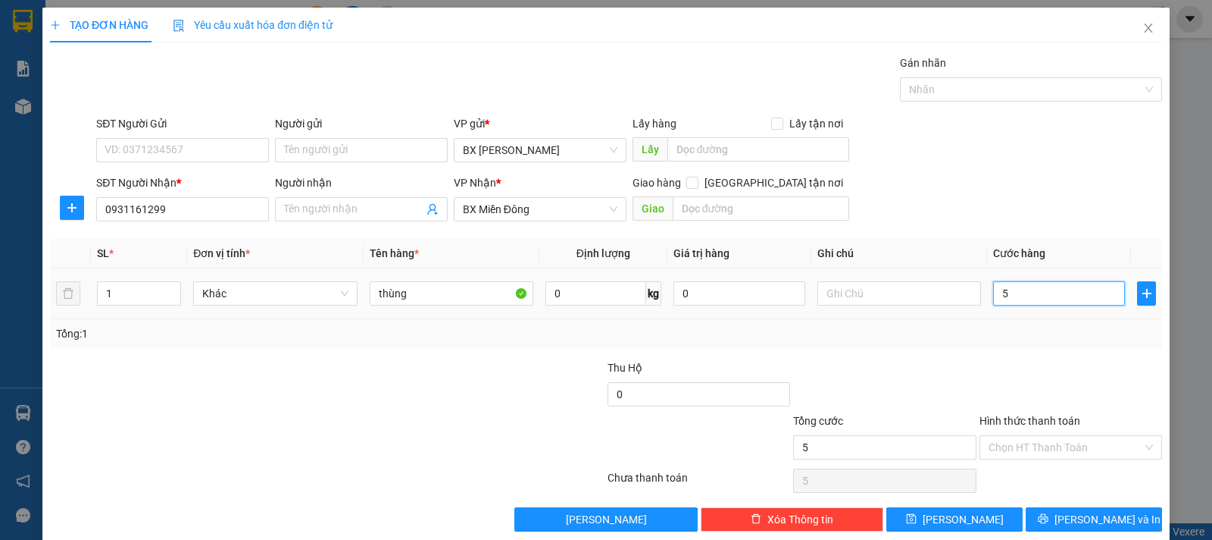
type input "50"
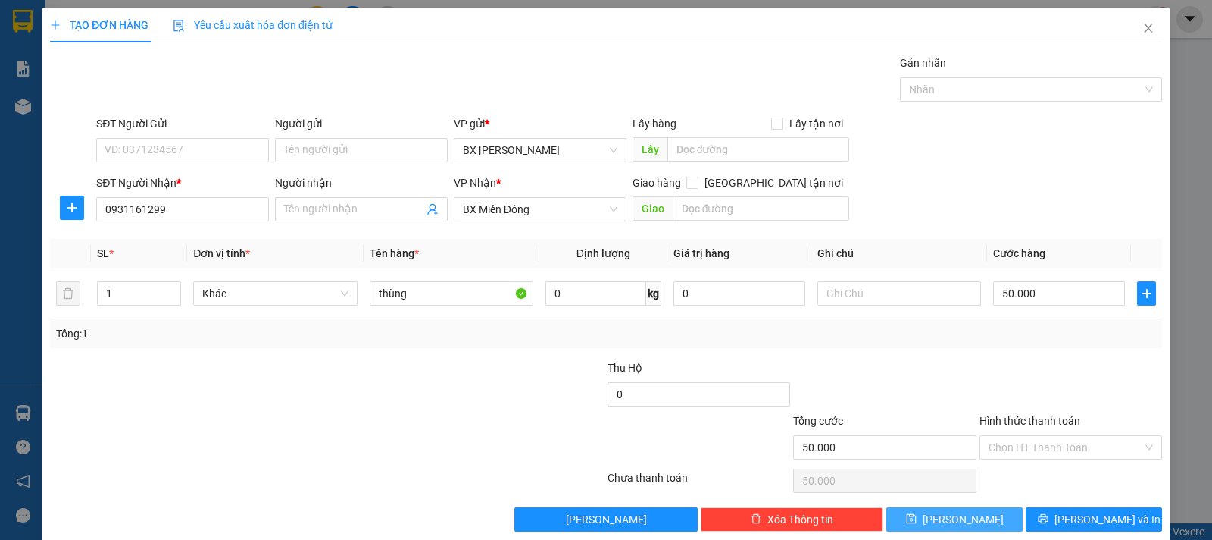
click at [964, 524] on button "[PERSON_NAME]" at bounding box center [955, 519] width 136 height 24
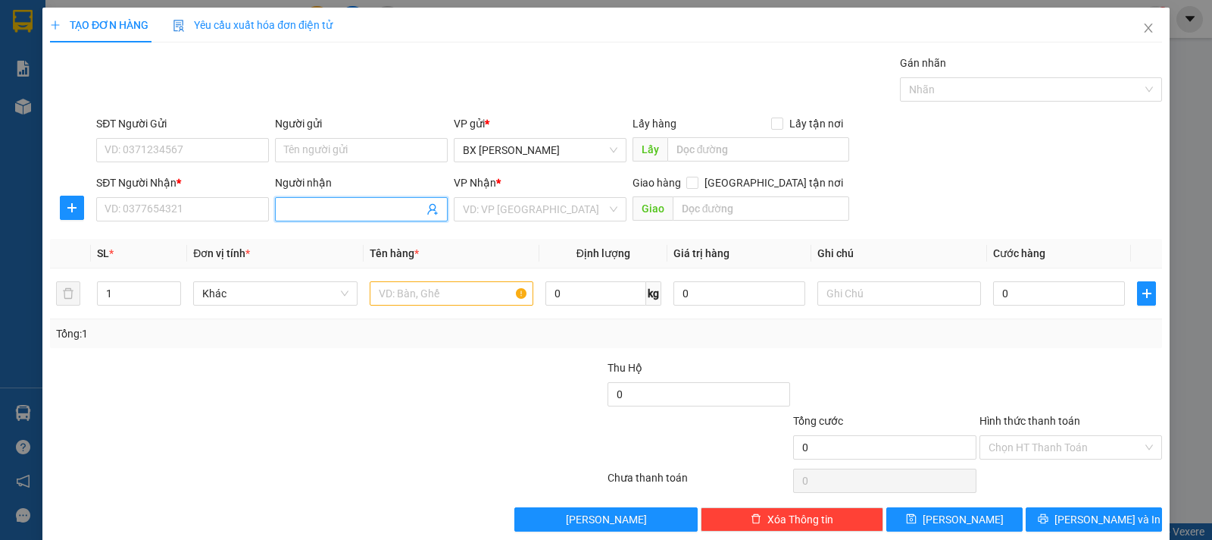
click at [311, 208] on input "Người nhận" at bounding box center [353, 209] width 139 height 17
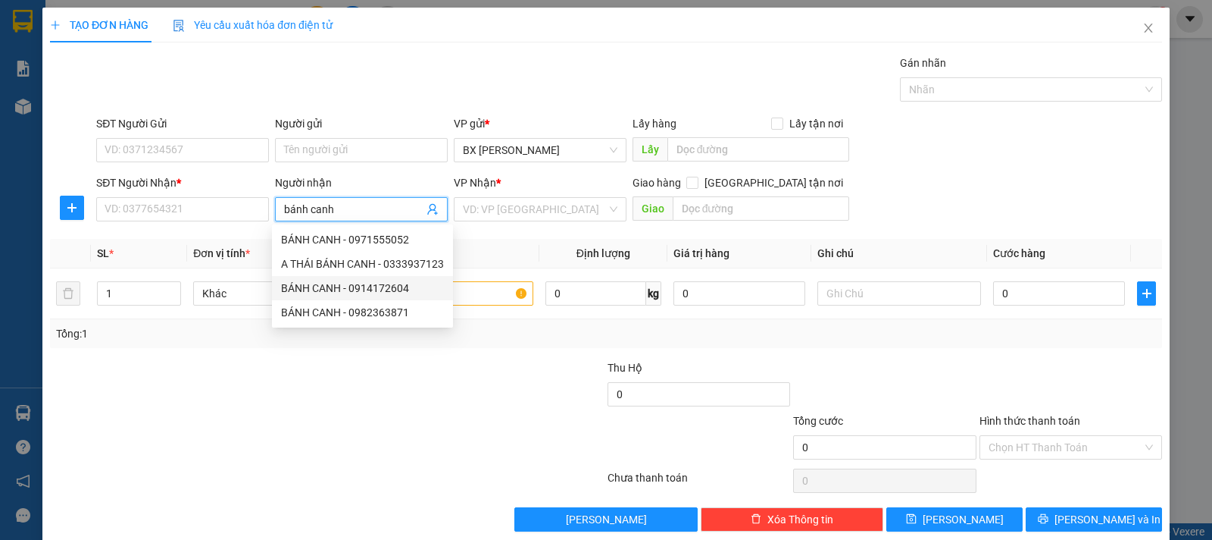
click at [382, 290] on div "BÁNH CANH - 0914172604" at bounding box center [362, 288] width 163 height 17
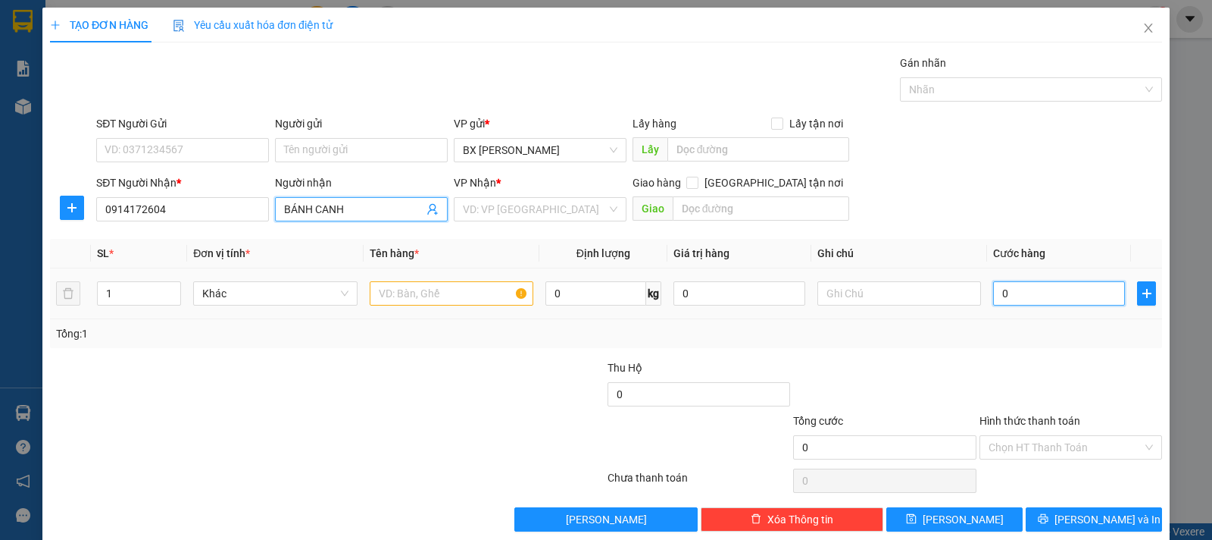
click at [1015, 292] on input "0" at bounding box center [1059, 293] width 132 height 24
click at [492, 296] on input "text" at bounding box center [452, 293] width 164 height 24
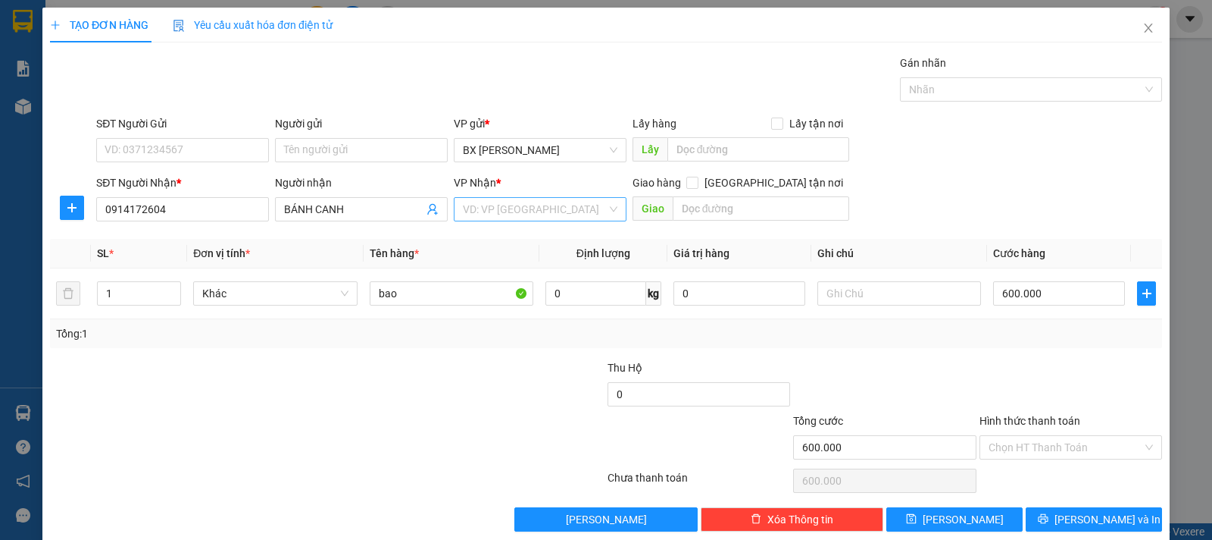
click at [508, 214] on input "search" at bounding box center [535, 209] width 144 height 23
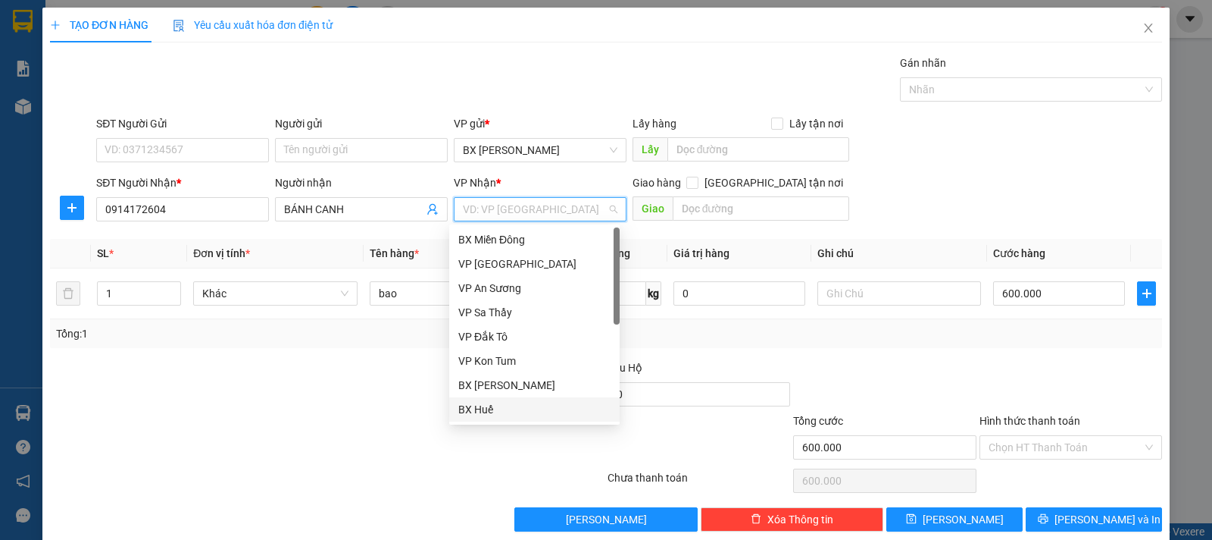
click at [512, 405] on div "BX Huế" at bounding box center [534, 409] width 152 height 17
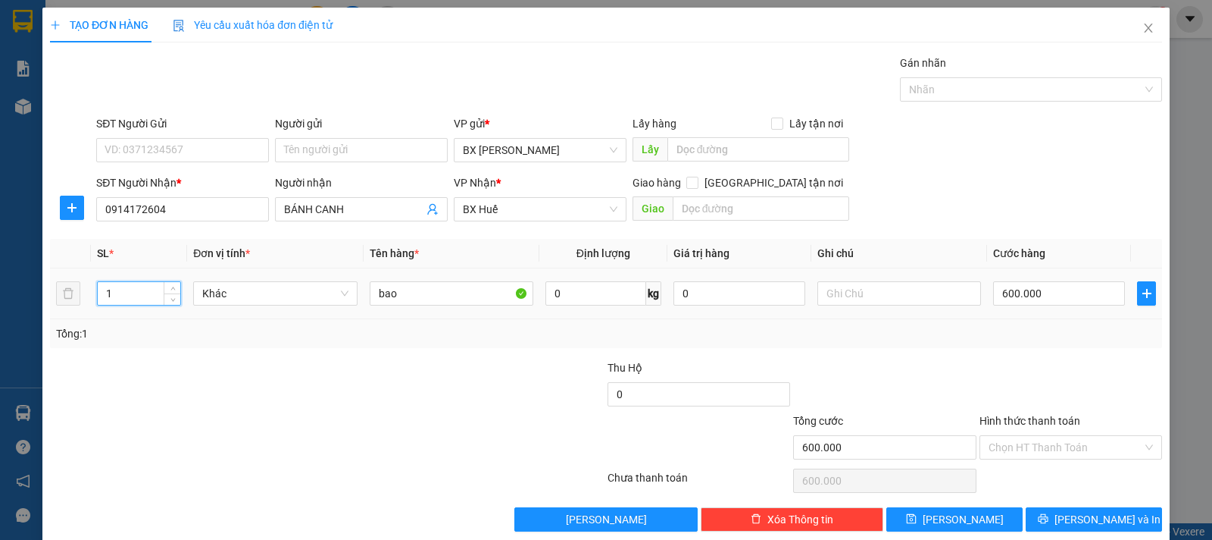
click at [127, 296] on input "1" at bounding box center [139, 293] width 83 height 23
click at [968, 524] on button "[PERSON_NAME]" at bounding box center [955, 519] width 136 height 24
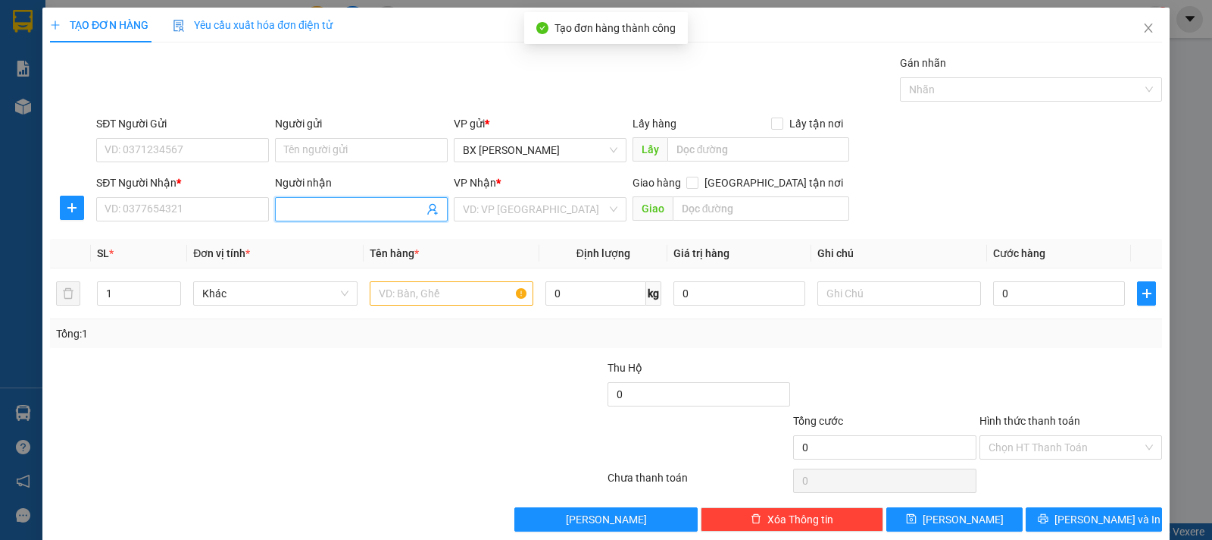
click at [366, 211] on input "Người nhận" at bounding box center [353, 209] width 139 height 17
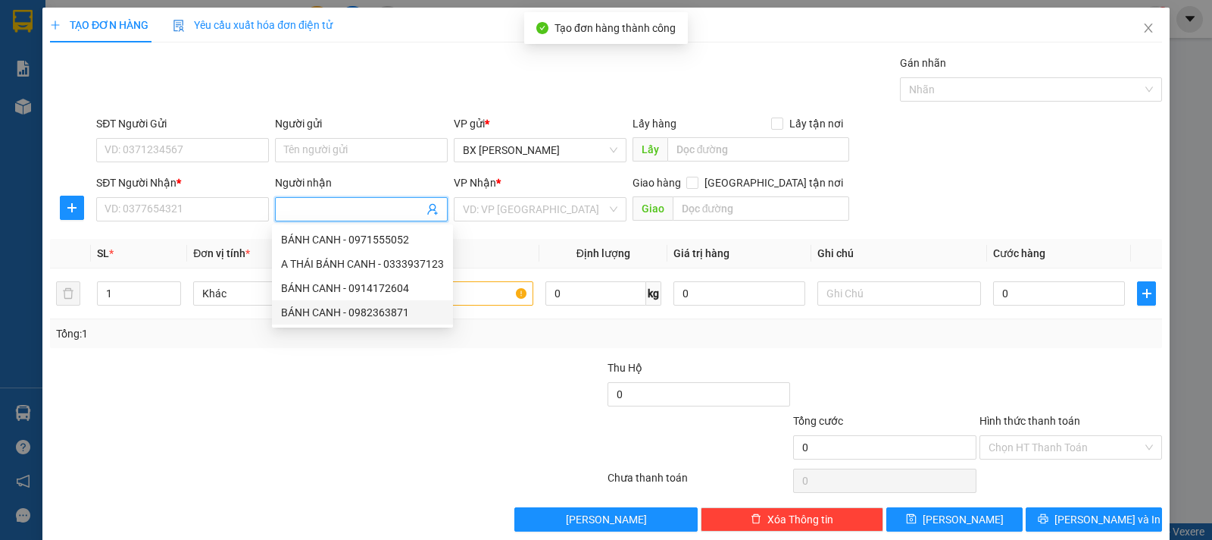
click at [393, 311] on div "BÁNH CANH - 0982363871" at bounding box center [362, 312] width 163 height 17
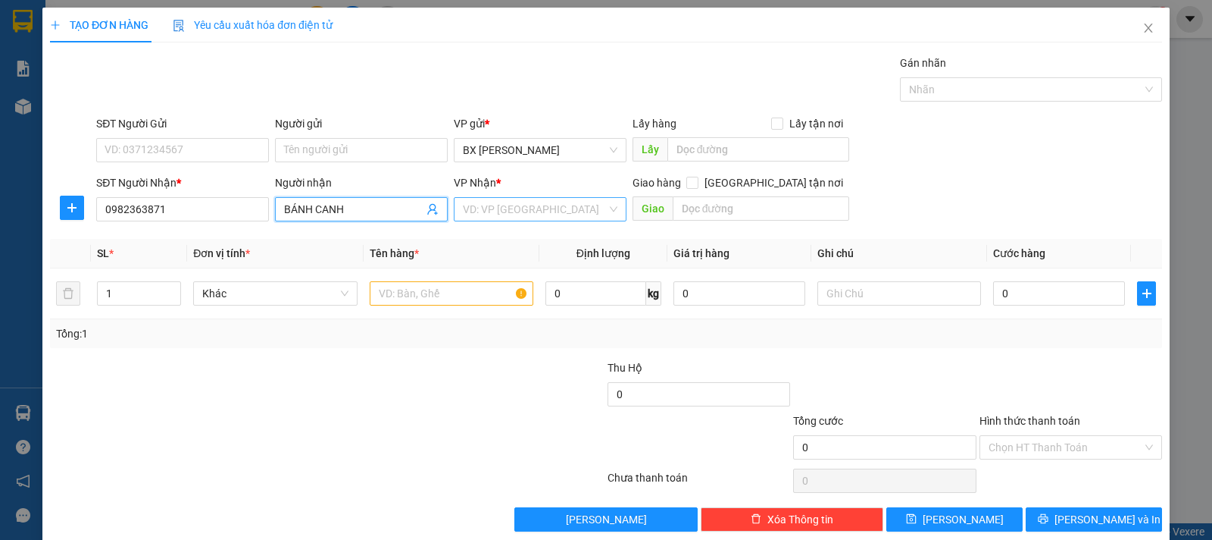
click at [564, 214] on input "search" at bounding box center [535, 209] width 144 height 23
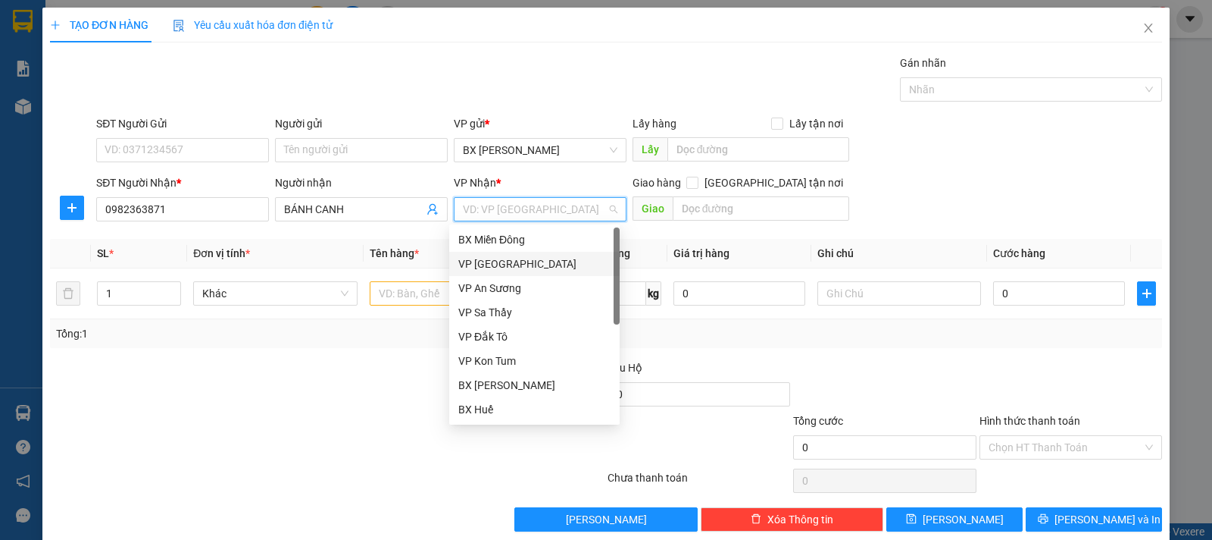
click at [548, 261] on div "VP [GEOGRAPHIC_DATA]" at bounding box center [534, 263] width 152 height 17
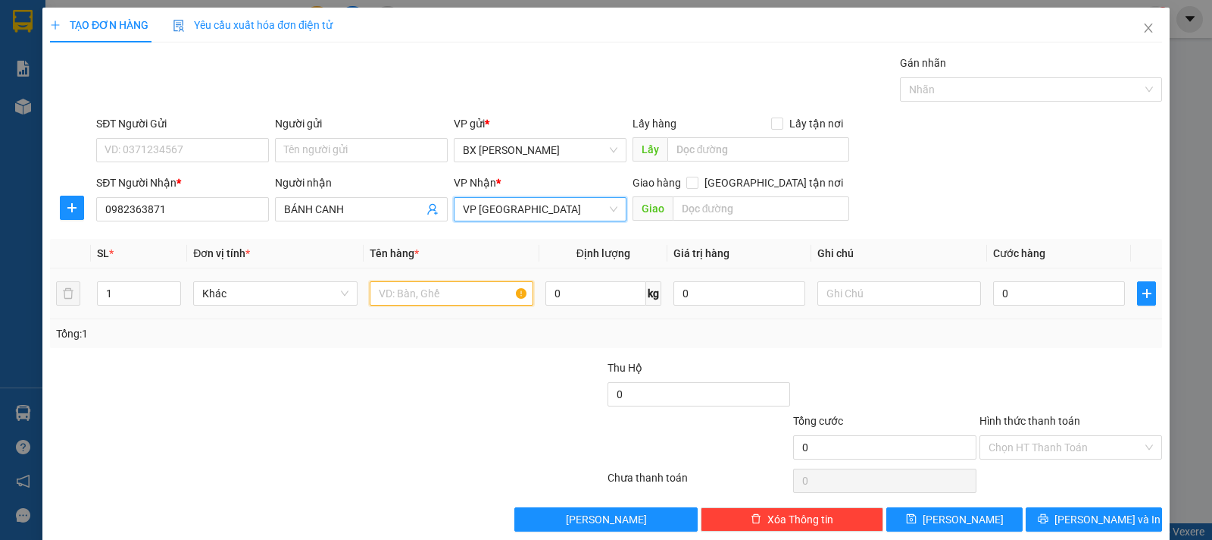
click at [450, 303] on input "text" at bounding box center [452, 293] width 164 height 24
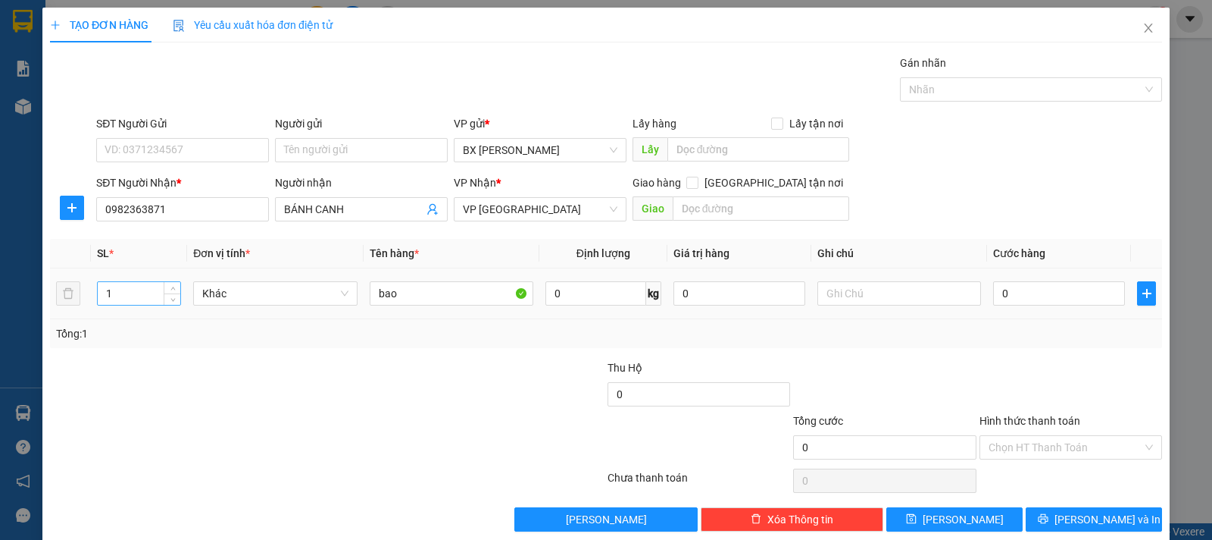
click at [105, 303] on input "1" at bounding box center [139, 293] width 83 height 23
click at [111, 302] on input "1" at bounding box center [139, 293] width 83 height 23
click at [114, 301] on input "1" at bounding box center [139, 293] width 83 height 23
click at [114, 293] on input "1" at bounding box center [139, 293] width 83 height 23
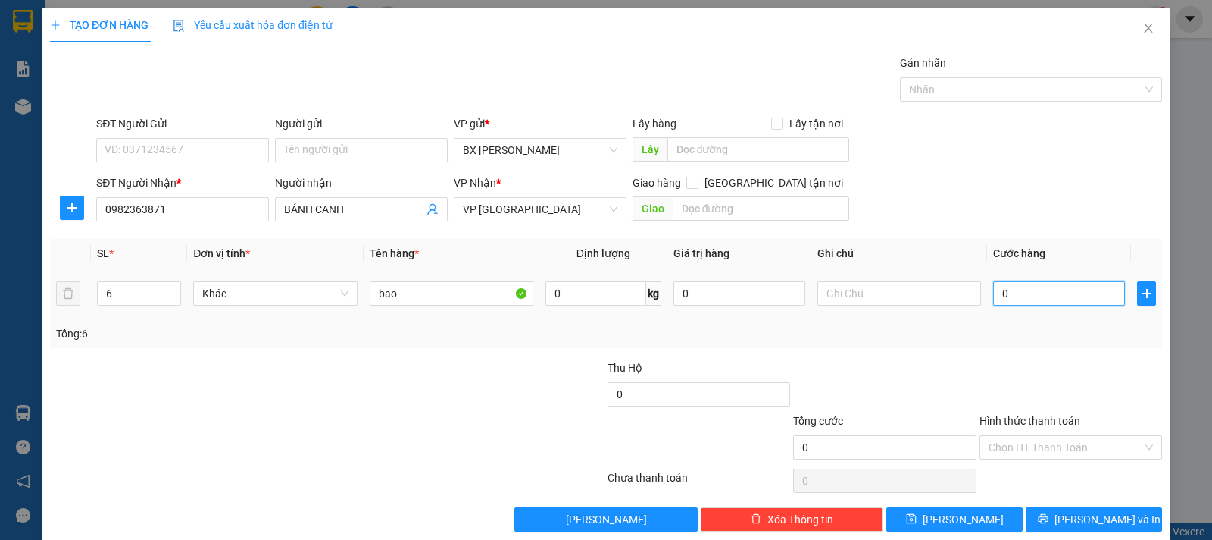
click at [995, 294] on input "0" at bounding box center [1059, 293] width 132 height 24
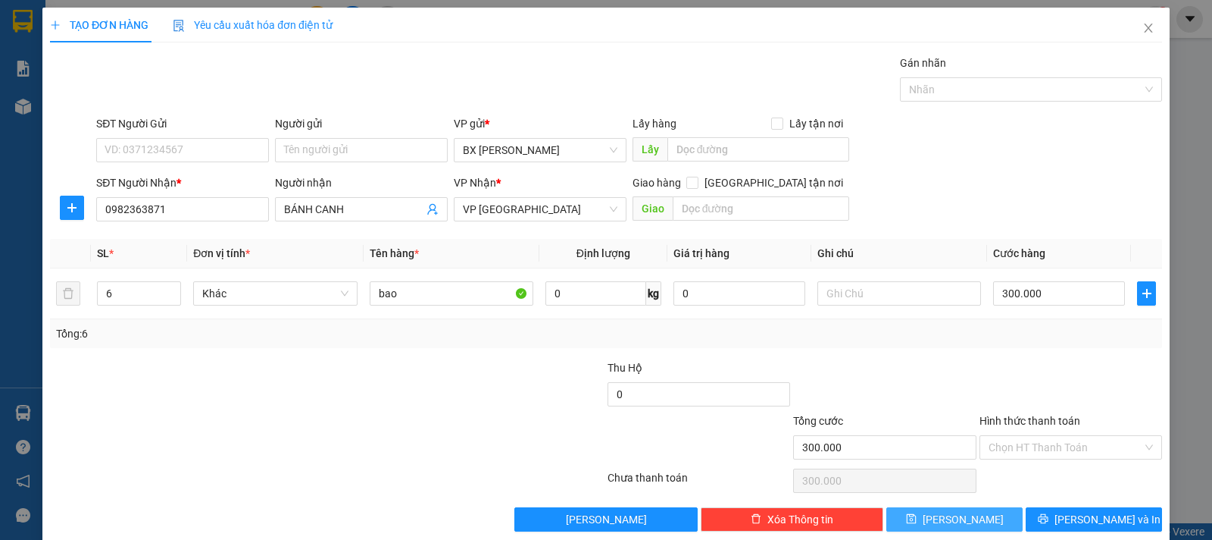
click at [954, 519] on span "[PERSON_NAME]" at bounding box center [963, 519] width 81 height 17
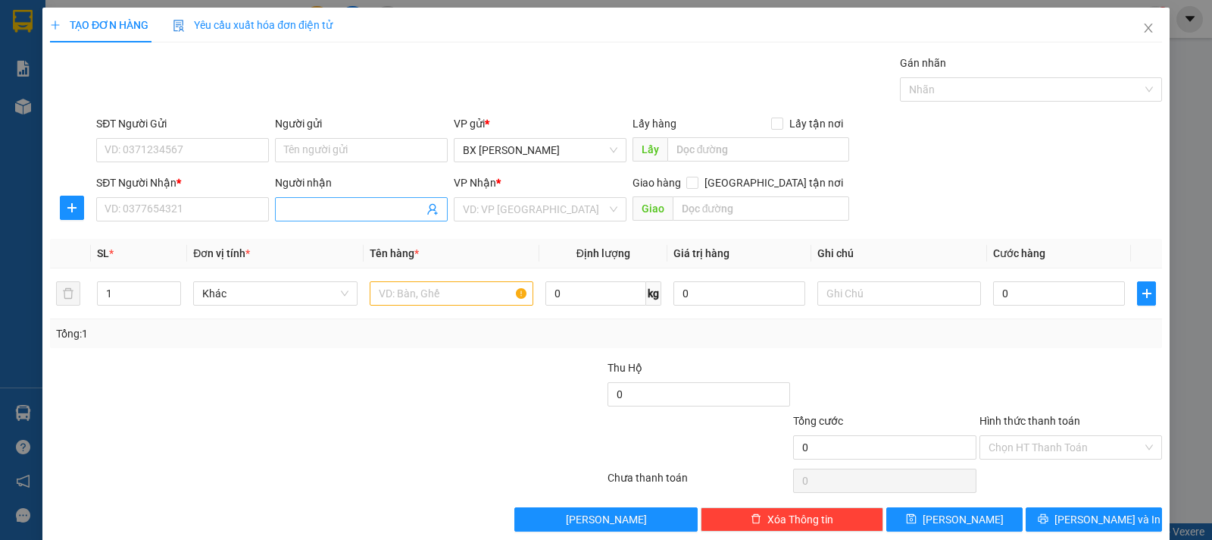
click at [368, 210] on input "Người nhận" at bounding box center [353, 209] width 139 height 17
click at [237, 205] on input "SĐT Người Nhận *" at bounding box center [182, 209] width 173 height 24
click at [551, 212] on input "search" at bounding box center [535, 209] width 144 height 23
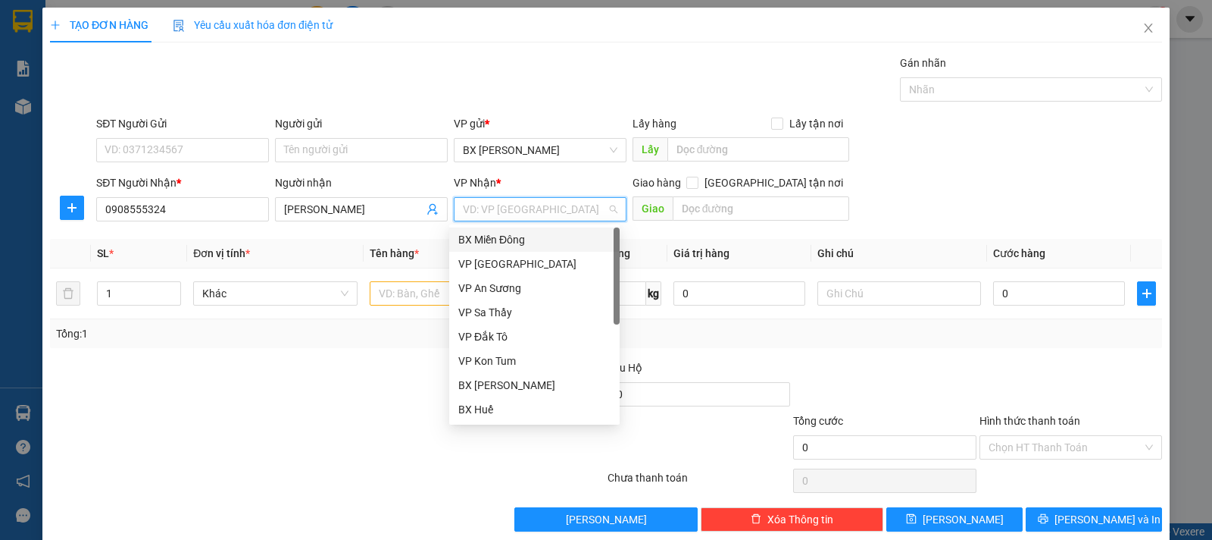
click at [545, 239] on div "BX Miền Đông" at bounding box center [534, 239] width 152 height 17
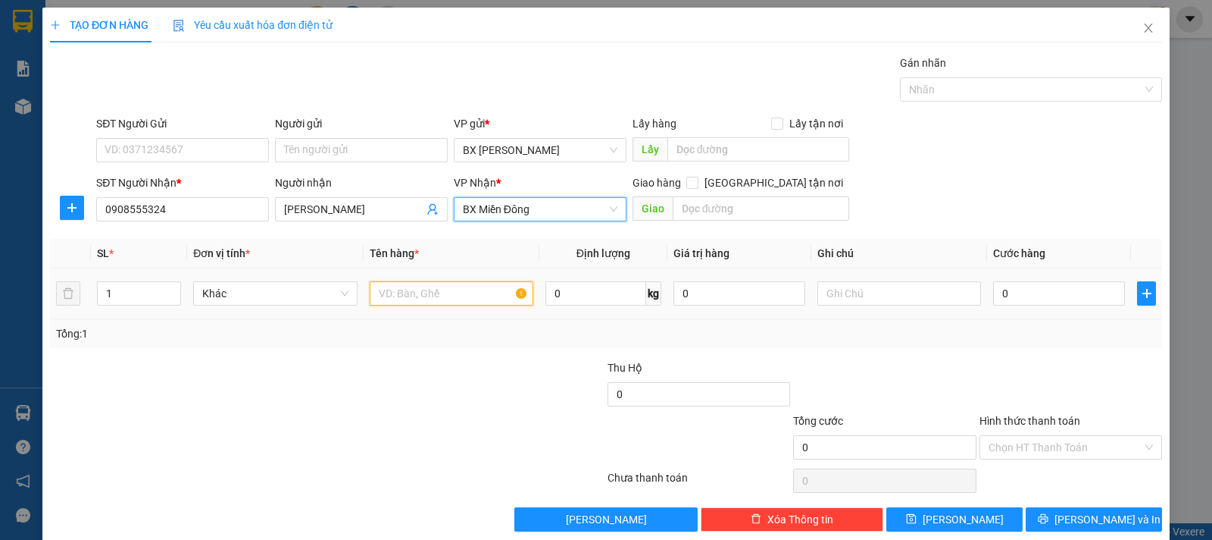
click at [454, 286] on input "text" at bounding box center [452, 293] width 164 height 24
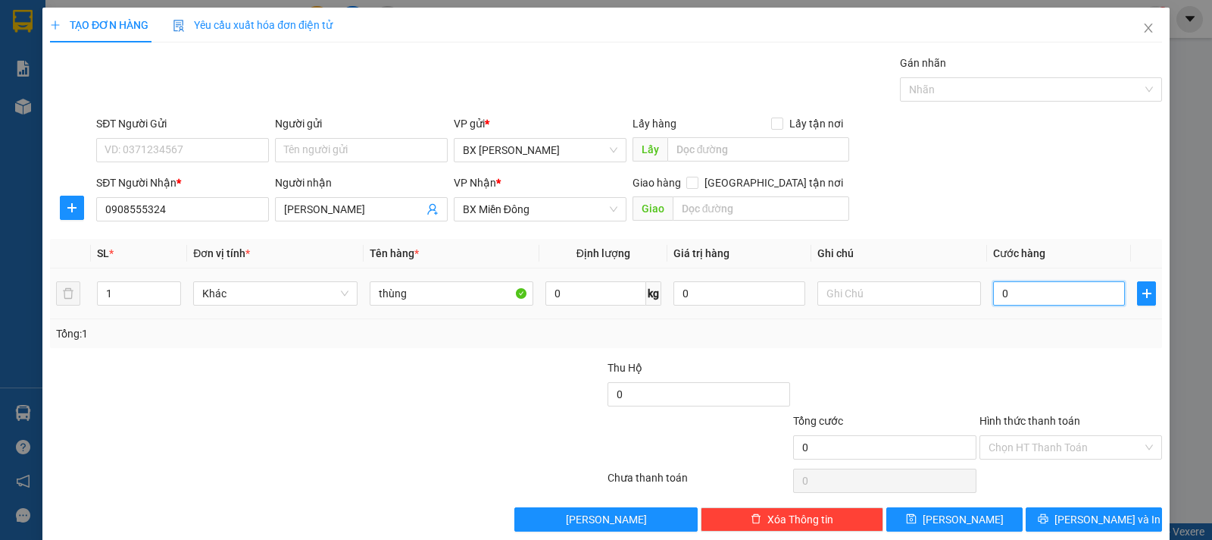
click at [1001, 293] on input "0" at bounding box center [1059, 293] width 132 height 24
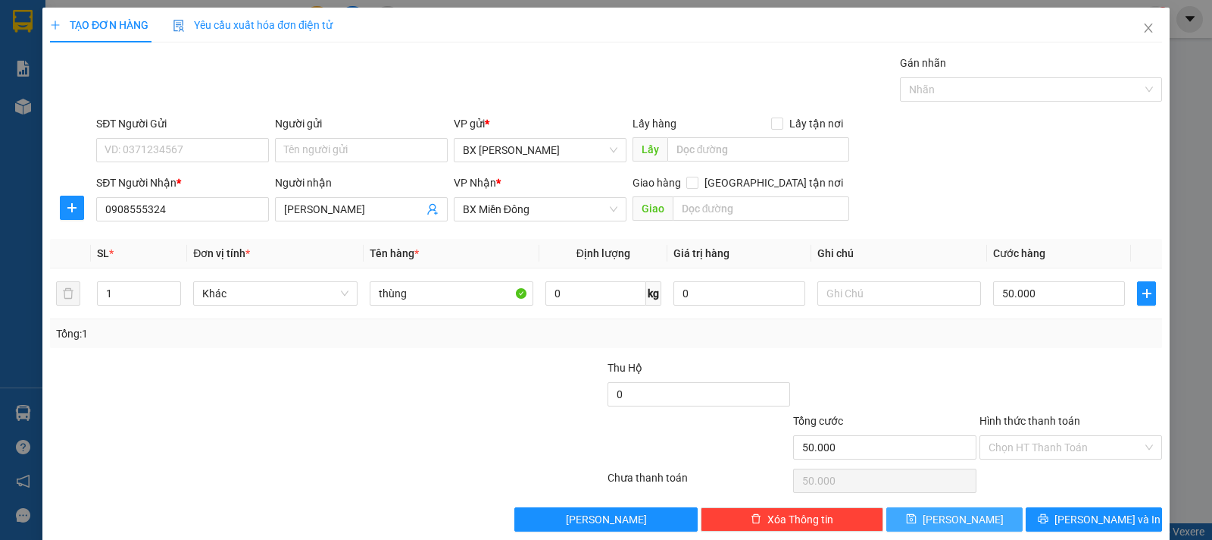
click at [949, 522] on span "[PERSON_NAME]" at bounding box center [963, 519] width 81 height 17
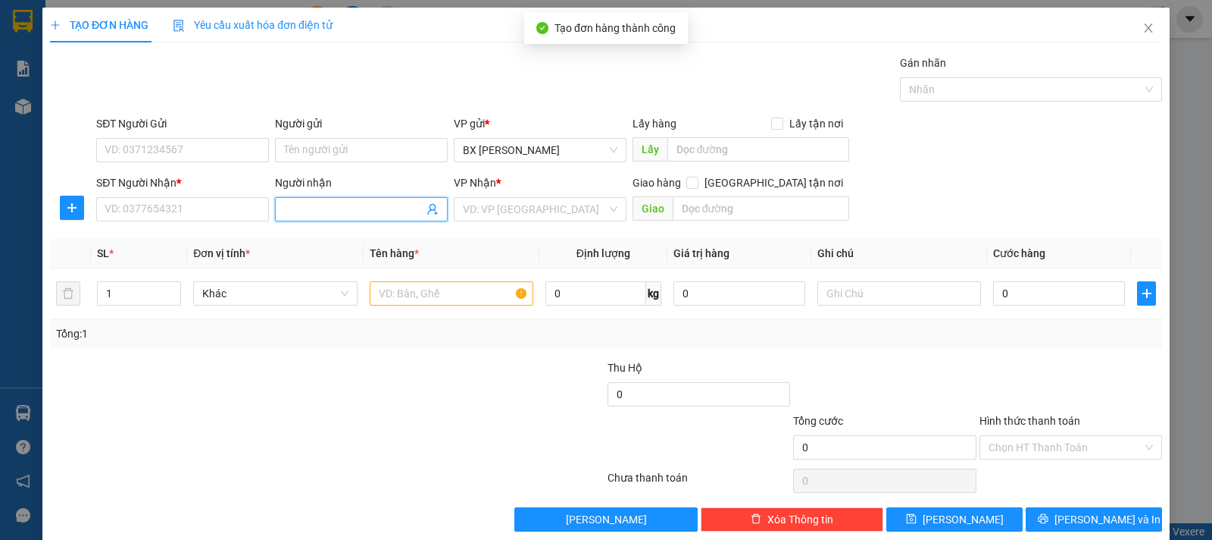
click at [362, 213] on input "Người nhận" at bounding box center [353, 209] width 139 height 17
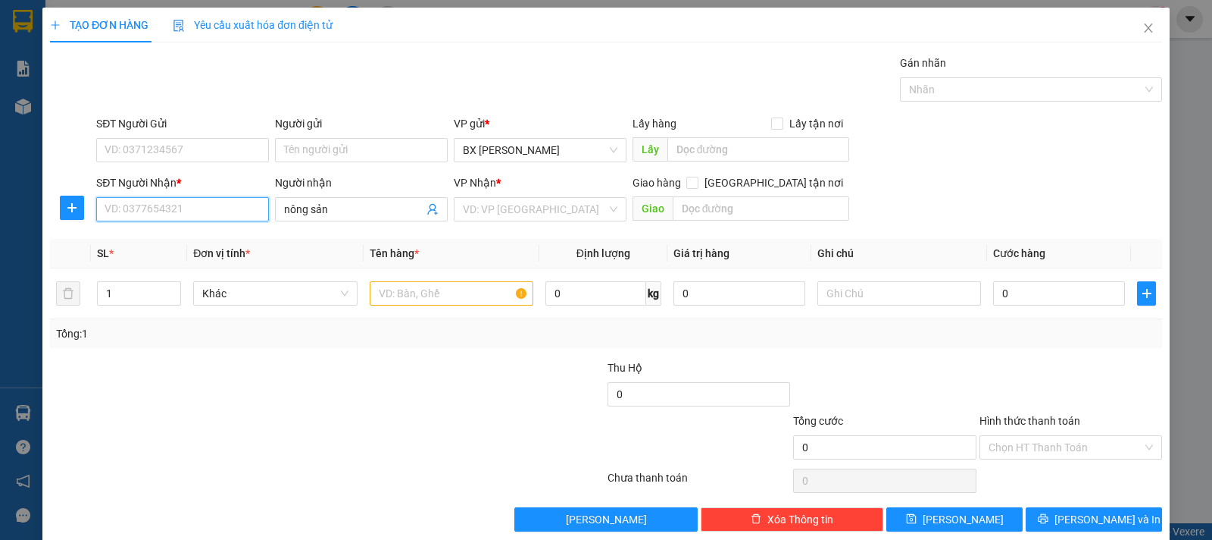
click at [246, 208] on input "SĐT Người Nhận *" at bounding box center [182, 209] width 173 height 24
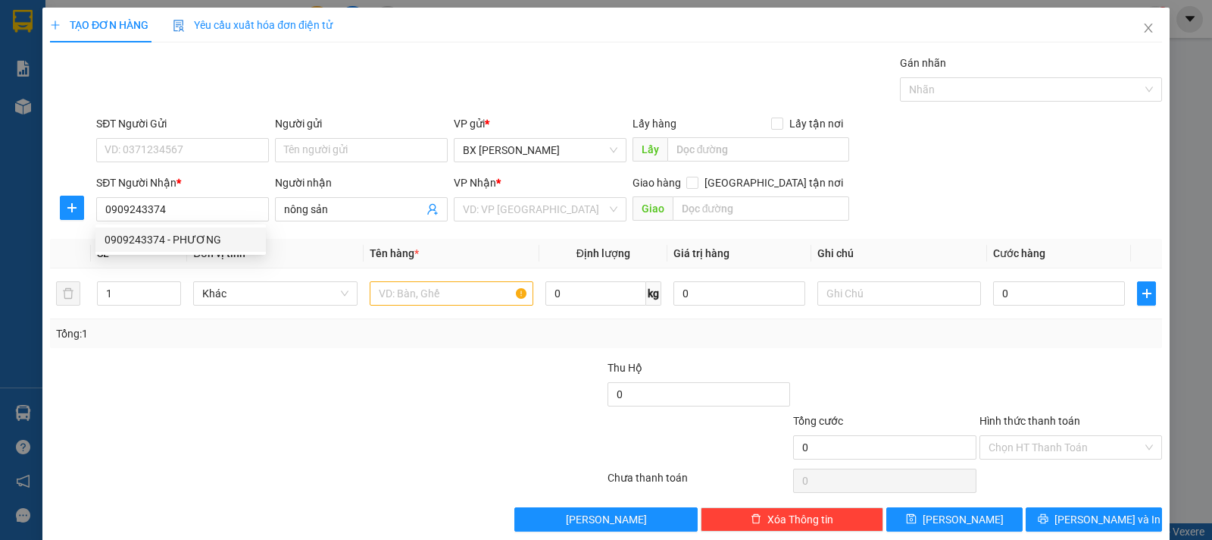
click at [411, 254] on span "Tên hàng *" at bounding box center [394, 253] width 49 height 12
click at [511, 249] on th "Tên hàng *" at bounding box center [452, 254] width 176 height 30
click at [1015, 289] on input "0" at bounding box center [1059, 293] width 132 height 24
click at [490, 291] on input "text" at bounding box center [452, 293] width 164 height 24
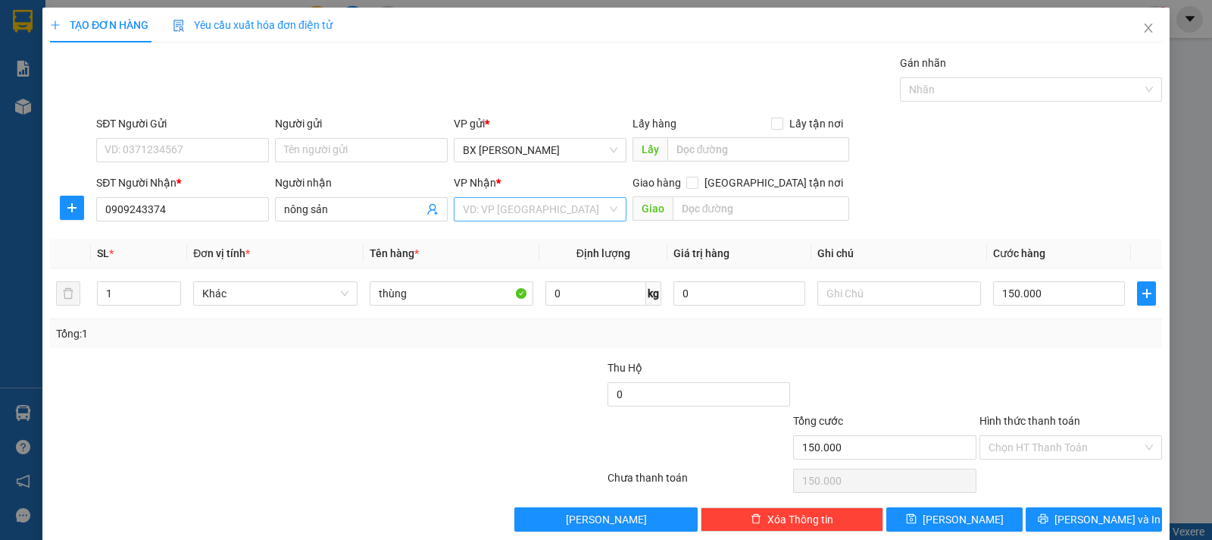
click at [527, 207] on input "search" at bounding box center [535, 209] width 144 height 23
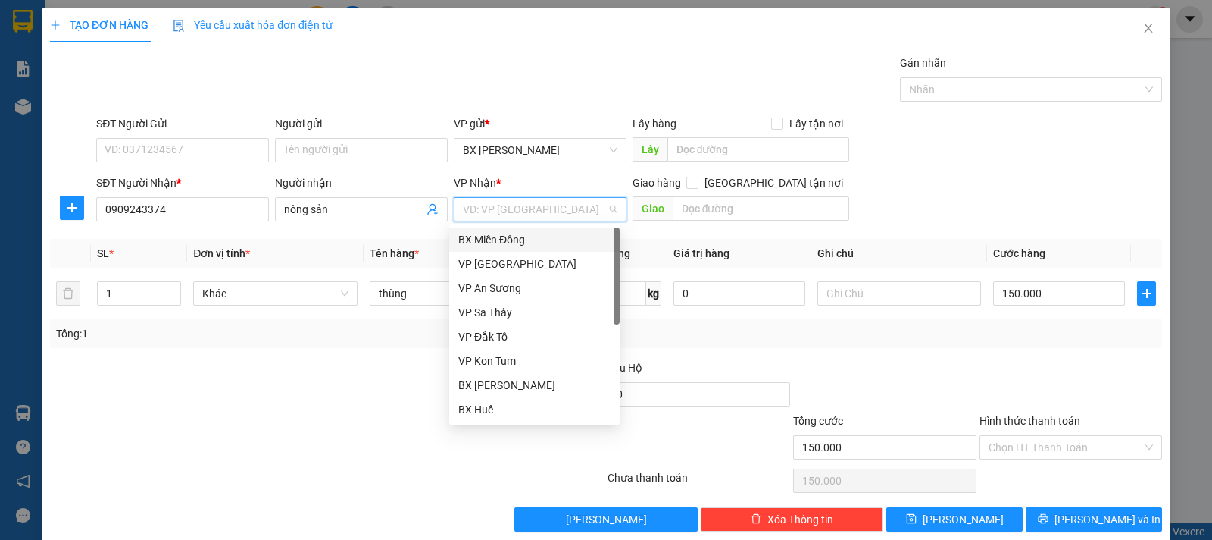
click at [520, 236] on div "BX Miền Đông" at bounding box center [534, 239] width 152 height 17
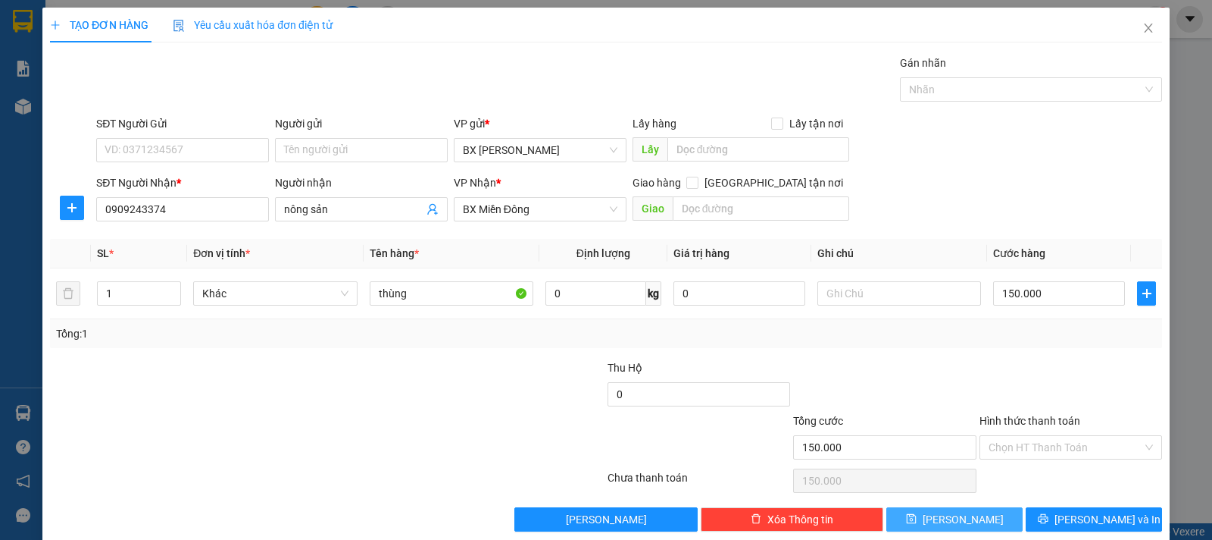
drag, startPoint x: 917, startPoint y: 523, endPoint x: 759, endPoint y: 467, distance: 168.0
click at [915, 524] on button "[PERSON_NAME]" at bounding box center [955, 519] width 136 height 24
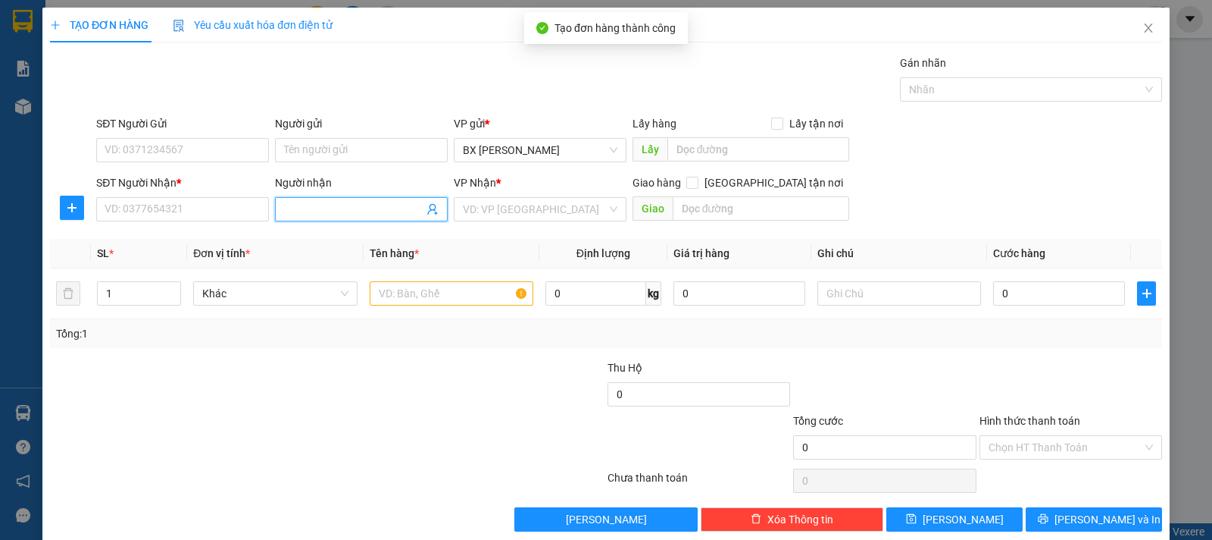
click at [356, 212] on input "Người nhận" at bounding box center [353, 209] width 139 height 17
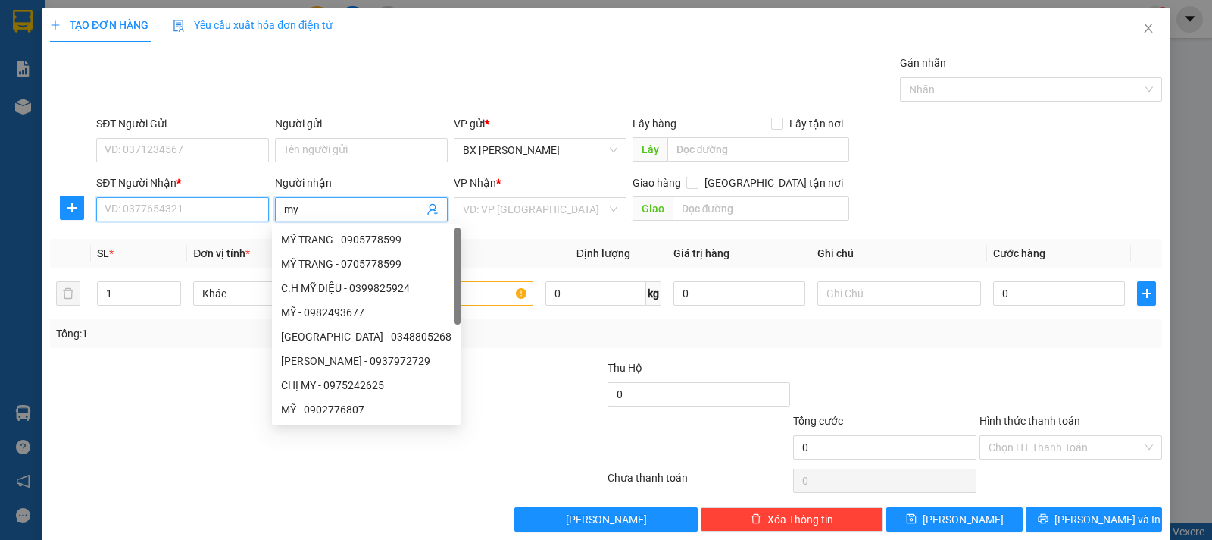
click at [181, 205] on input "SĐT Người Nhận *" at bounding box center [182, 209] width 173 height 24
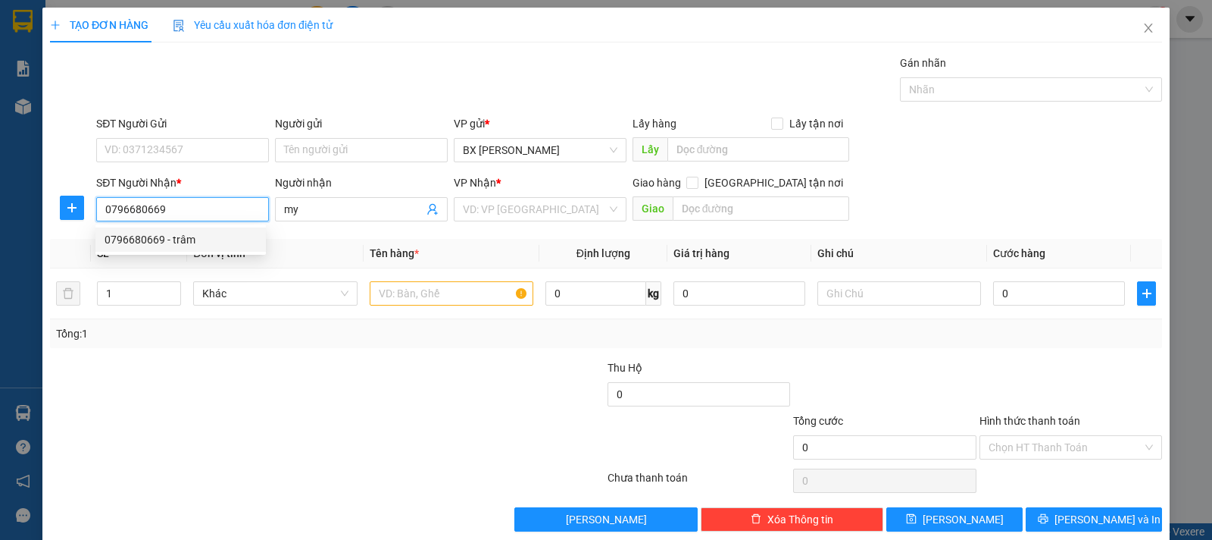
click at [222, 242] on div "0796680669 - trâm" at bounding box center [181, 239] width 152 height 17
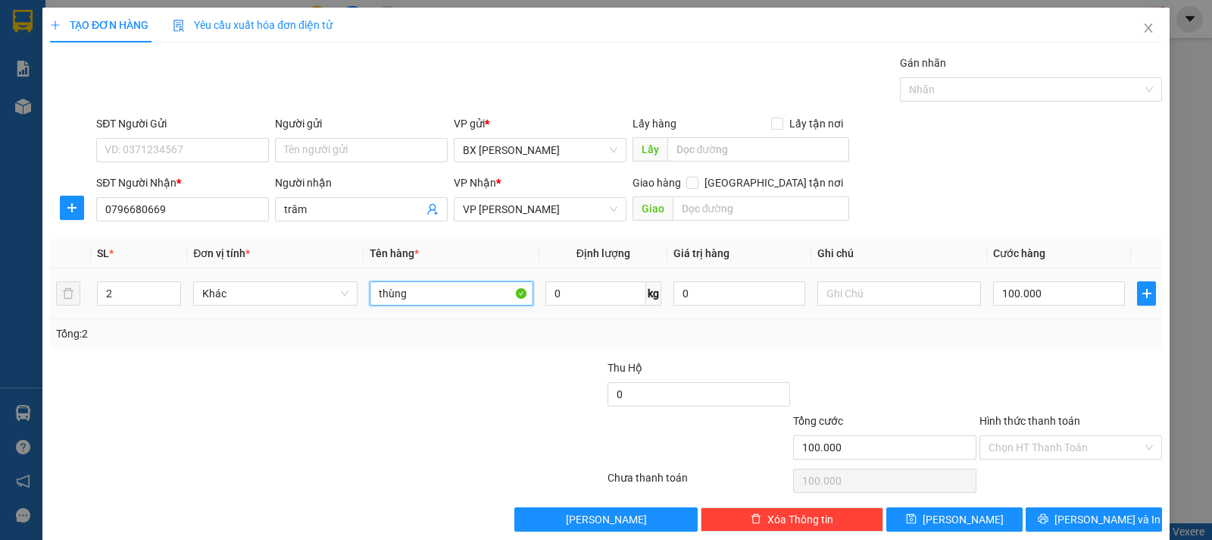
click at [450, 291] on input "thùng" at bounding box center [452, 293] width 164 height 24
click at [1004, 291] on input "100.000" at bounding box center [1059, 293] width 132 height 24
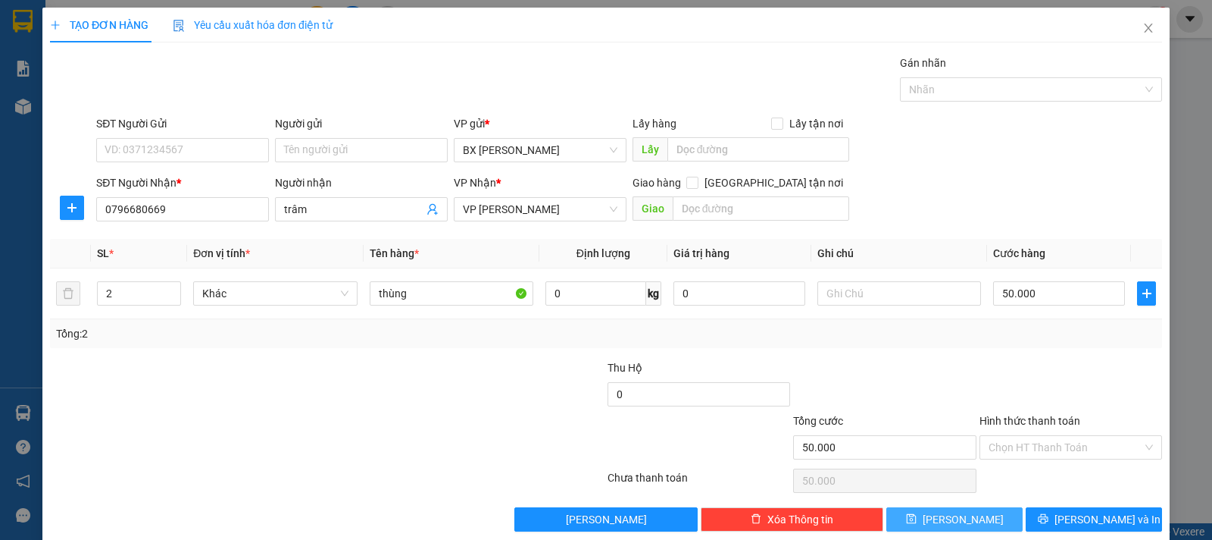
click at [954, 513] on span "[PERSON_NAME]" at bounding box center [963, 519] width 81 height 17
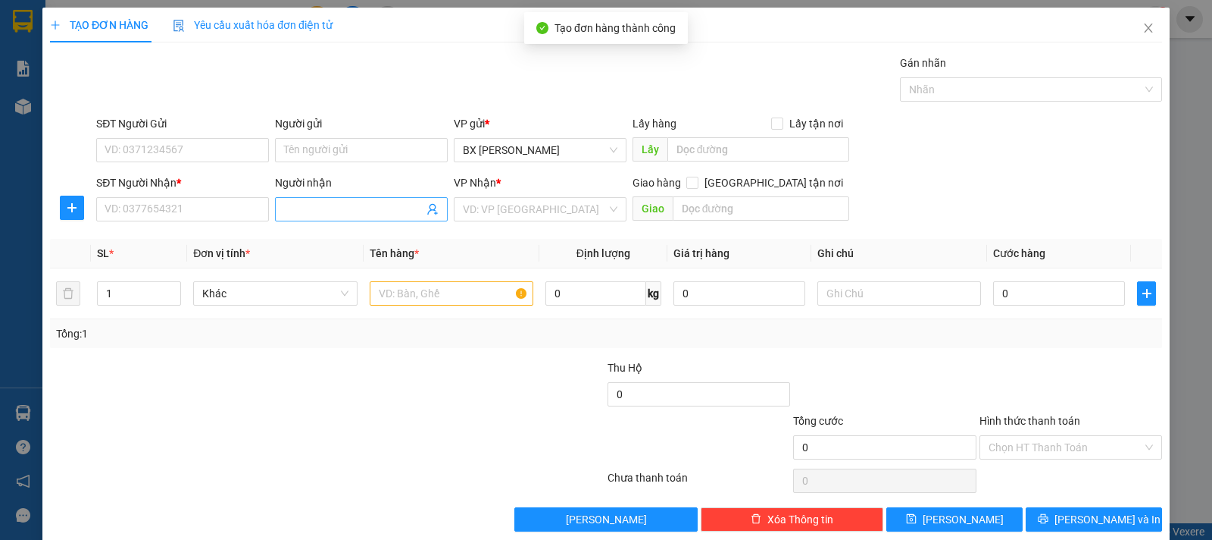
click at [343, 210] on input "Người nhận" at bounding box center [353, 209] width 139 height 17
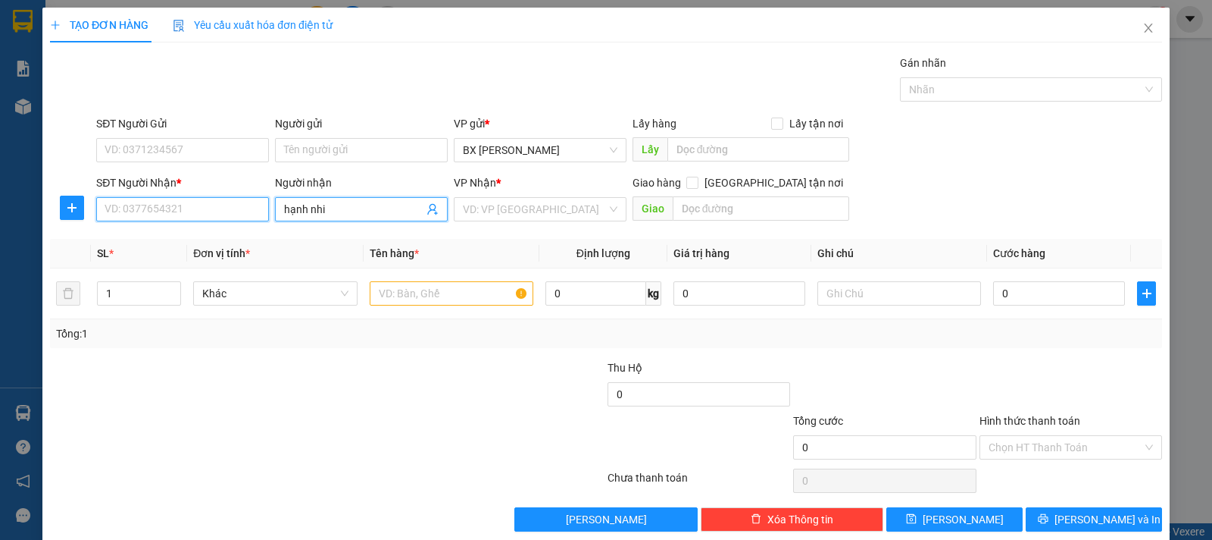
click at [213, 212] on input "SĐT Người Nhận *" at bounding box center [182, 209] width 173 height 24
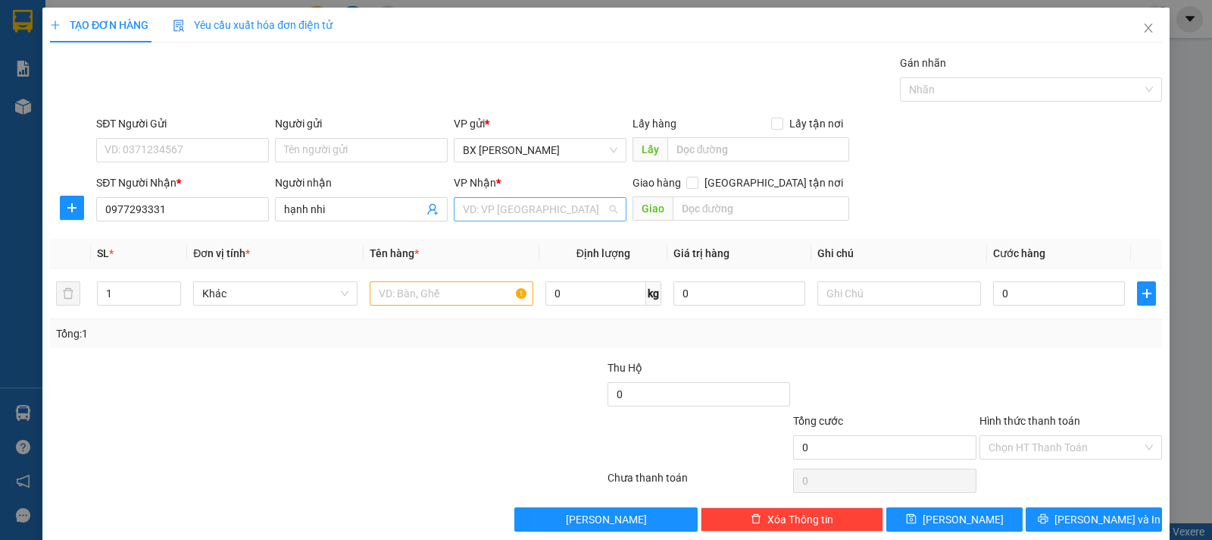
click at [515, 214] on input "search" at bounding box center [535, 209] width 144 height 23
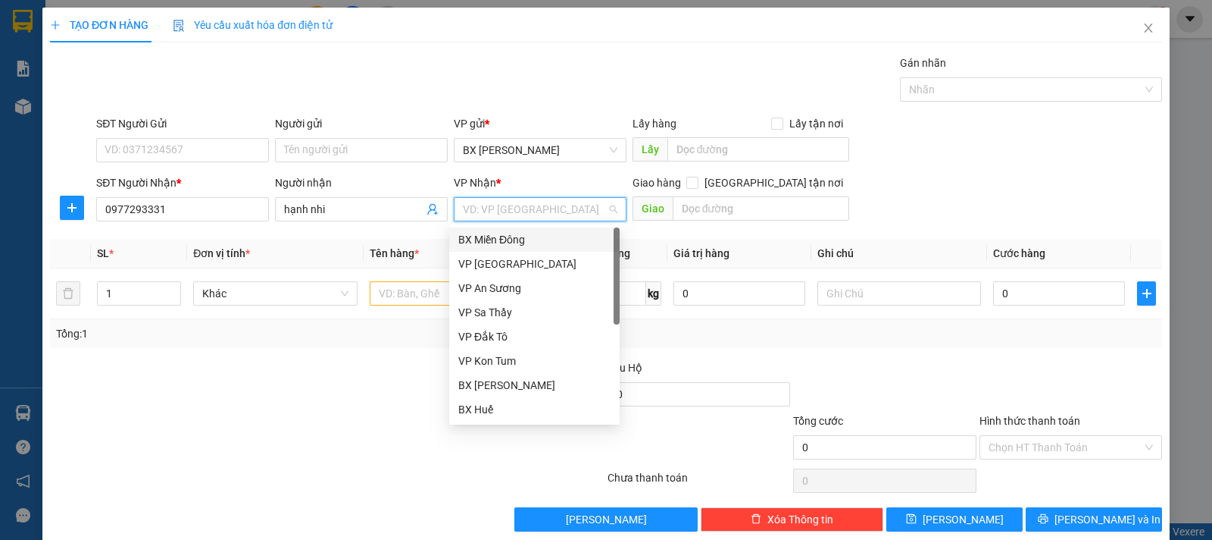
click at [520, 238] on div "BX Miền Đông" at bounding box center [534, 239] width 152 height 17
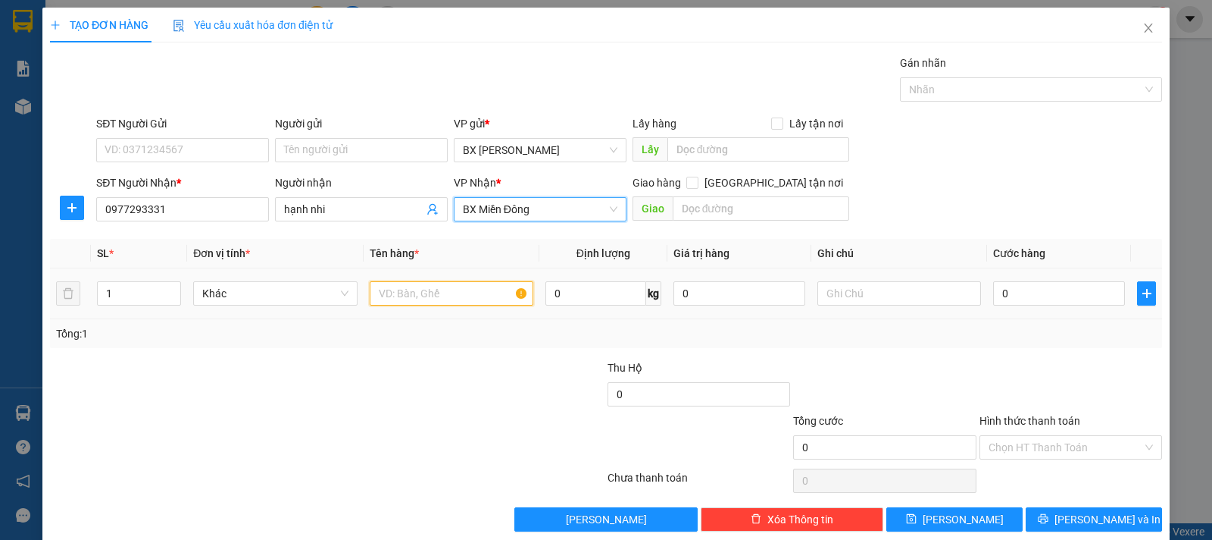
click at [424, 293] on input "text" at bounding box center [452, 293] width 164 height 24
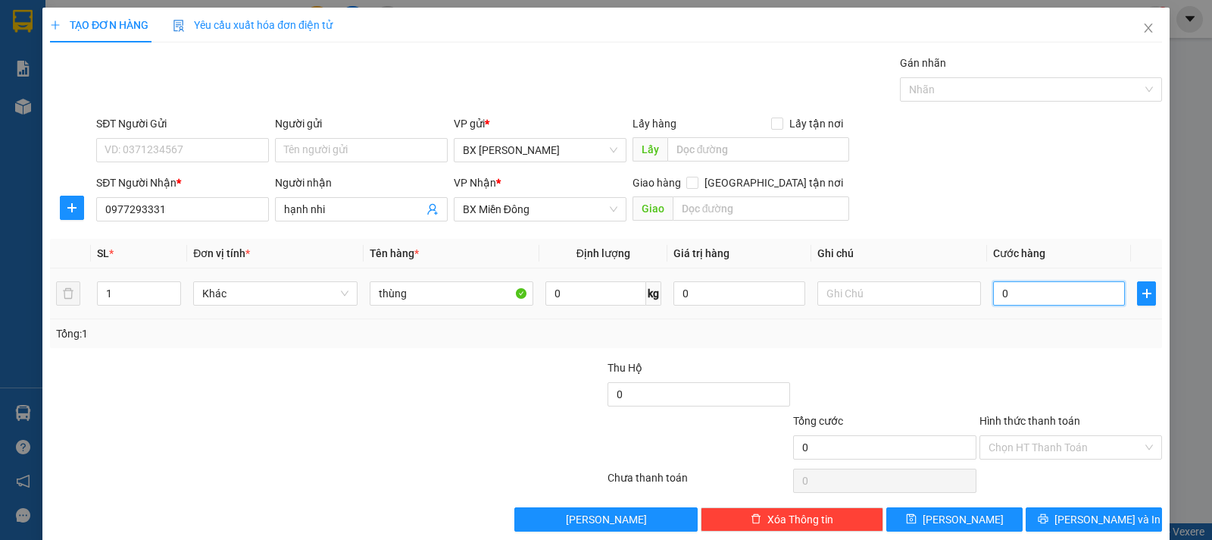
click at [1055, 299] on input "0" at bounding box center [1059, 293] width 132 height 24
click at [1018, 296] on input "0.150" at bounding box center [1059, 293] width 132 height 24
click at [1036, 444] on input "Hình thức thanh toán" at bounding box center [1066, 447] width 154 height 23
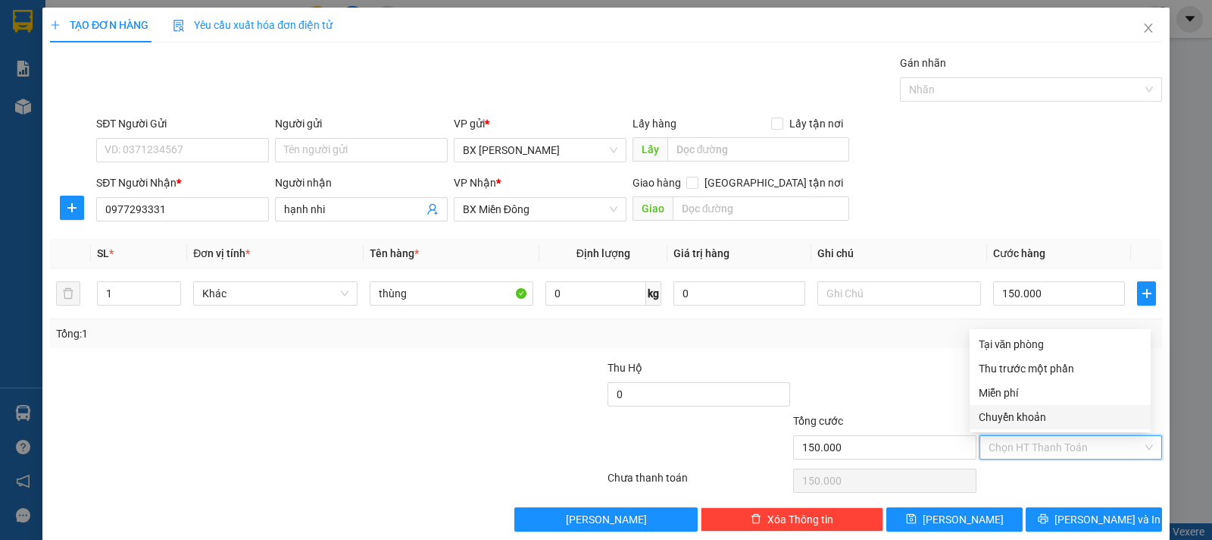
click at [1038, 469] on div "Chọn HT Thanh Toán" at bounding box center [1071, 480] width 186 height 30
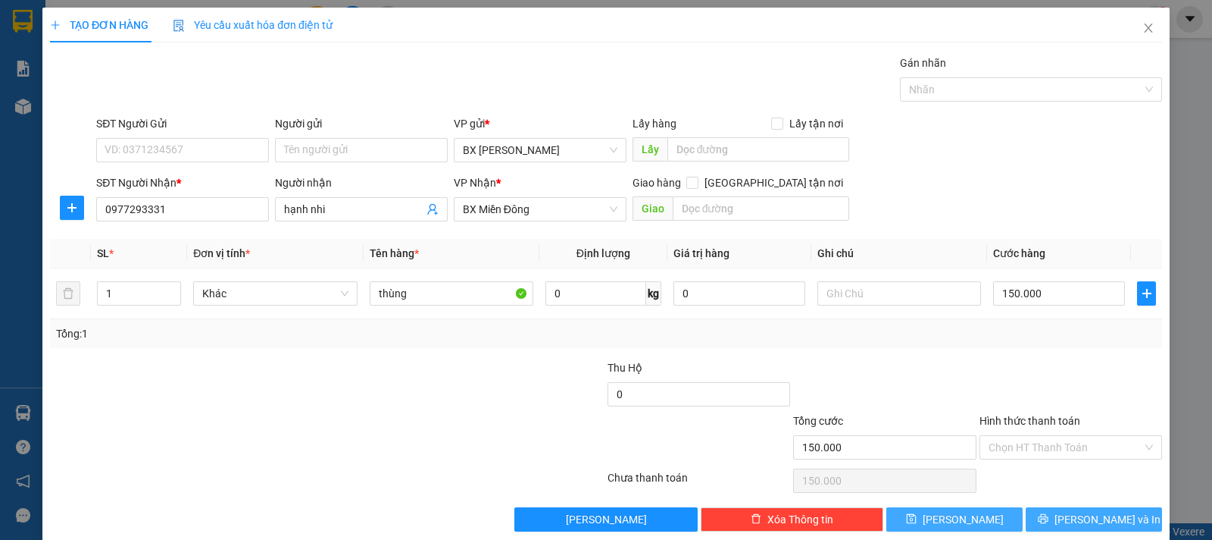
drag, startPoint x: 986, startPoint y: 521, endPoint x: 1024, endPoint y: 520, distance: 37.9
click at [986, 521] on button "[PERSON_NAME]" at bounding box center [955, 519] width 136 height 24
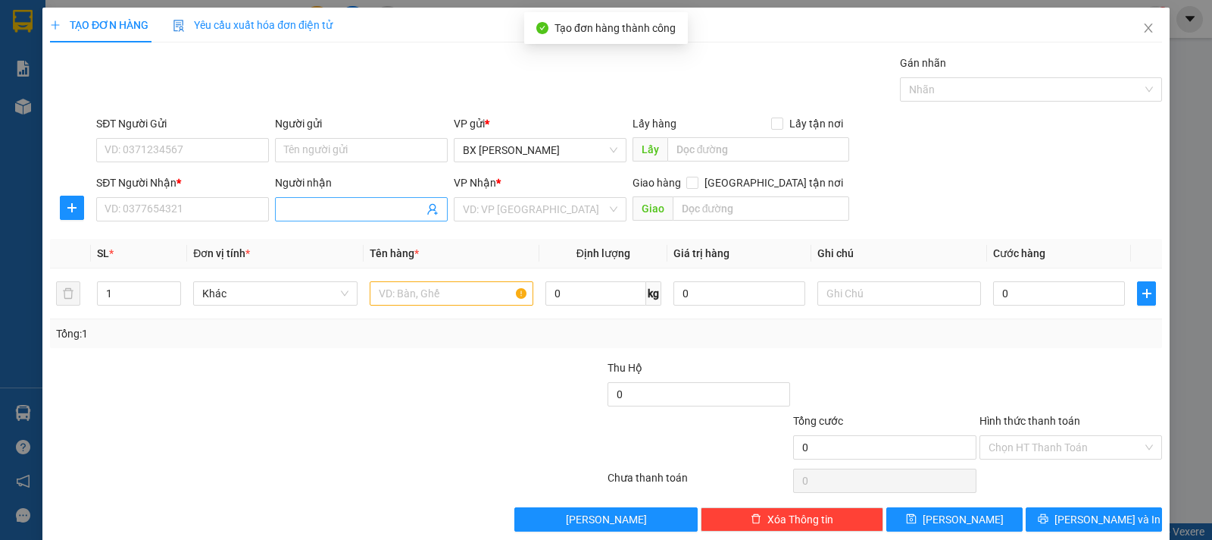
click at [367, 203] on input "Người nhận" at bounding box center [353, 209] width 139 height 17
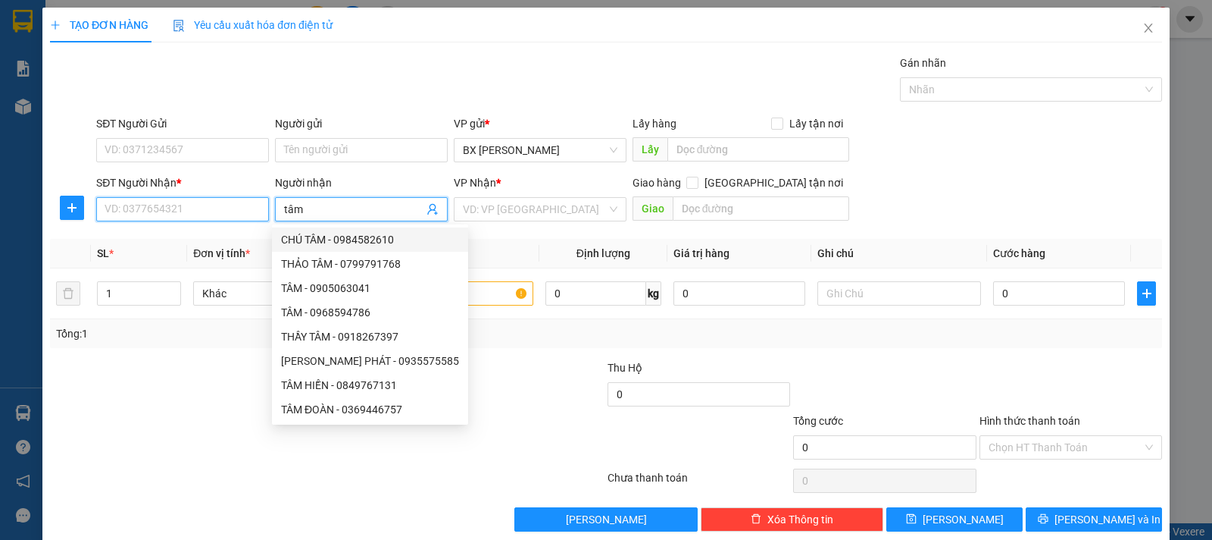
click at [217, 214] on input "SĐT Người Nhận *" at bounding box center [182, 209] width 173 height 24
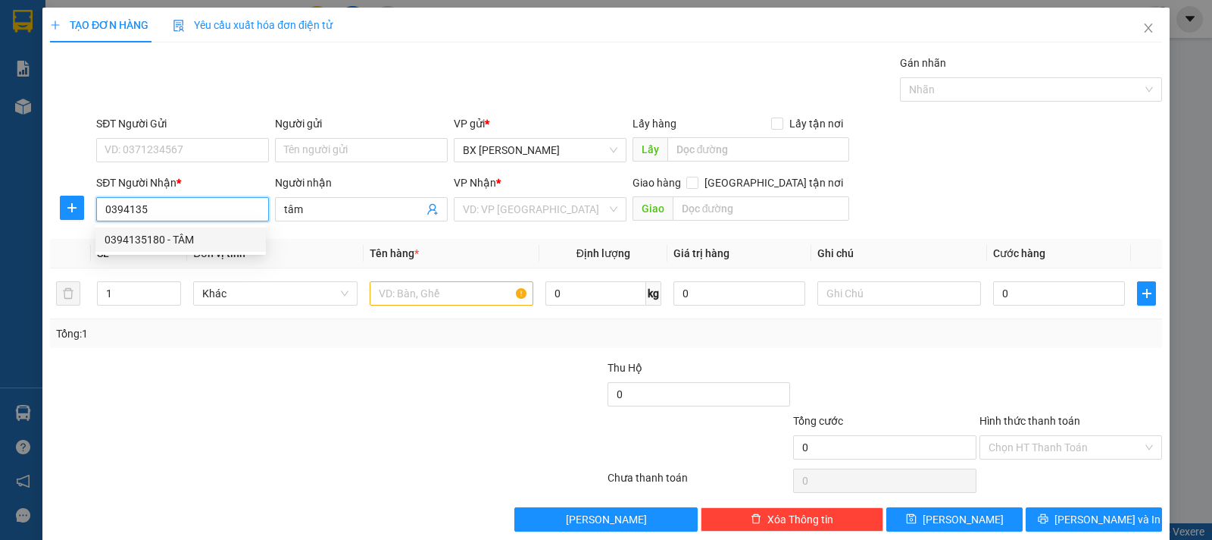
click at [212, 247] on div "0394135180 - TÂM" at bounding box center [181, 239] width 152 height 17
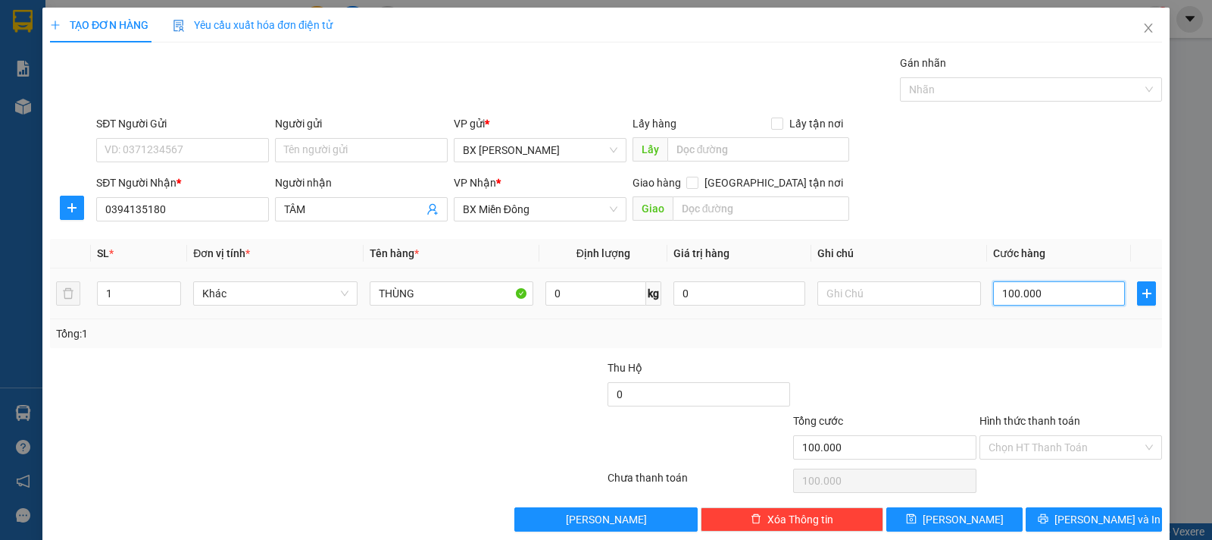
click at [1015, 296] on input "100.000" at bounding box center [1059, 293] width 132 height 24
click at [441, 331] on div "Tổng: 1" at bounding box center [262, 333] width 413 height 17
click at [978, 524] on button "[PERSON_NAME]" at bounding box center [955, 519] width 136 height 24
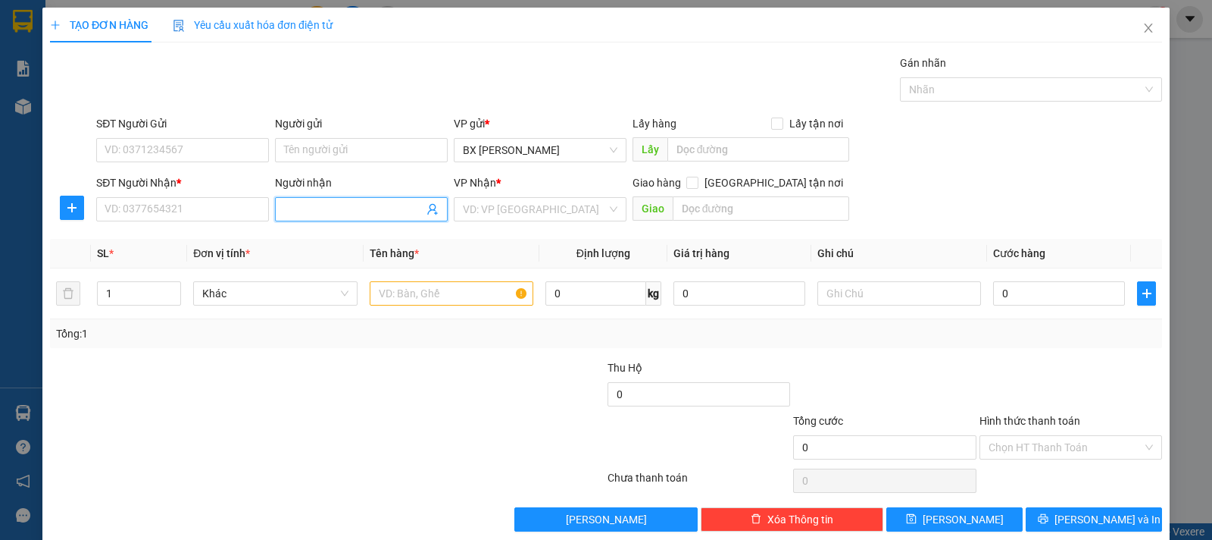
click at [310, 215] on input "Người nhận" at bounding box center [353, 209] width 139 height 17
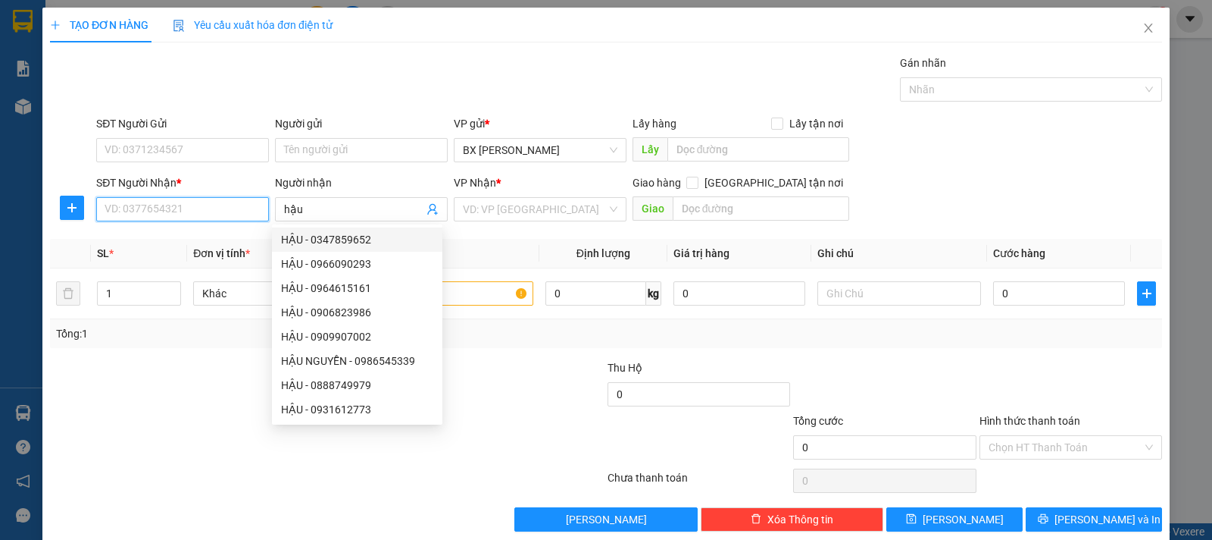
click at [214, 215] on input "SĐT Người Nhận *" at bounding box center [182, 209] width 173 height 24
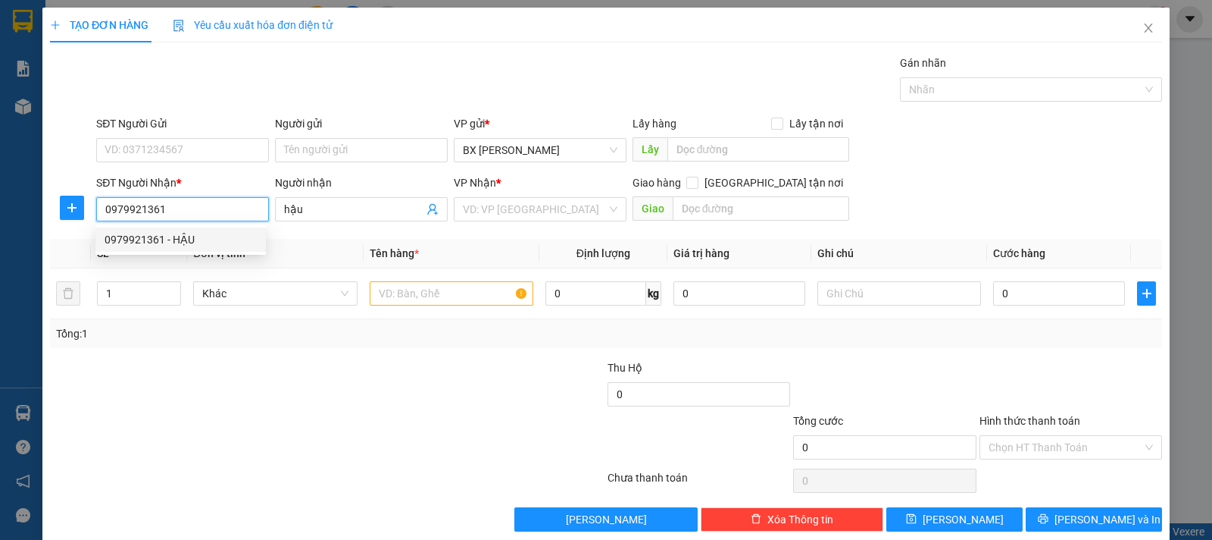
click at [225, 240] on div "0979921361 - HẬU" at bounding box center [181, 239] width 152 height 17
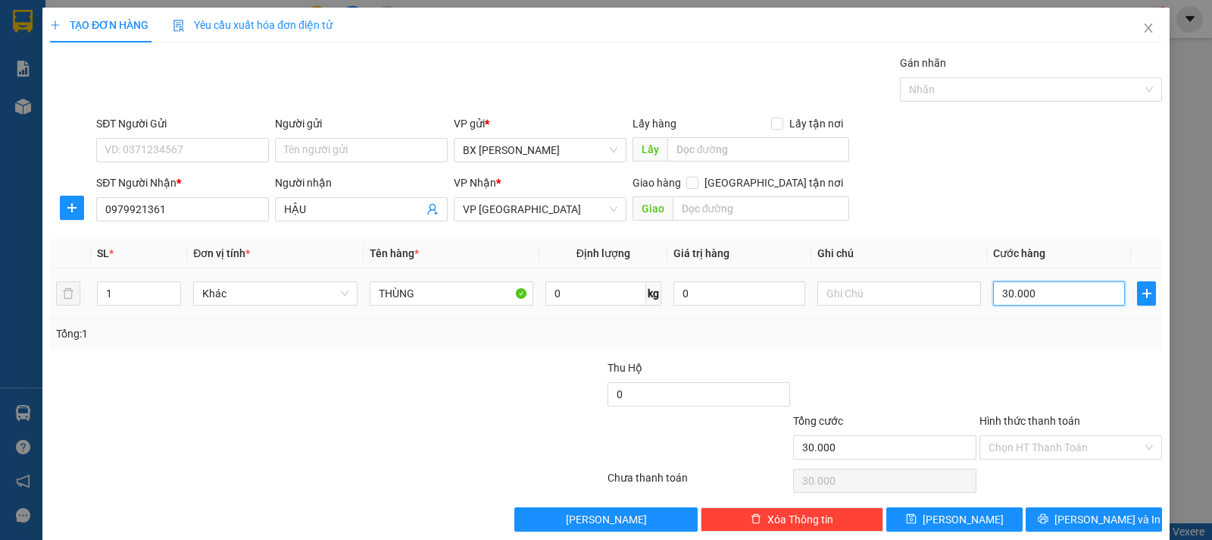
click at [1021, 293] on input "30.000" at bounding box center [1059, 293] width 132 height 24
click at [975, 512] on button "[PERSON_NAME]" at bounding box center [955, 519] width 136 height 24
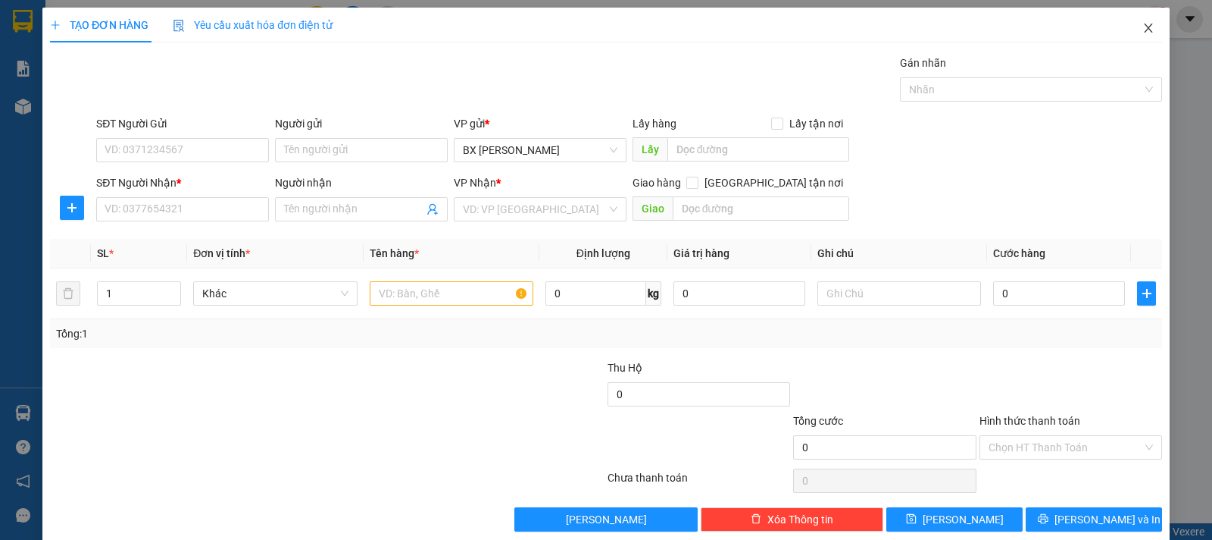
click at [1143, 26] on icon "close" at bounding box center [1149, 28] width 12 height 12
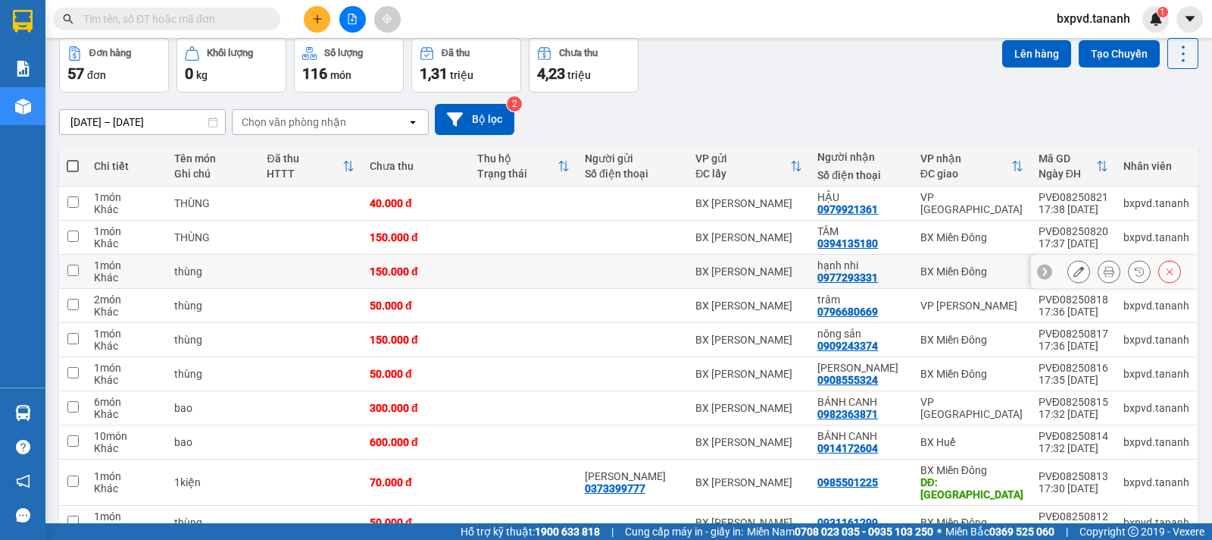
scroll to position [134, 0]
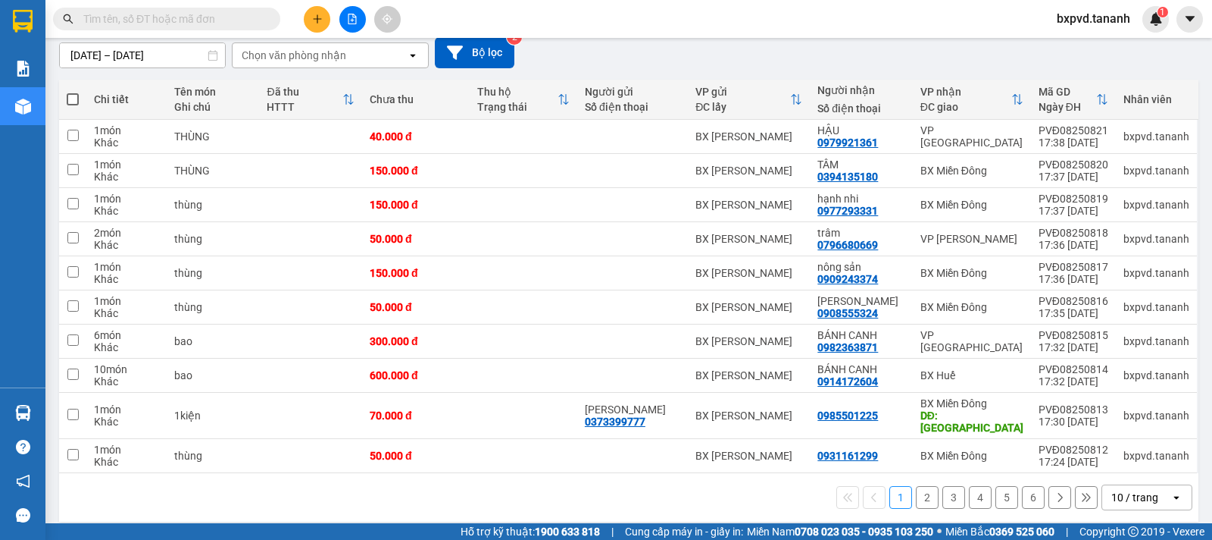
click at [314, 17] on icon "plus" at bounding box center [317, 19] width 11 height 11
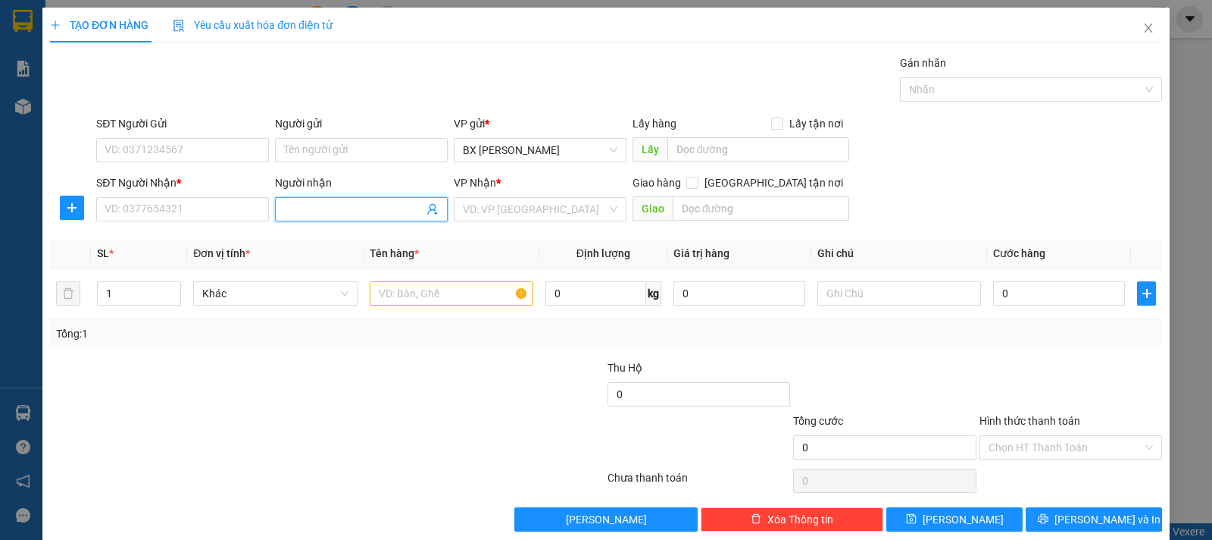
click at [317, 211] on input "Người nhận" at bounding box center [353, 209] width 139 height 17
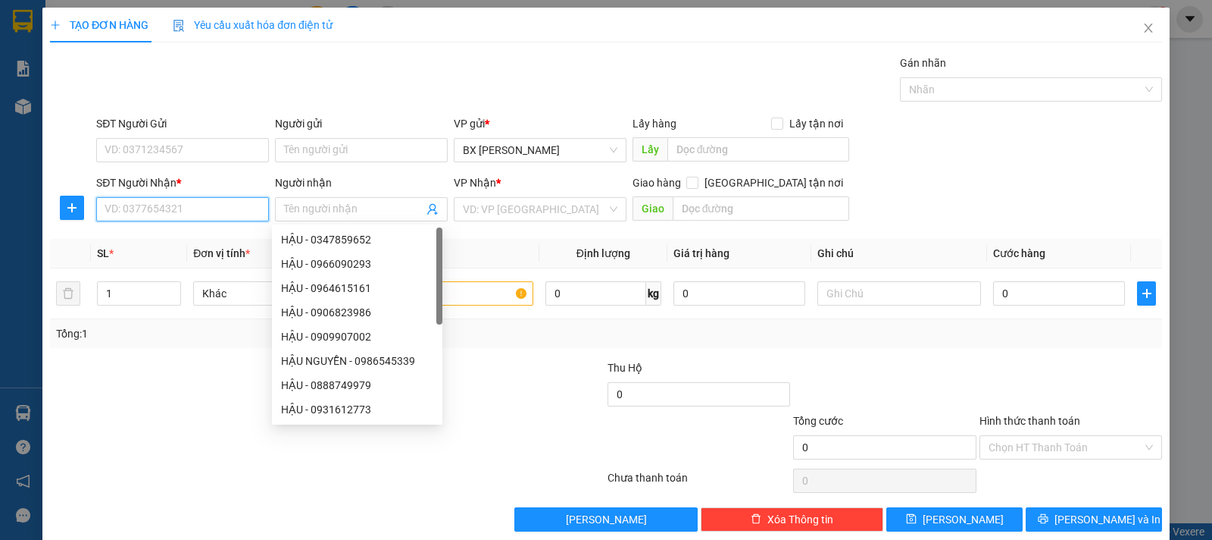
click at [233, 209] on input "SĐT Người Nhận *" at bounding box center [182, 209] width 173 height 24
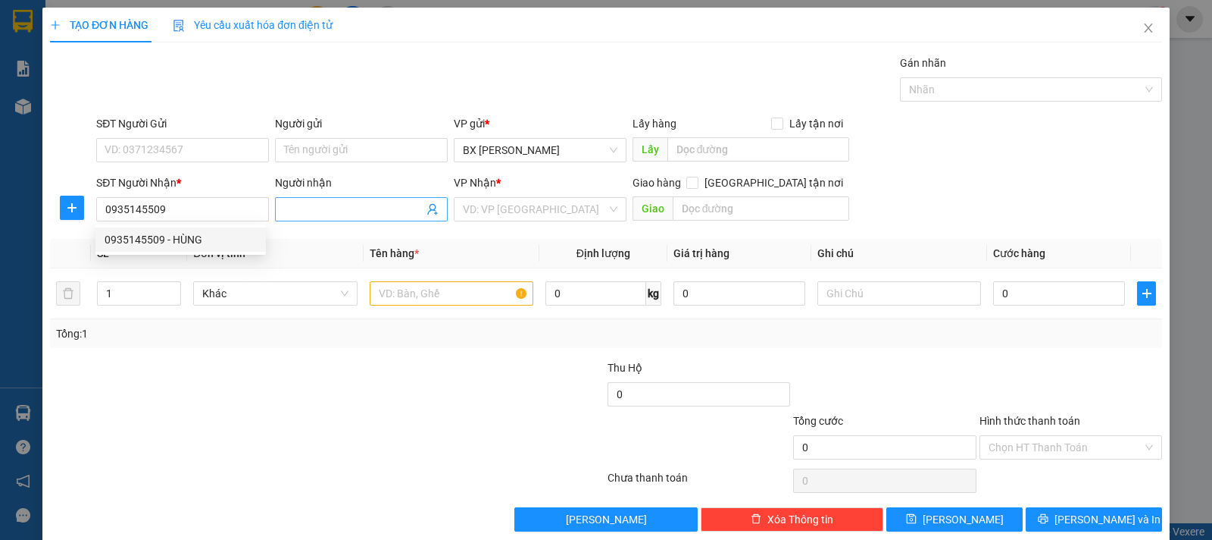
click at [355, 212] on input "Người nhận" at bounding box center [353, 209] width 139 height 17
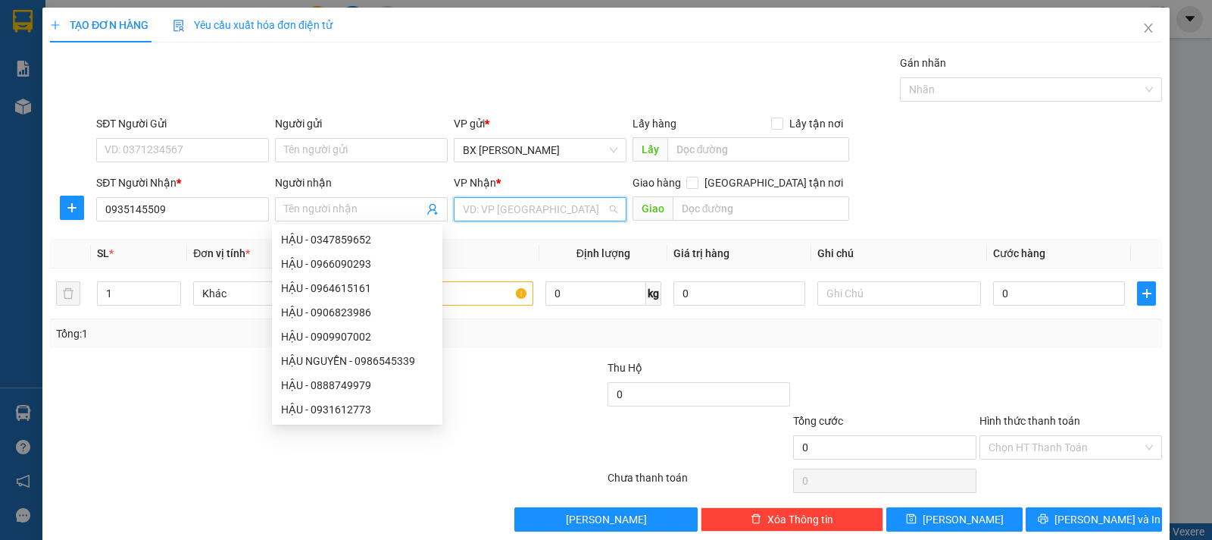
click at [498, 212] on input "search" at bounding box center [535, 209] width 144 height 23
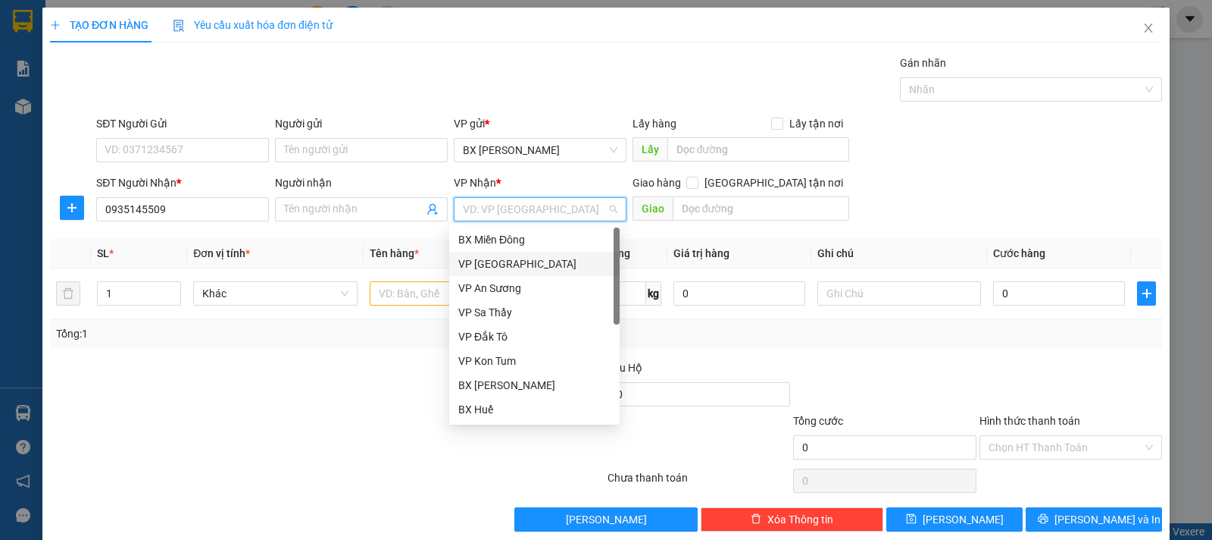
click at [504, 261] on div "VP [GEOGRAPHIC_DATA]" at bounding box center [534, 263] width 152 height 17
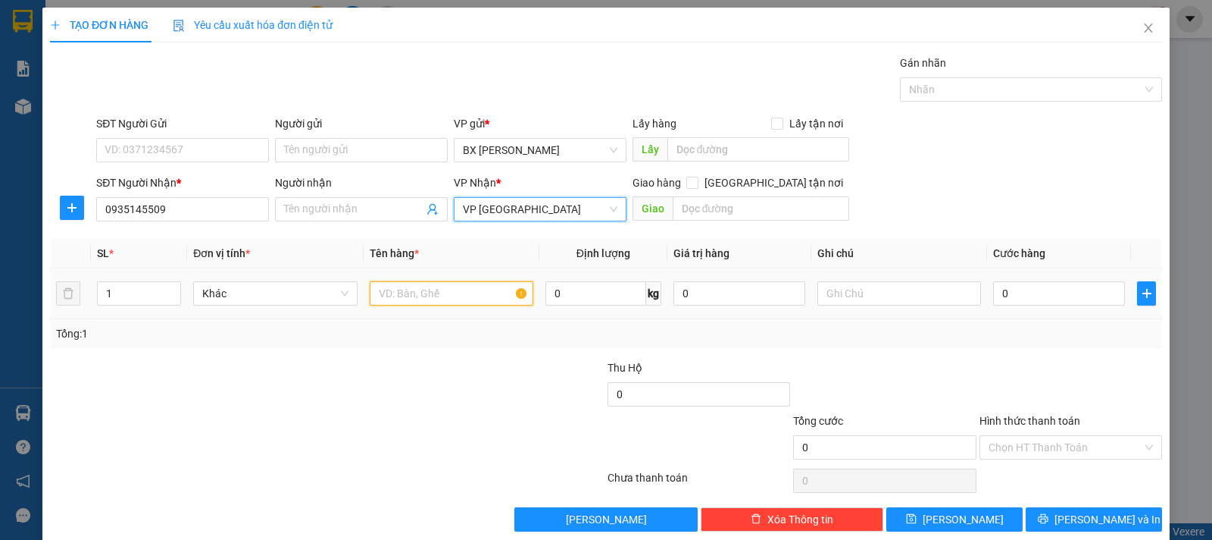
click at [426, 290] on input "text" at bounding box center [452, 293] width 164 height 24
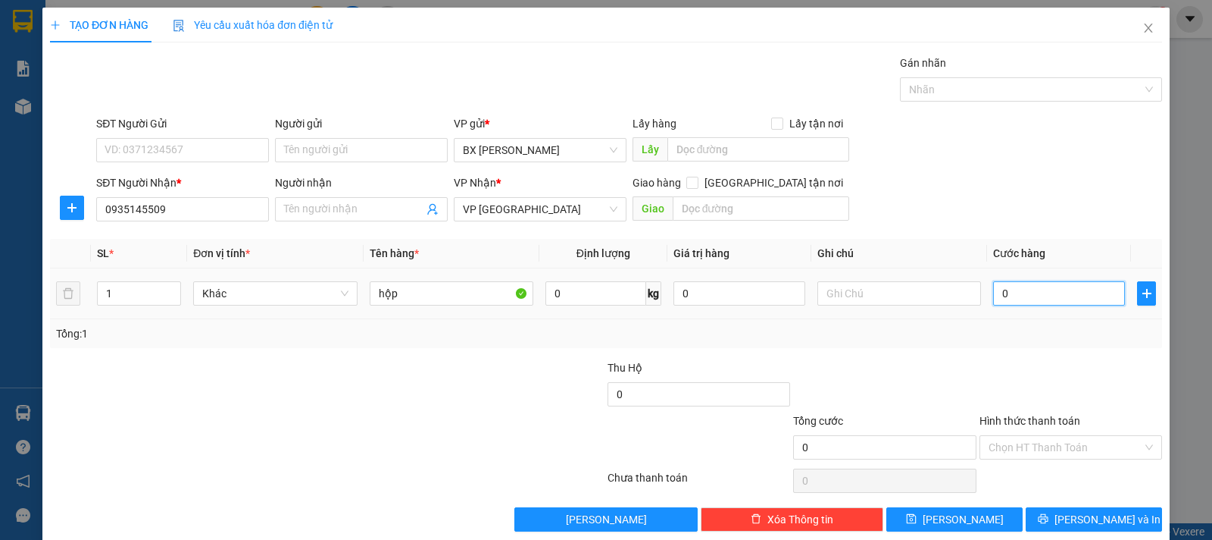
click at [1053, 288] on input "0" at bounding box center [1059, 293] width 132 height 24
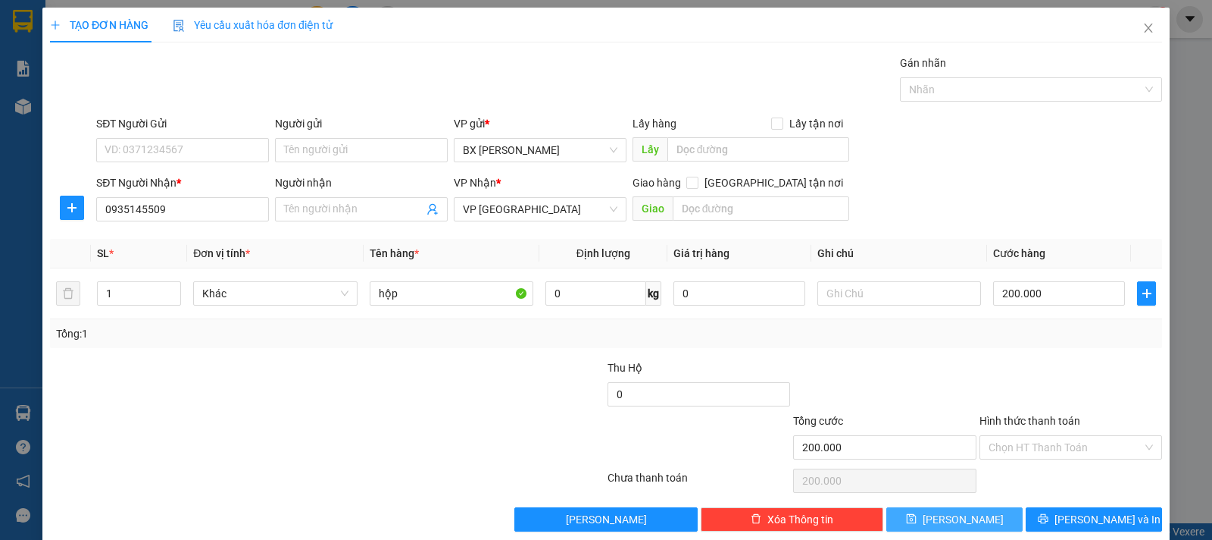
click at [987, 511] on button "[PERSON_NAME]" at bounding box center [955, 519] width 136 height 24
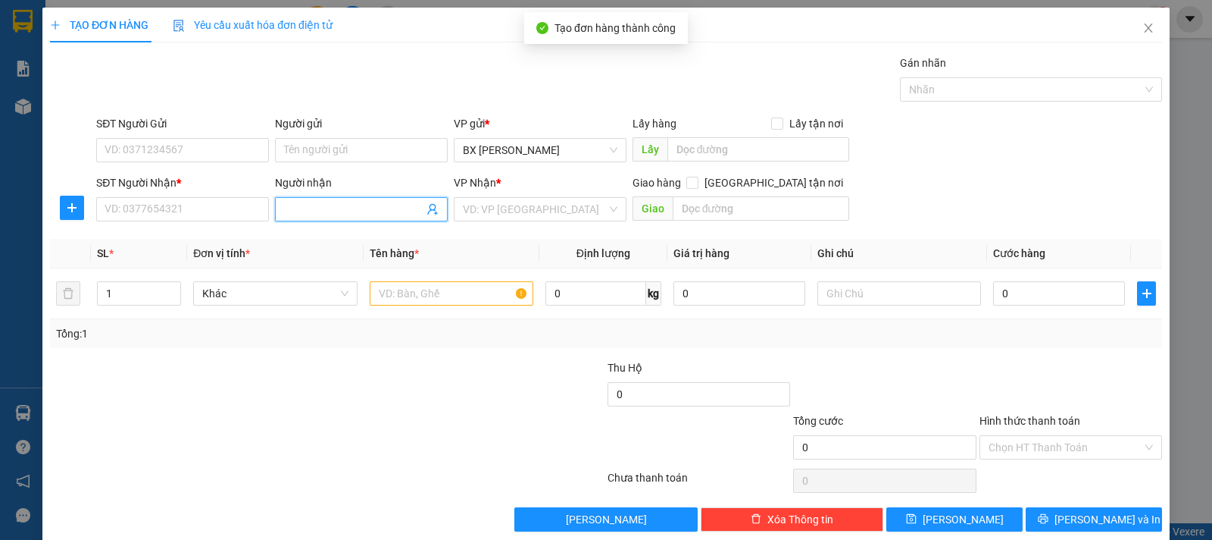
click at [308, 212] on input "Người nhận" at bounding box center [353, 209] width 139 height 17
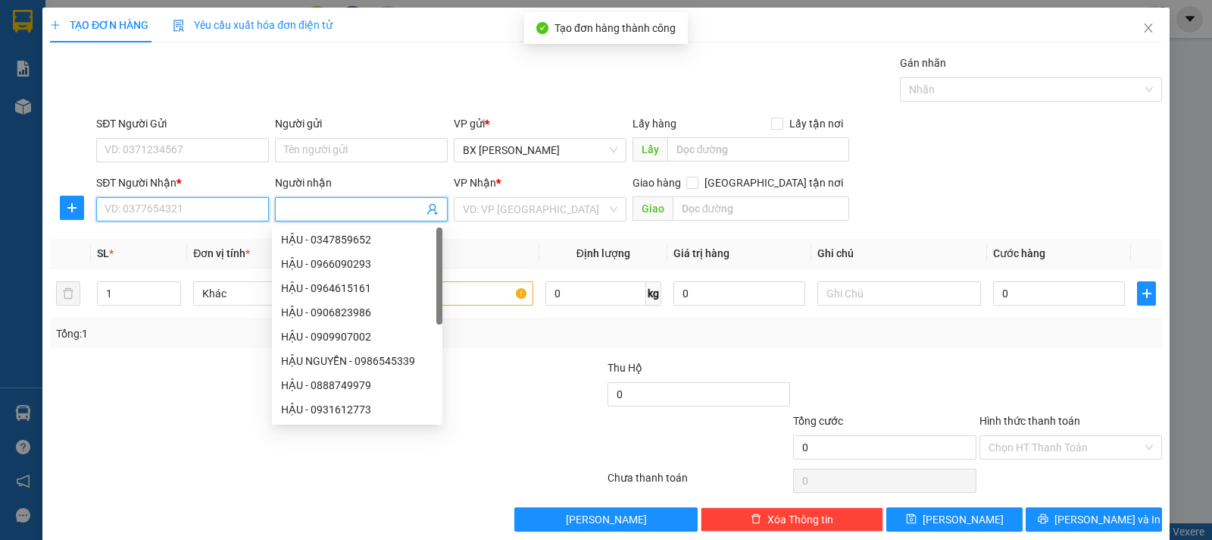
click at [217, 212] on input "SĐT Người Nhận *" at bounding box center [182, 209] width 173 height 24
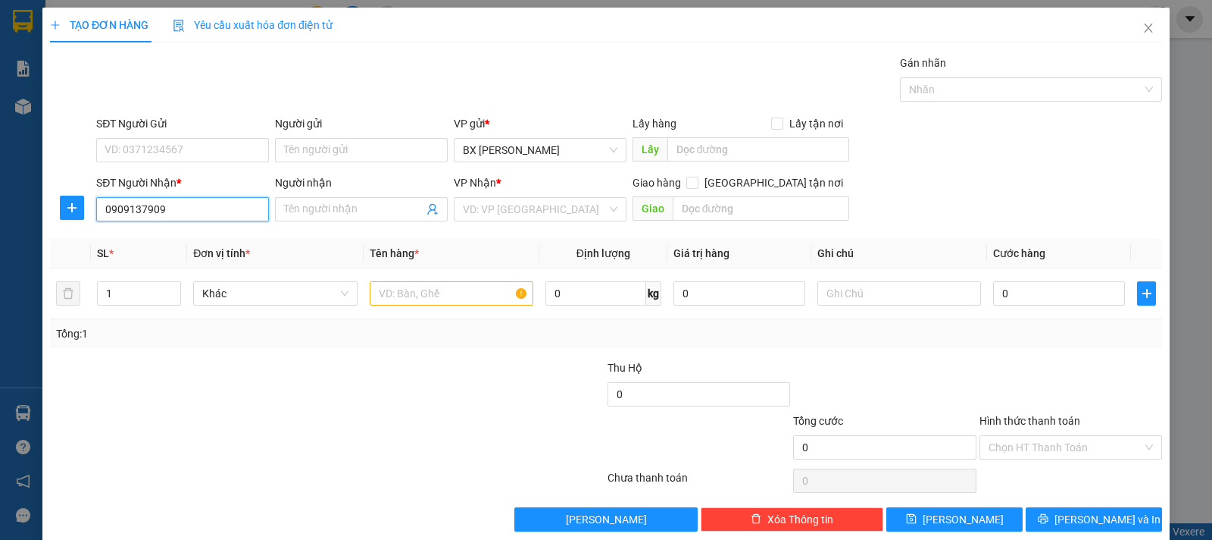
click at [173, 211] on input "0909137909" at bounding box center [182, 209] width 173 height 24
click at [235, 234] on div "0909137220" at bounding box center [181, 239] width 152 height 17
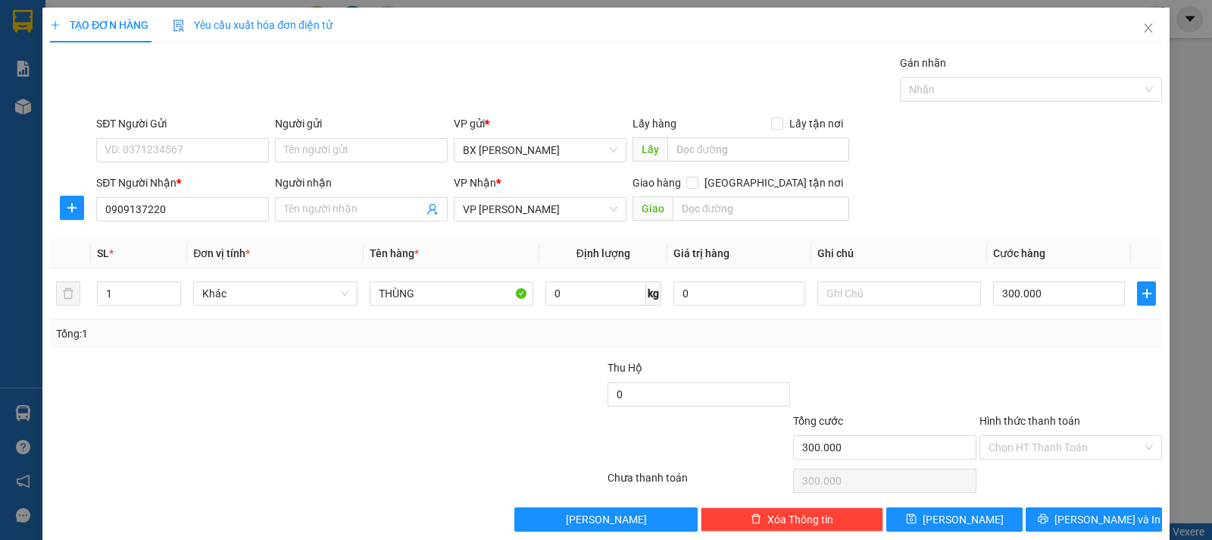
click at [236, 247] on span "Đơn vị tính *" at bounding box center [221, 253] width 57 height 12
click at [981, 511] on button "[PERSON_NAME]" at bounding box center [955, 519] width 136 height 24
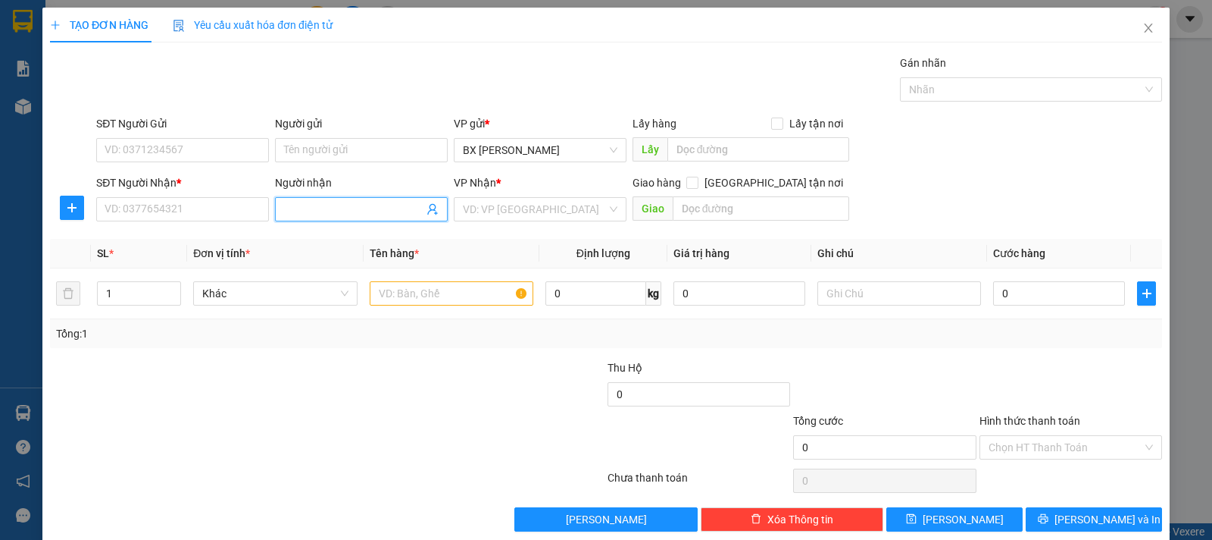
click at [327, 199] on span at bounding box center [361, 209] width 173 height 24
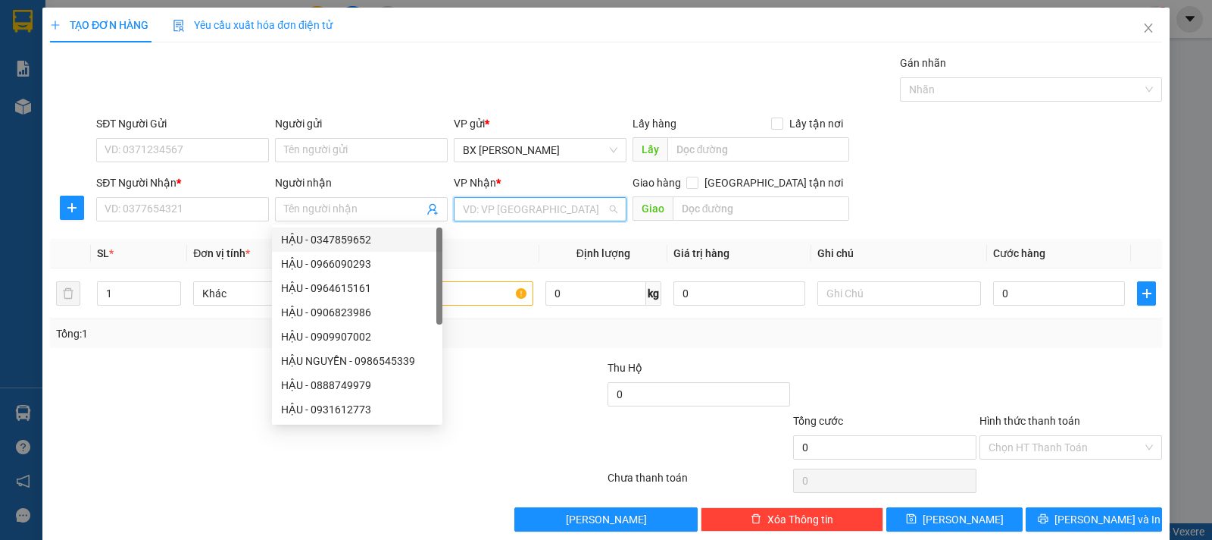
click at [463, 208] on input "search" at bounding box center [535, 209] width 144 height 23
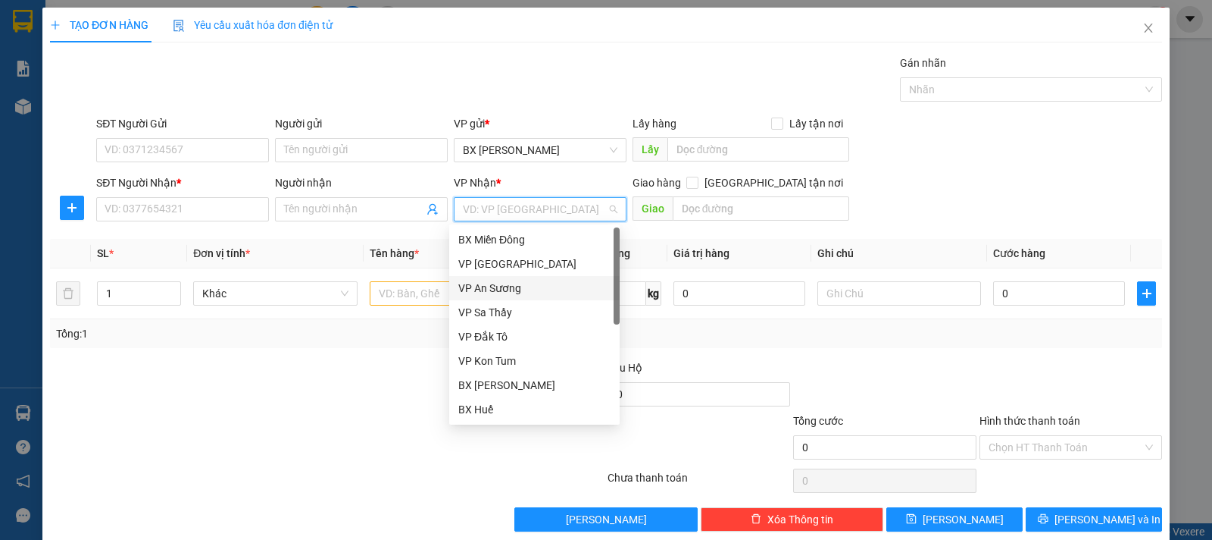
click at [502, 282] on div "VP An Sương" at bounding box center [534, 288] width 152 height 17
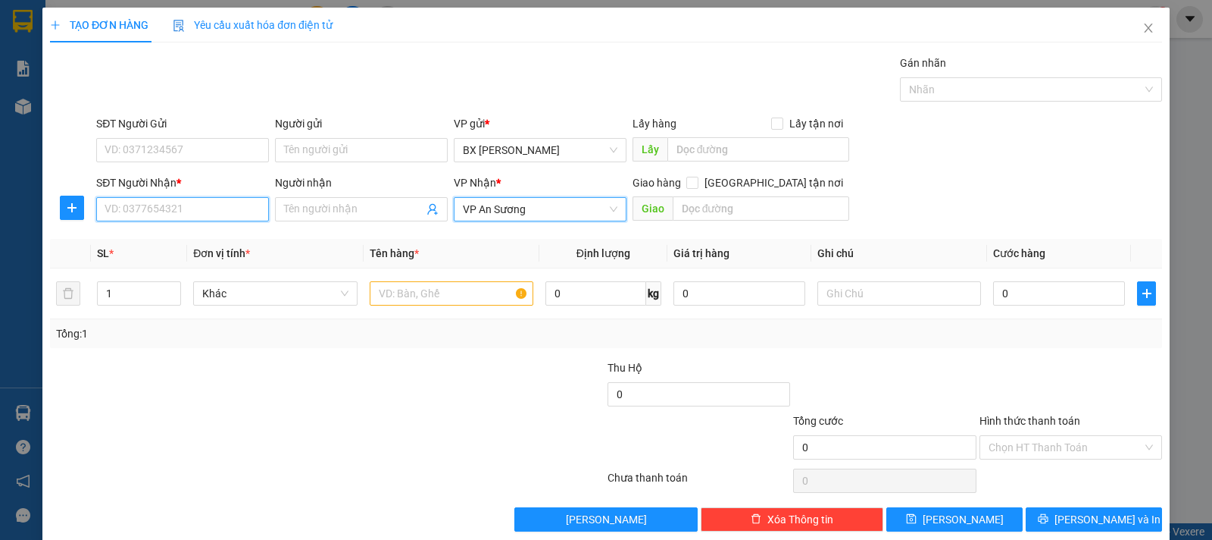
click at [220, 200] on input "SĐT Người Nhận *" at bounding box center [182, 209] width 173 height 24
drag, startPoint x: 242, startPoint y: 241, endPoint x: 326, endPoint y: 234, distance: 84.4
click at [242, 239] on div "0977653056" at bounding box center [181, 239] width 152 height 17
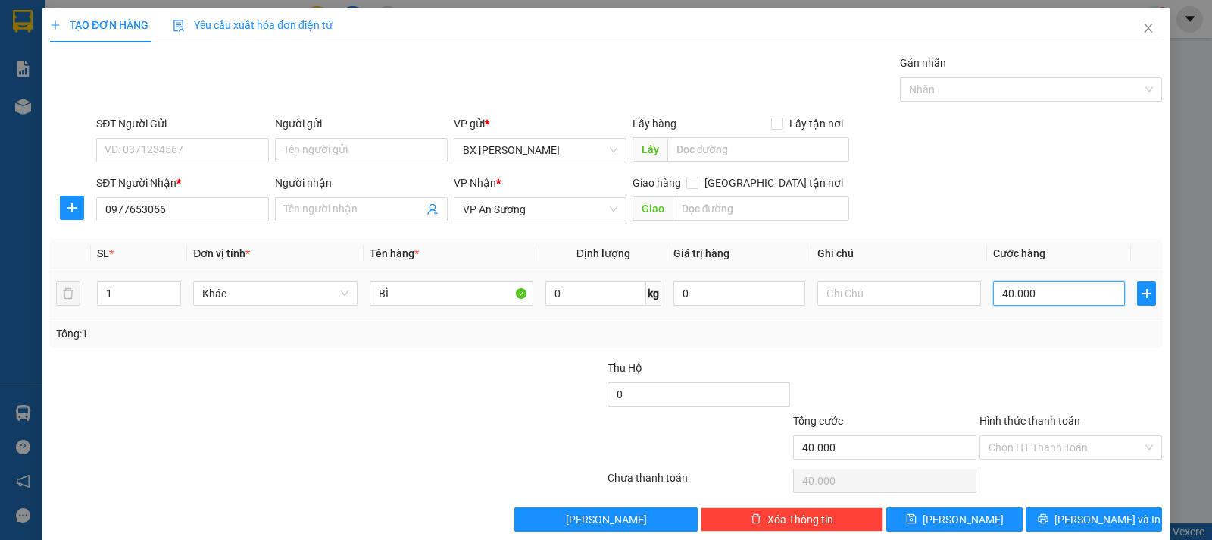
click at [1025, 299] on input "40.000" at bounding box center [1059, 293] width 132 height 24
click at [957, 515] on span "[PERSON_NAME]" at bounding box center [963, 519] width 81 height 17
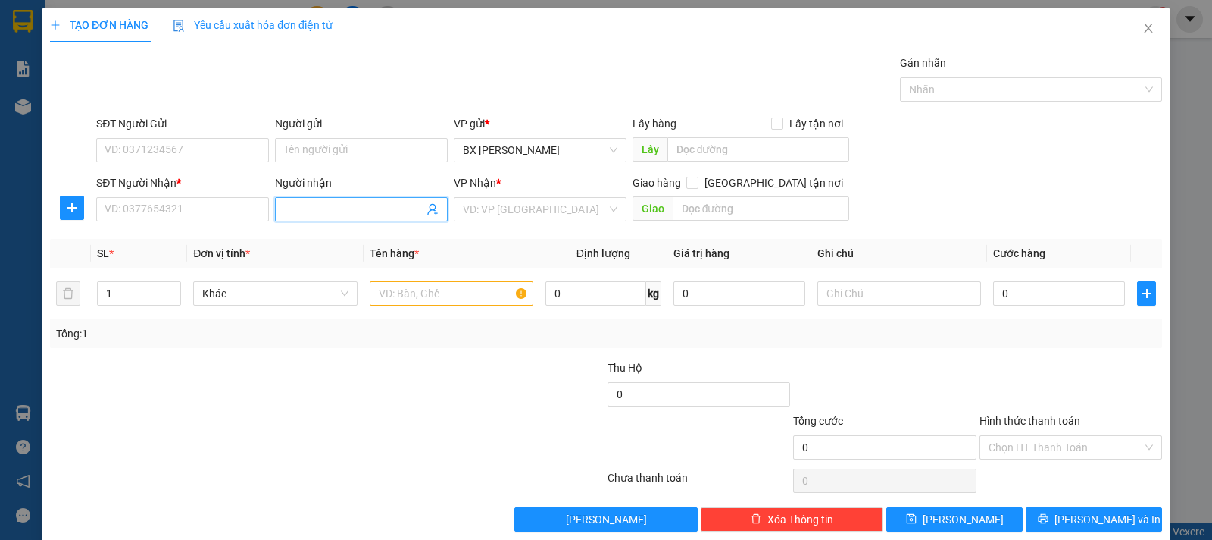
click at [375, 214] on input "Người nhận" at bounding box center [353, 209] width 139 height 17
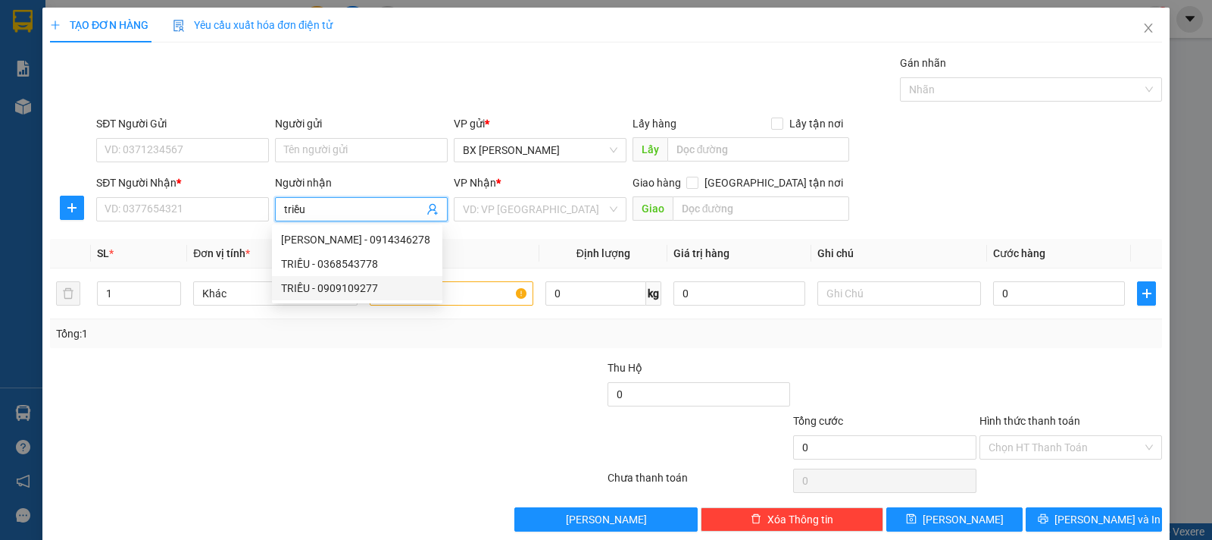
click at [389, 287] on div "TRIỀU - 0909109277" at bounding box center [357, 288] width 152 height 17
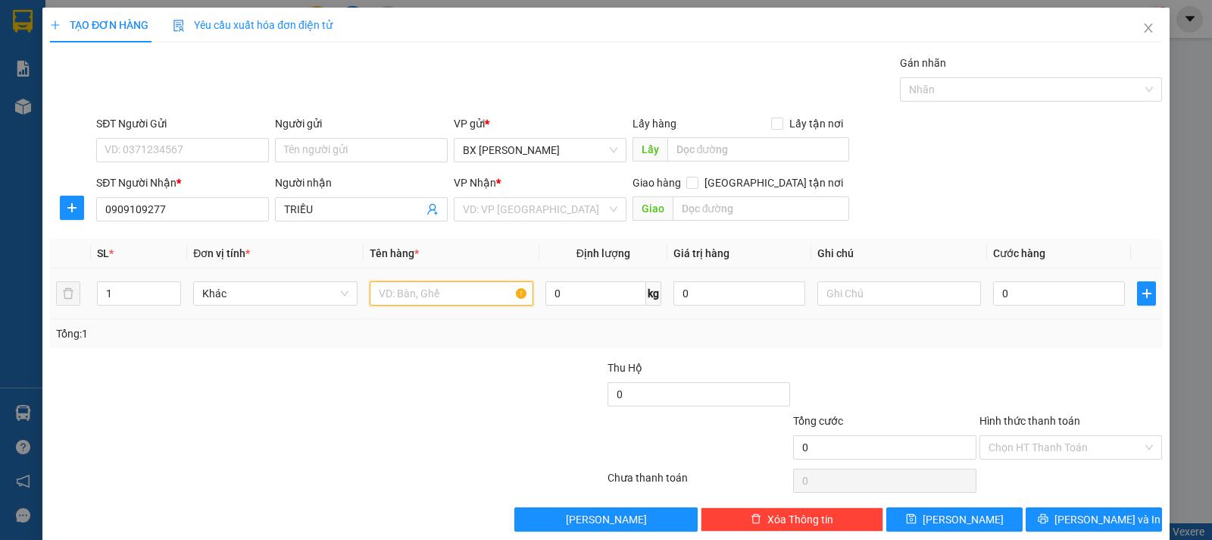
click at [474, 294] on input "text" at bounding box center [452, 293] width 164 height 24
click at [1014, 291] on input "0" at bounding box center [1059, 293] width 132 height 24
click at [516, 217] on input "search" at bounding box center [535, 209] width 144 height 23
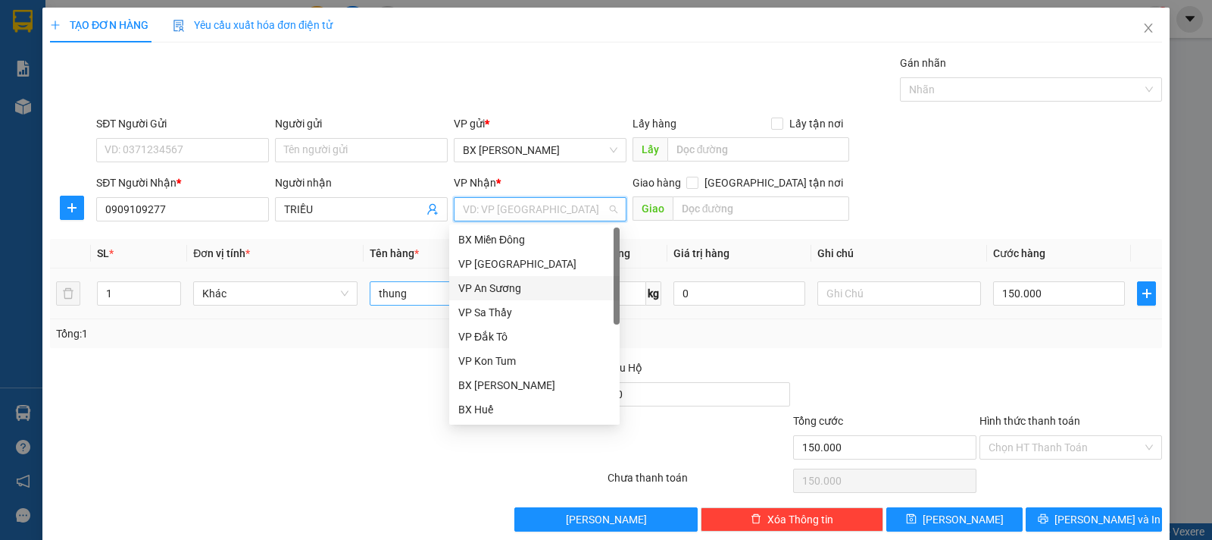
click at [518, 287] on div "VP An Sương" at bounding box center [534, 288] width 152 height 17
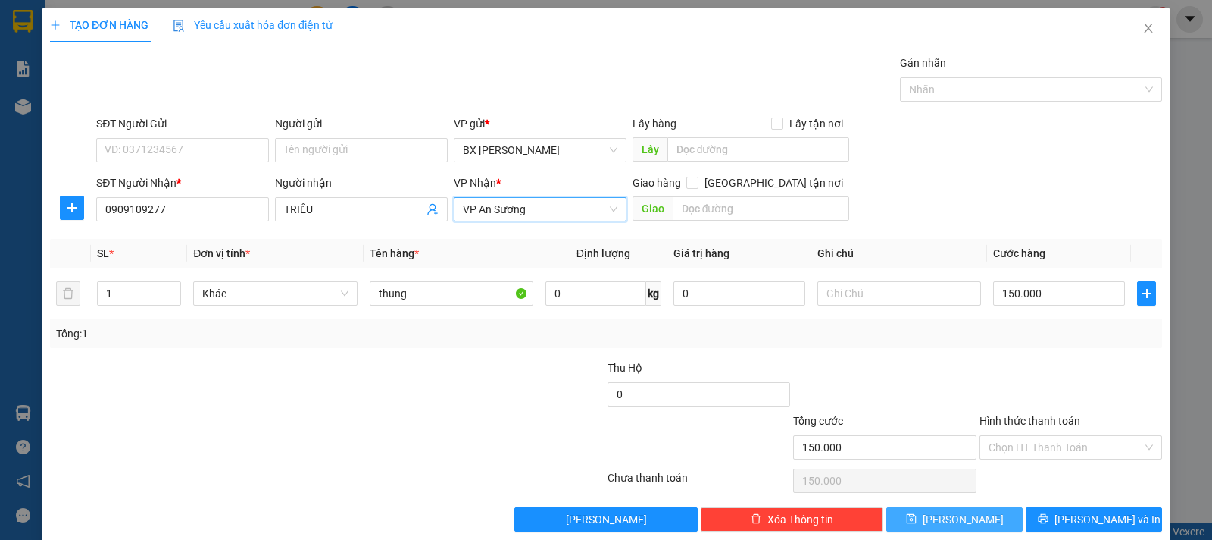
click at [953, 520] on span "[PERSON_NAME]" at bounding box center [963, 519] width 81 height 17
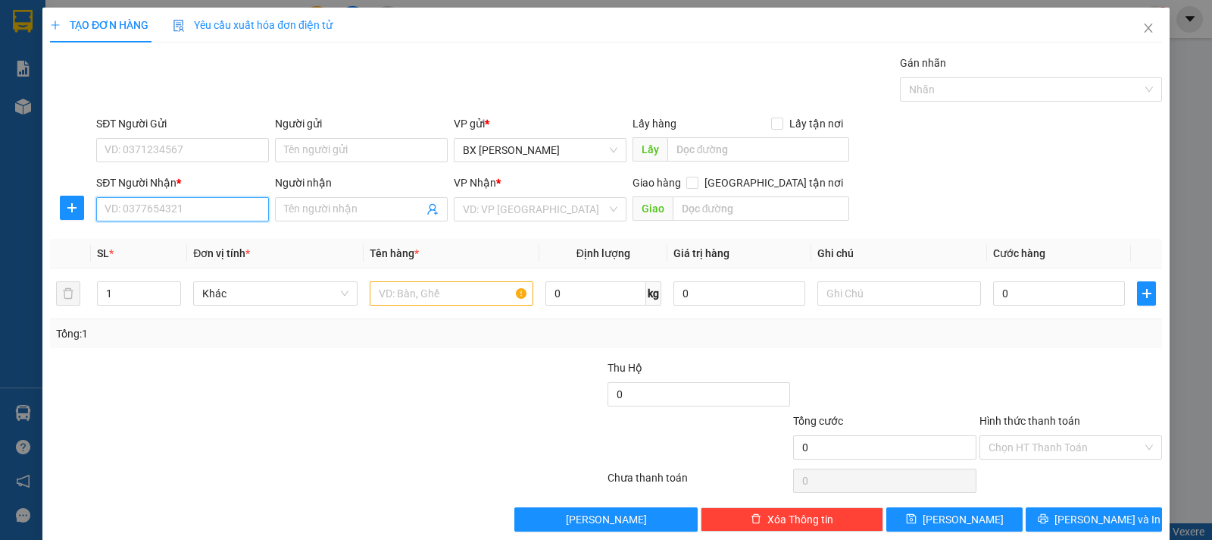
click at [213, 205] on input "SĐT Người Nhận *" at bounding box center [182, 209] width 173 height 24
click at [994, 296] on input "0" at bounding box center [1059, 293] width 132 height 24
click at [534, 222] on div "VP Nhận * VD: VP [GEOGRAPHIC_DATA]" at bounding box center [540, 200] width 173 height 53
click at [540, 213] on input "search" at bounding box center [535, 209] width 144 height 23
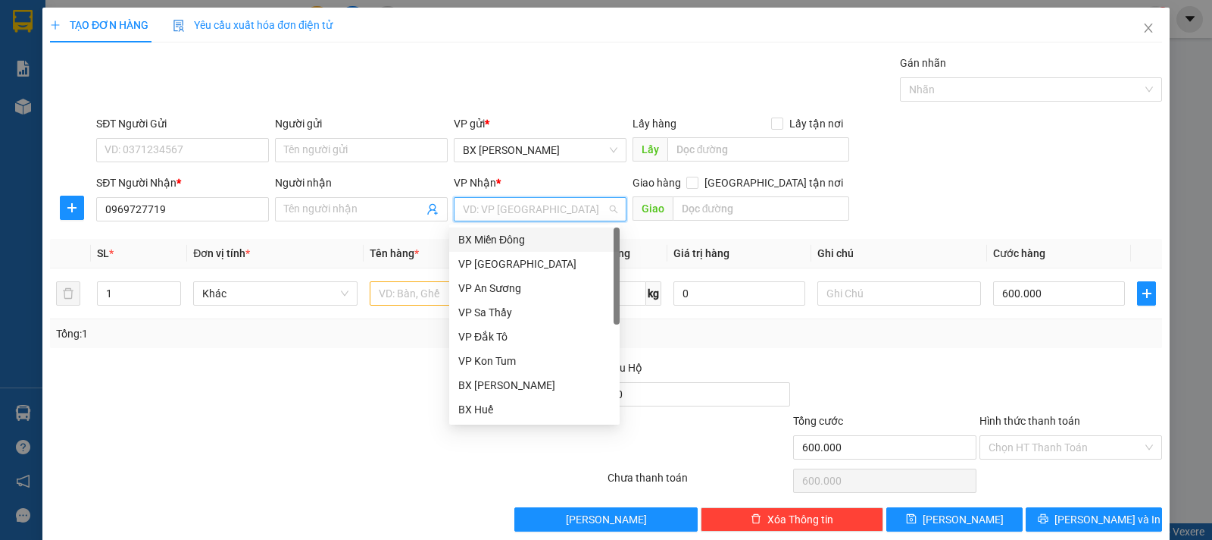
click at [536, 242] on div "BX Miền Đông" at bounding box center [534, 239] width 152 height 17
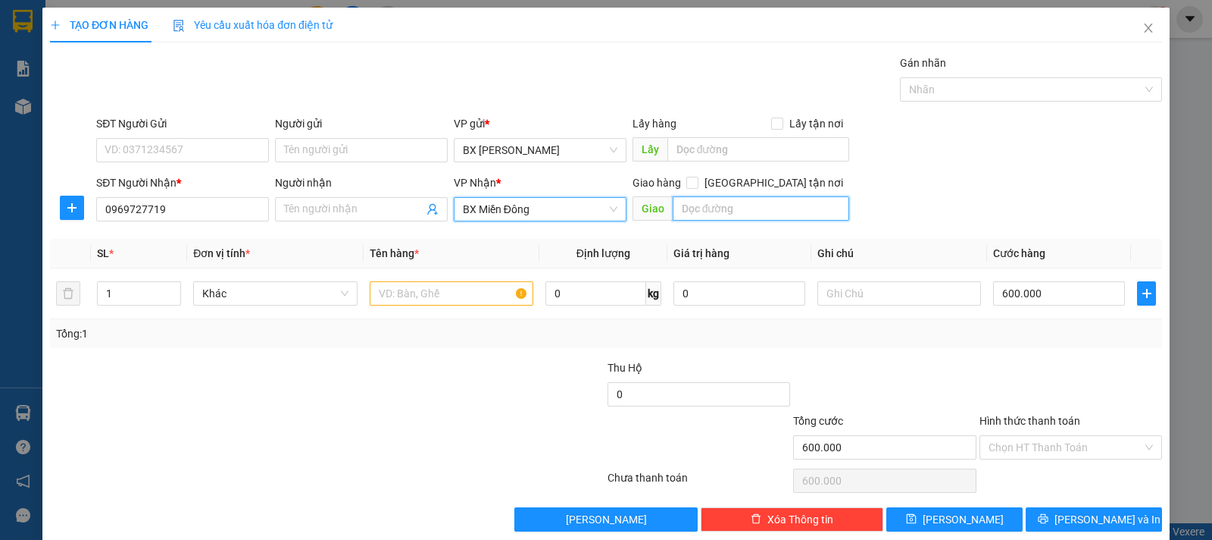
click at [727, 211] on input "text" at bounding box center [761, 208] width 177 height 24
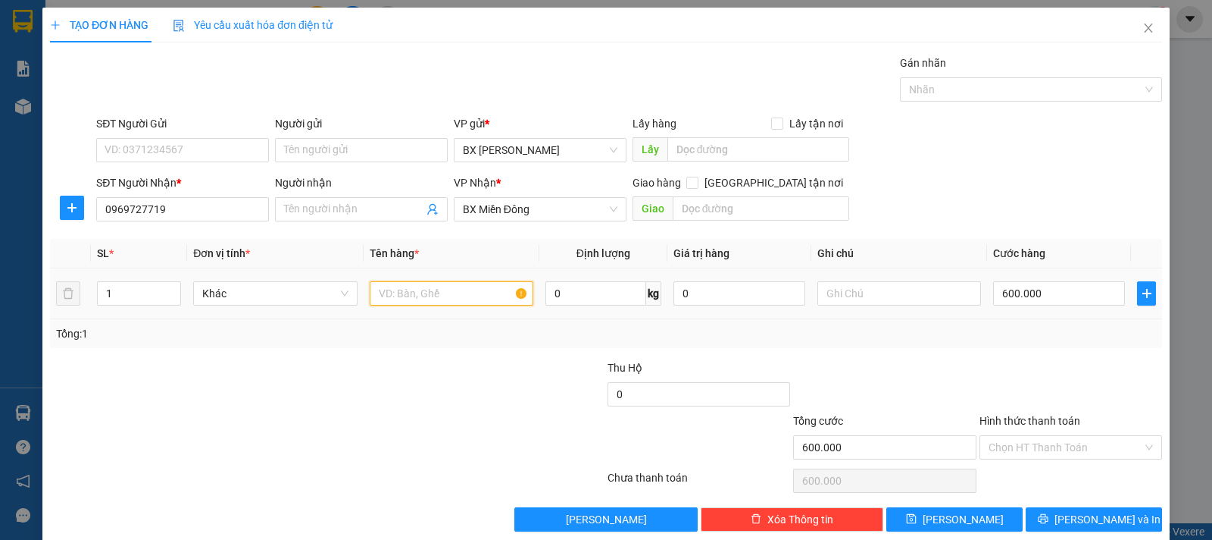
click at [477, 293] on input "text" at bounding box center [452, 293] width 164 height 24
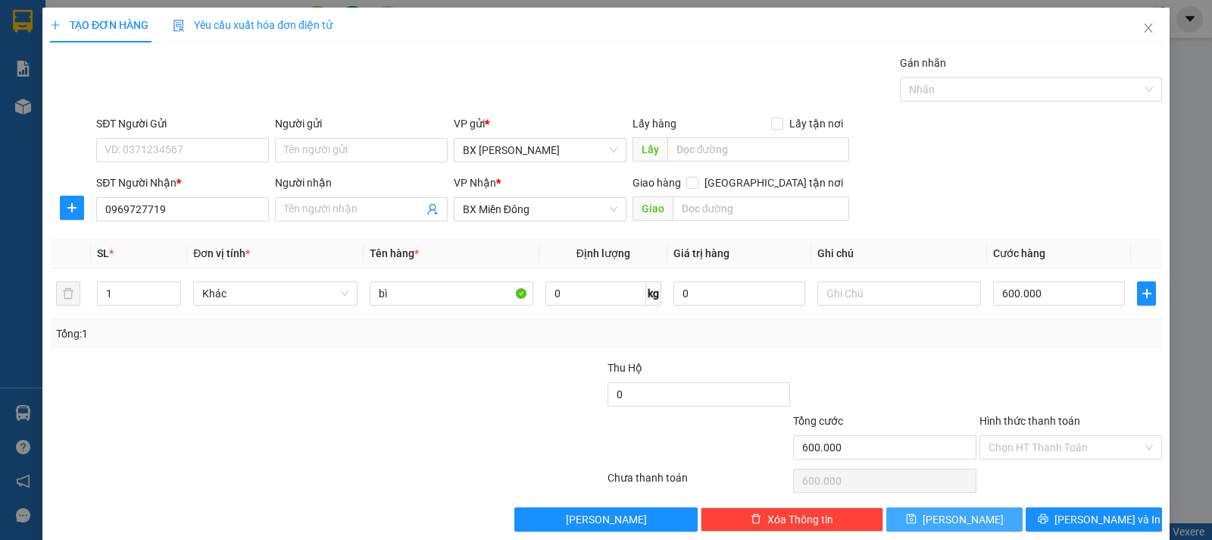
click at [968, 525] on button "[PERSON_NAME]" at bounding box center [955, 519] width 136 height 24
